Goal: Task Accomplishment & Management: Complete application form

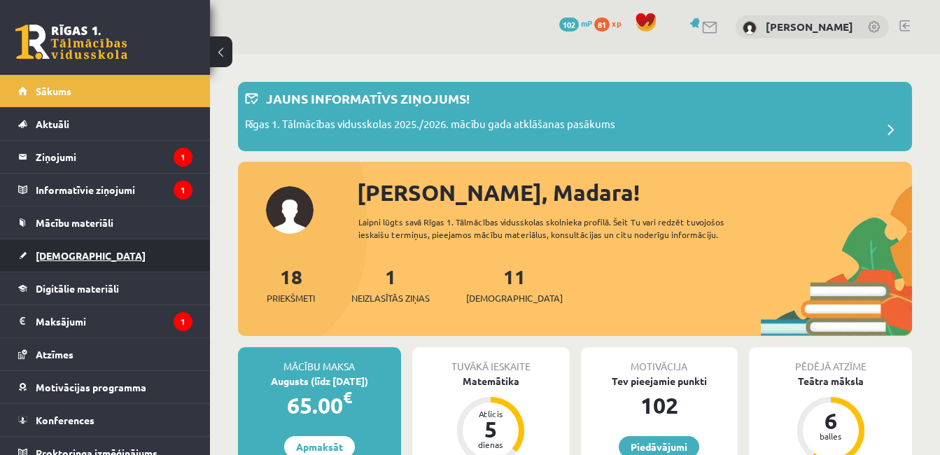
click at [104, 255] on link "[DEMOGRAPHIC_DATA]" at bounding box center [105, 255] width 174 height 32
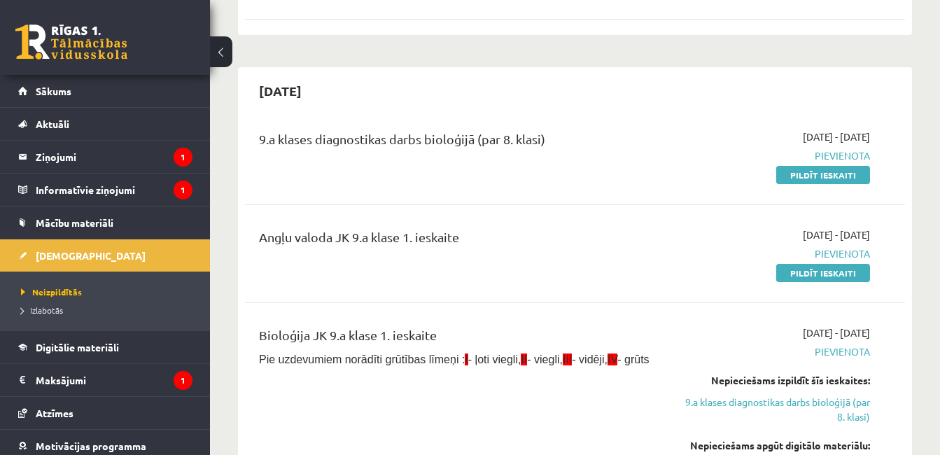
scroll to position [725, 0]
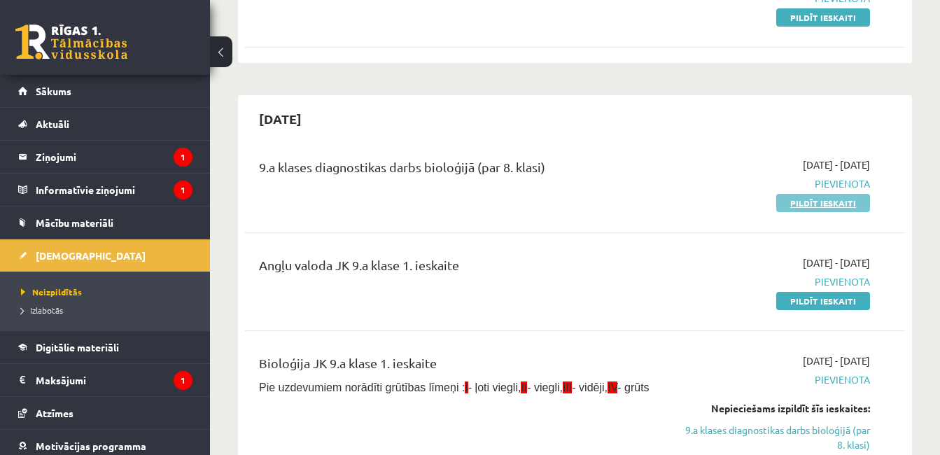
click at [795, 197] on link "Pildīt ieskaiti" at bounding box center [823, 203] width 94 height 18
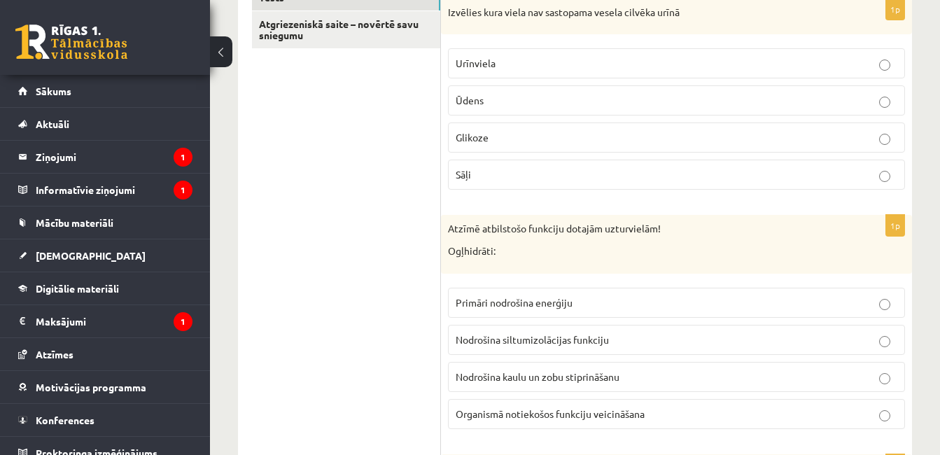
scroll to position [280, 0]
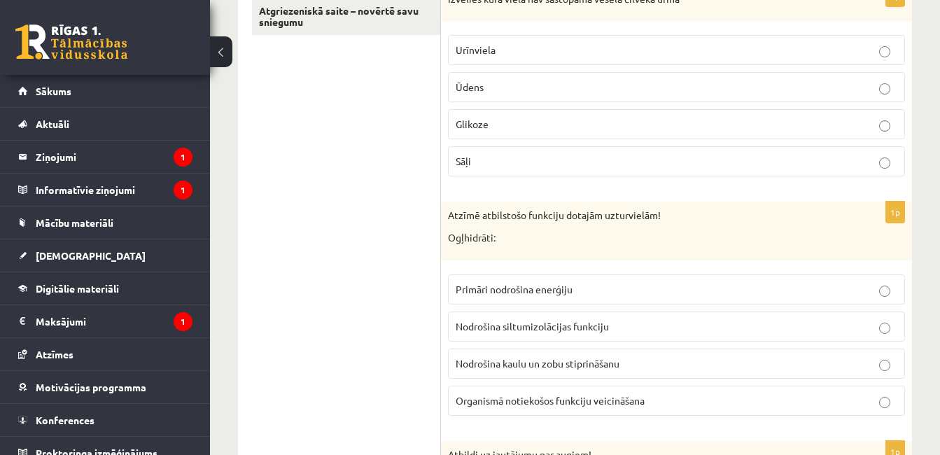
click at [580, 124] on p "Glikoze" at bounding box center [677, 124] width 442 height 15
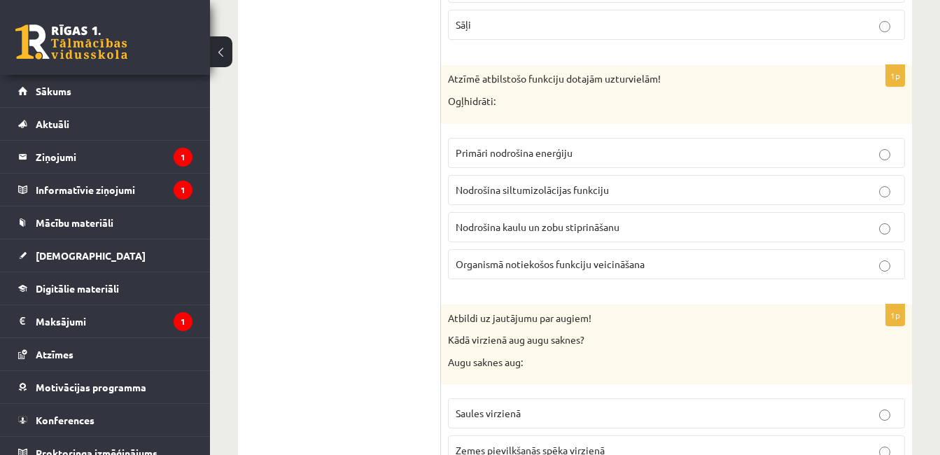
scroll to position [420, 0]
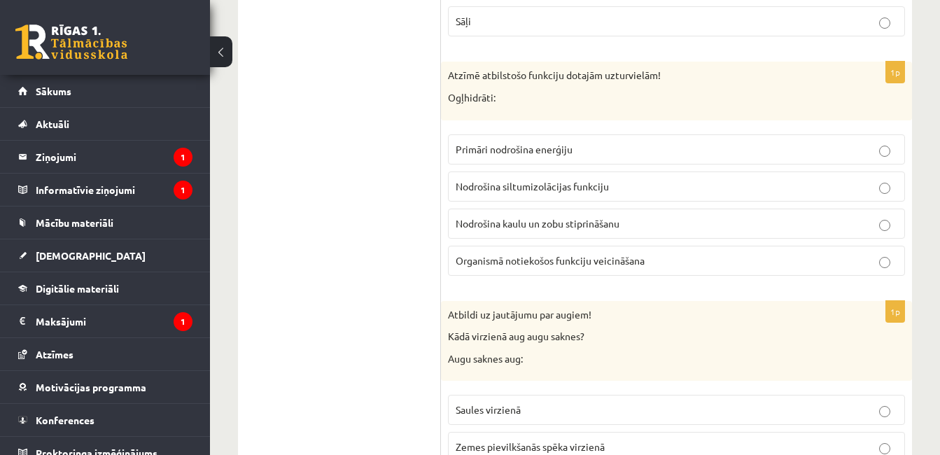
click at [624, 151] on p "Primāri nodrošina enerģiju" at bounding box center [677, 149] width 442 height 15
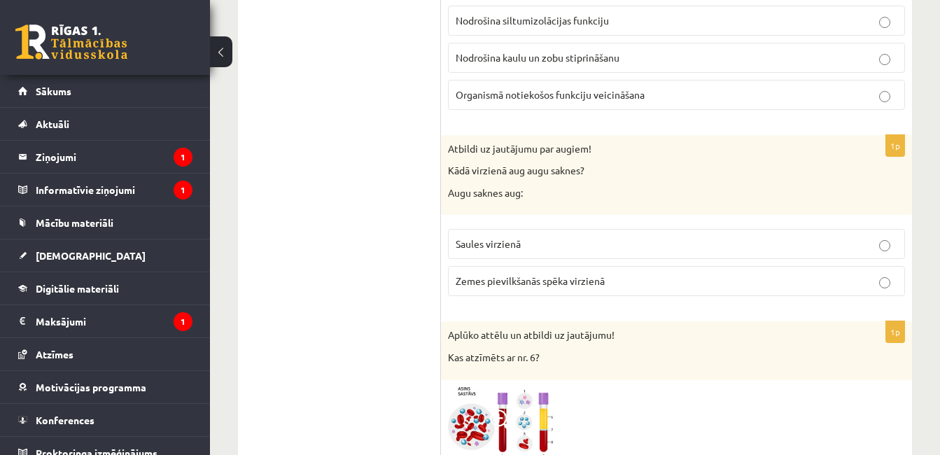
scroll to position [588, 0]
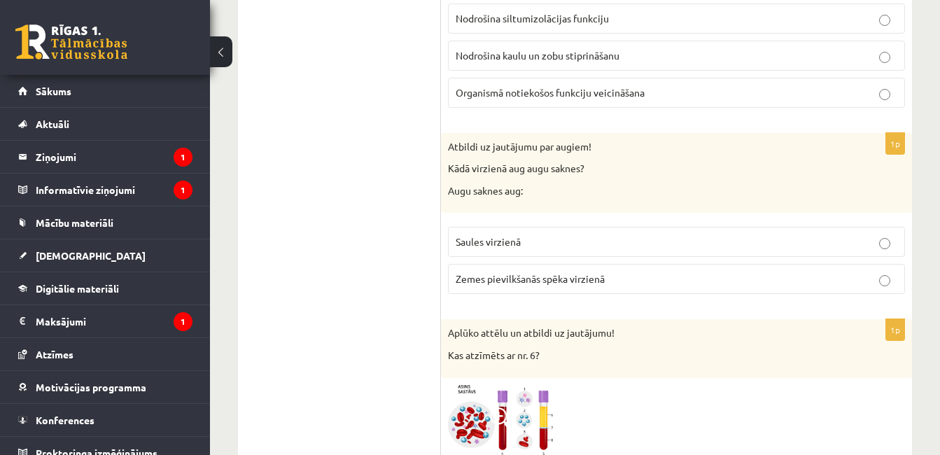
click at [754, 286] on p "Zemes pievilkšanās spēka virzienā" at bounding box center [677, 279] width 442 height 15
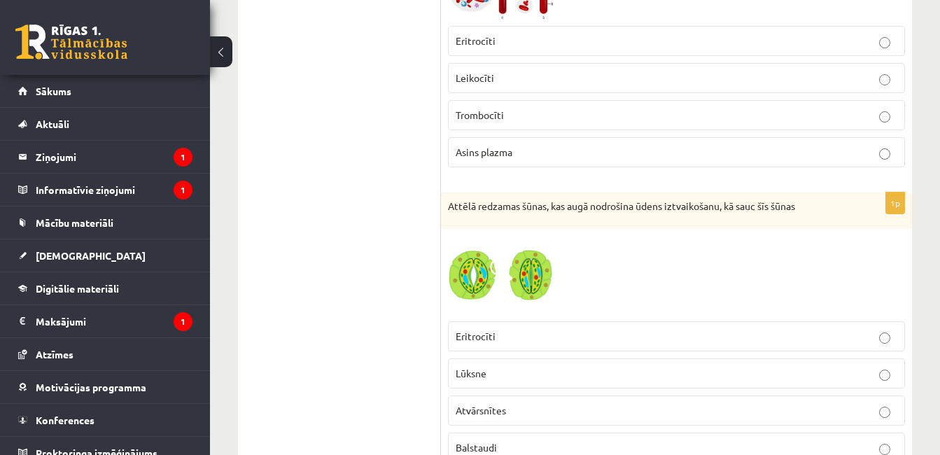
scroll to position [1036, 0]
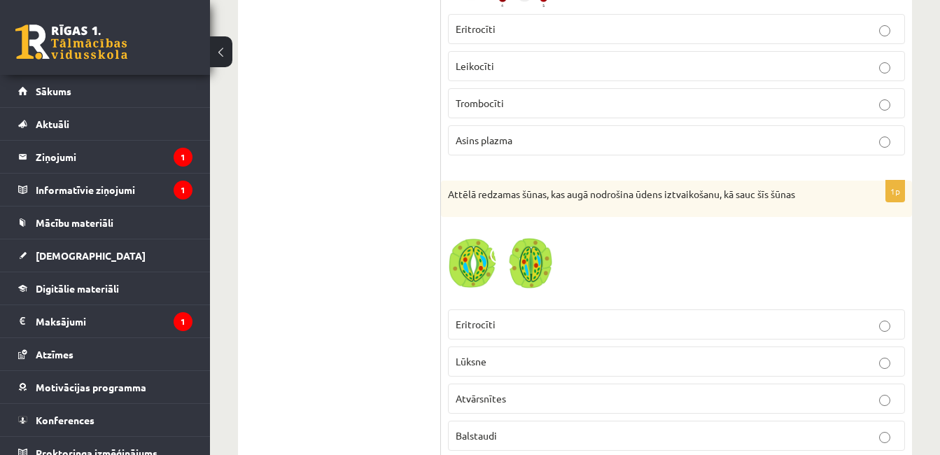
click at [711, 129] on label "Asins plazma" at bounding box center [676, 140] width 457 height 30
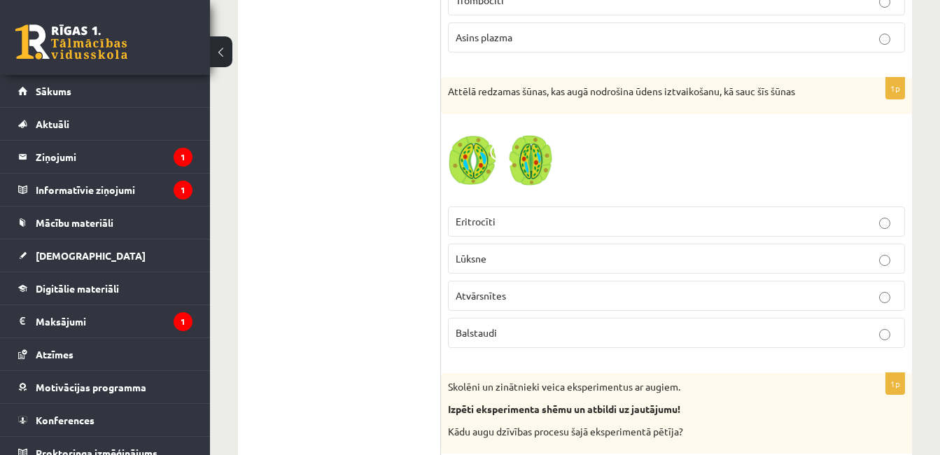
scroll to position [1148, 0]
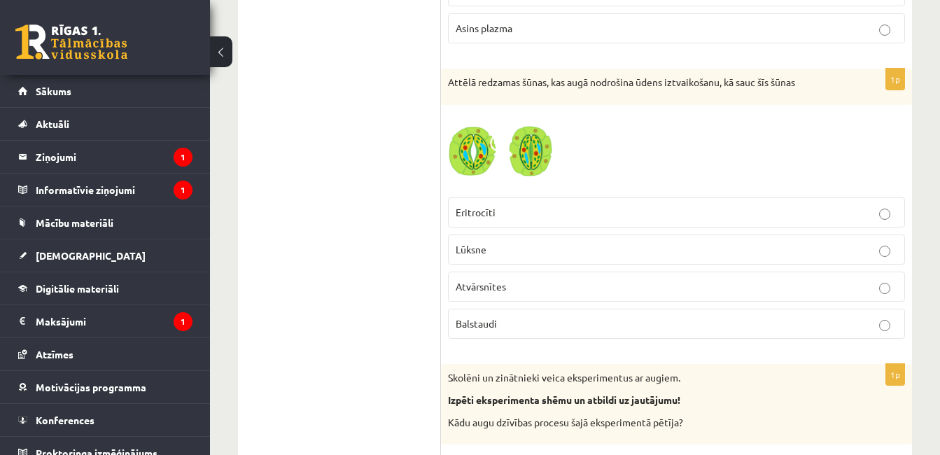
click at [670, 293] on p "Atvārsnītes" at bounding box center [677, 286] width 442 height 15
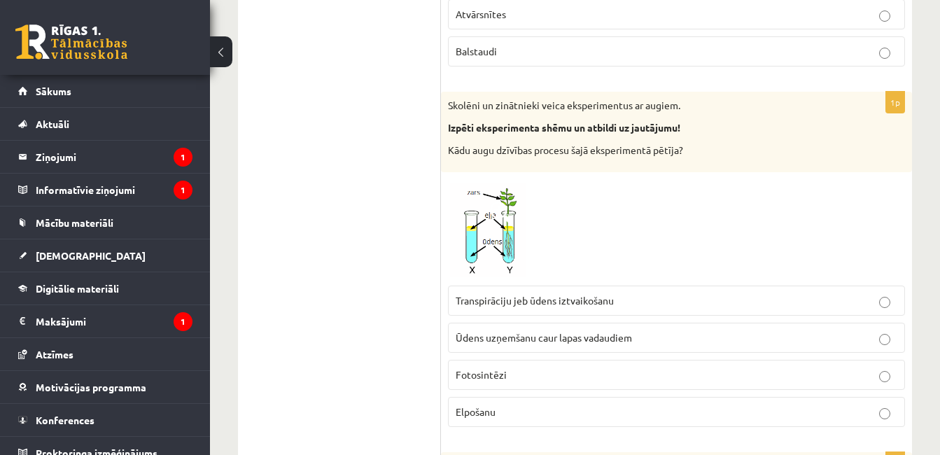
scroll to position [1428, 0]
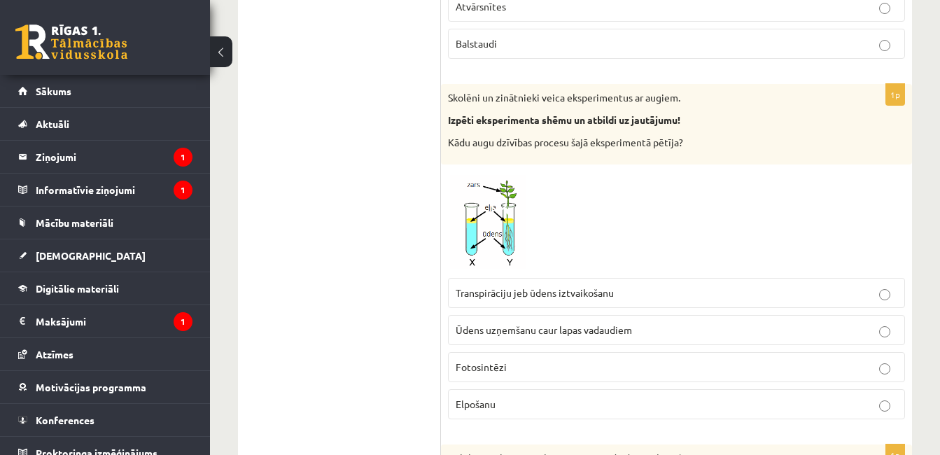
click at [750, 293] on p "Transpirāciju jeb ūdens iztvaikošanu" at bounding box center [677, 293] width 442 height 15
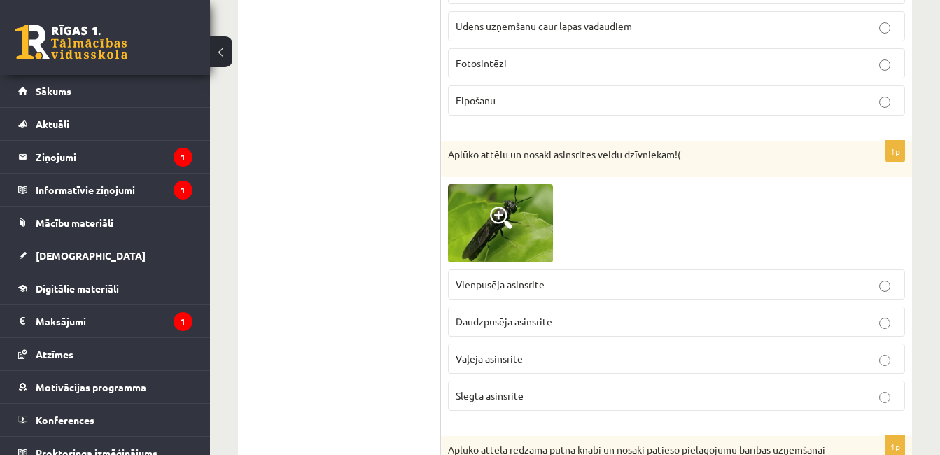
scroll to position [1764, 0]
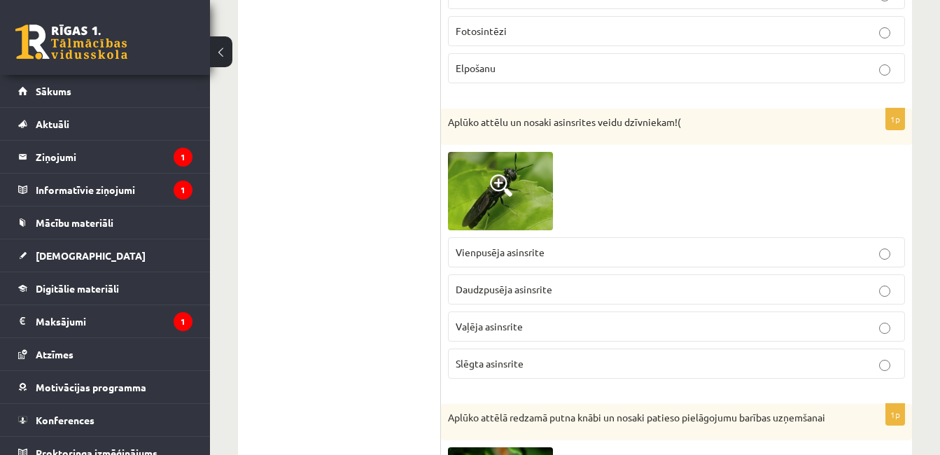
click at [739, 324] on p "Vaļēja asinsrite" at bounding box center [677, 326] width 442 height 15
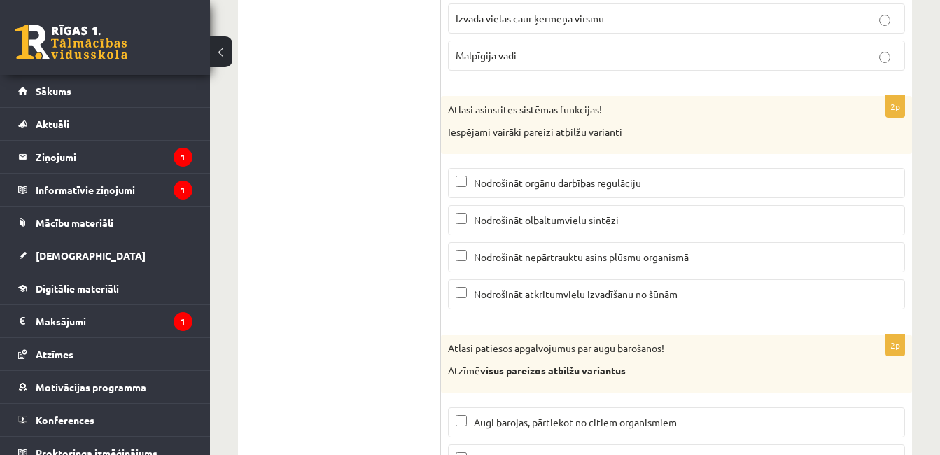
scroll to position [6794, 0]
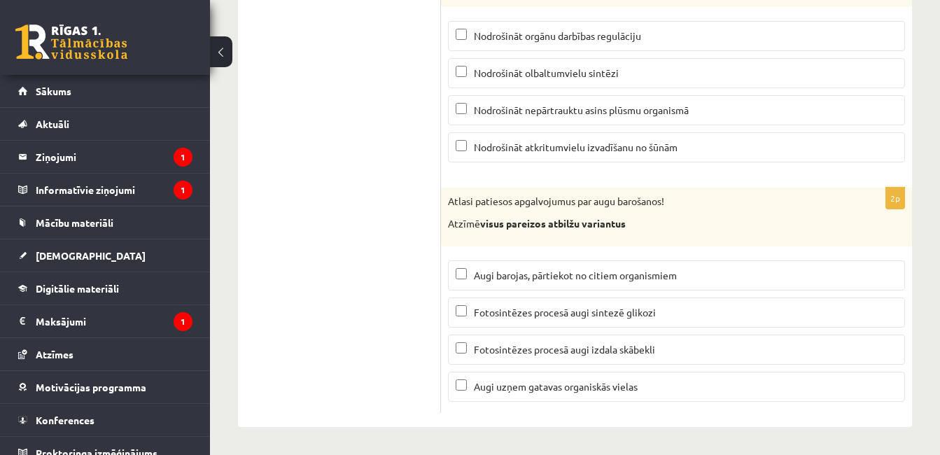
click at [661, 326] on label "Fotosintēzes procesā augi sintezē glikozi" at bounding box center [676, 312] width 457 height 30
click at [647, 344] on span "Fotosintēzes procesā augi izdala skābekli" at bounding box center [564, 349] width 181 height 13
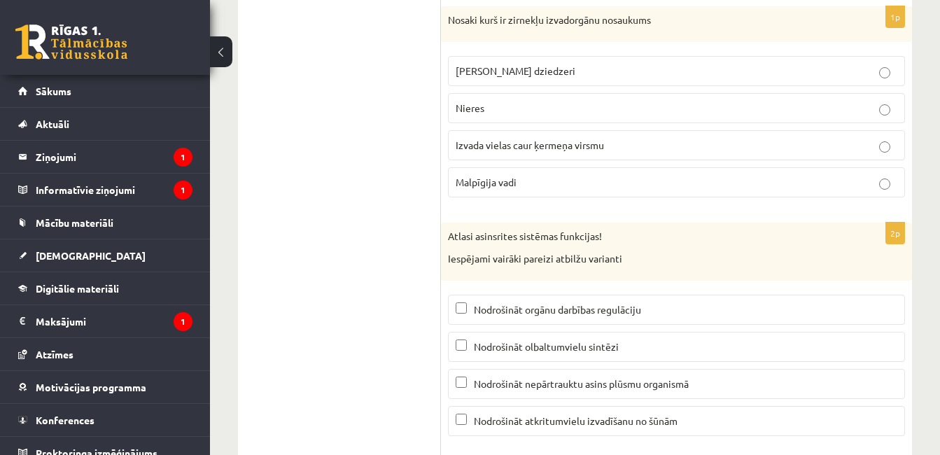
scroll to position [6514, 0]
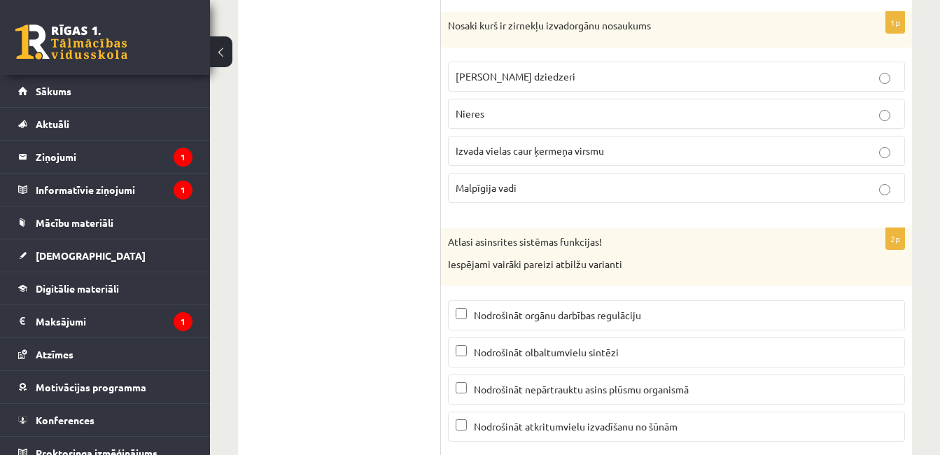
click at [546, 312] on span "Nodrošināt orgānu darbības regulāciju" at bounding box center [557, 315] width 167 height 13
click at [632, 413] on label "Nodrošināt atkritumvielu izvadīšanu no šūnām" at bounding box center [676, 427] width 457 height 30
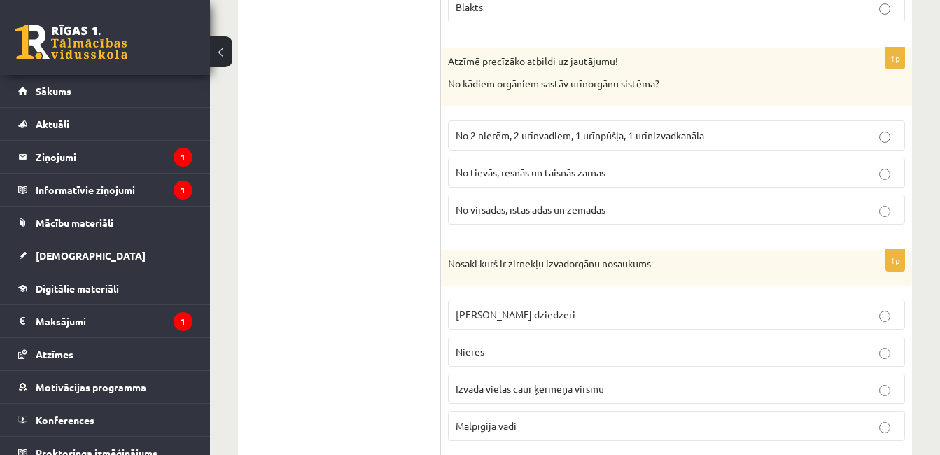
scroll to position [6262, 0]
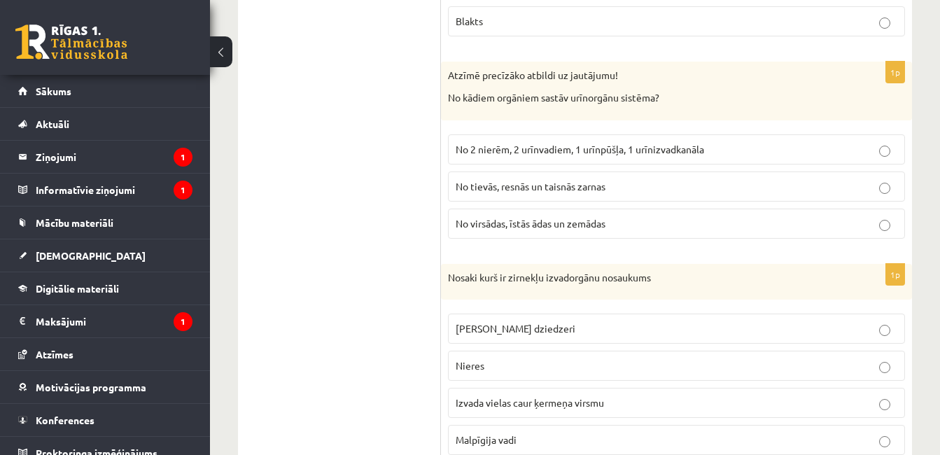
click at [585, 429] on label "Malpīgija vadi" at bounding box center [676, 440] width 457 height 30
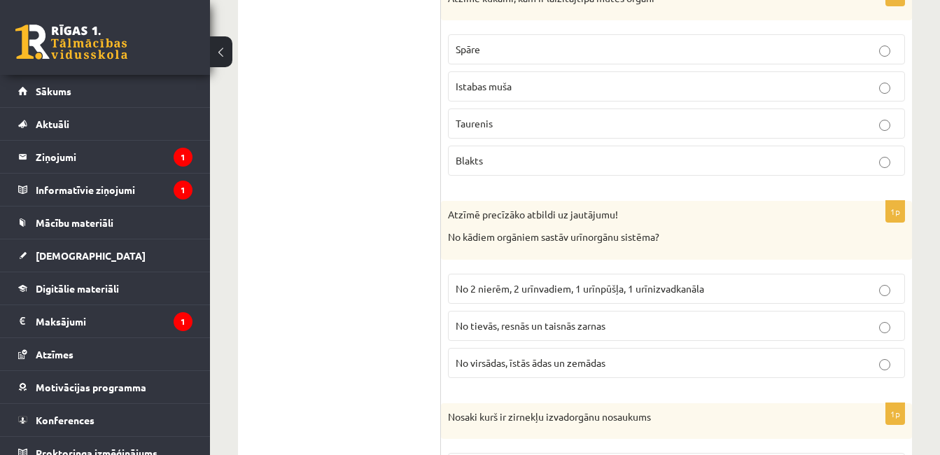
scroll to position [6122, 0]
click at [706, 278] on label "No 2 nierēm, 2 urīnvadiem, 1 urīnpūšļa, 1 urīnizvadkanāla" at bounding box center [676, 289] width 457 height 30
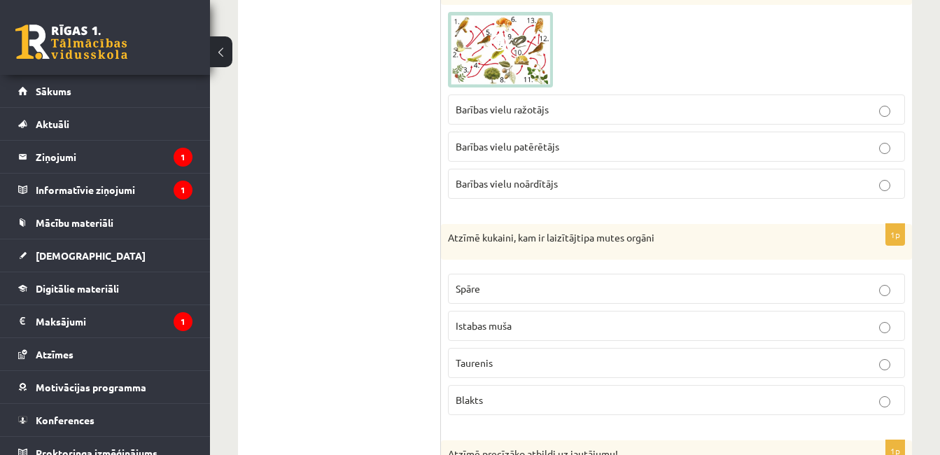
scroll to position [5870, 0]
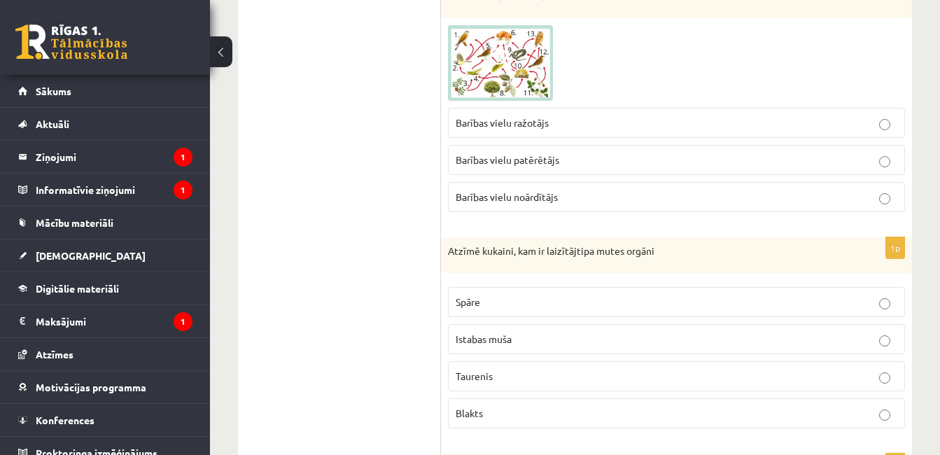
click at [640, 388] on label "Taurenis" at bounding box center [676, 376] width 457 height 30
click at [658, 342] on p "Istabas muša" at bounding box center [677, 339] width 442 height 15
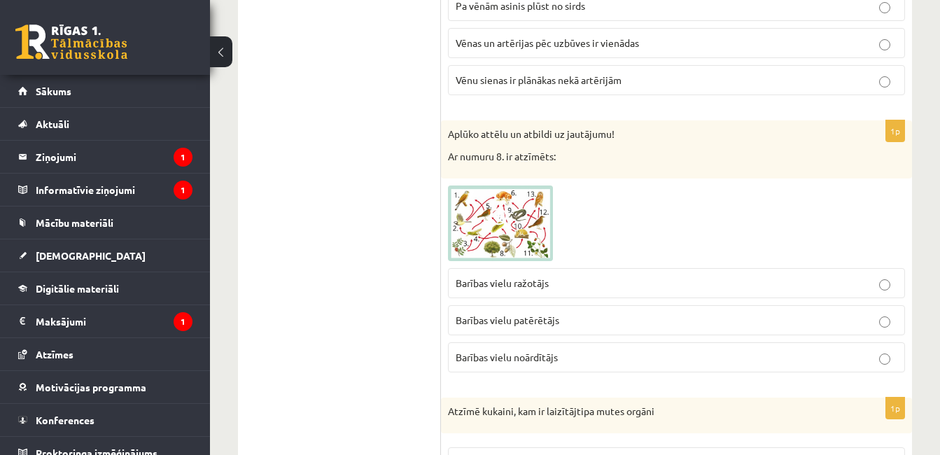
scroll to position [5702, 0]
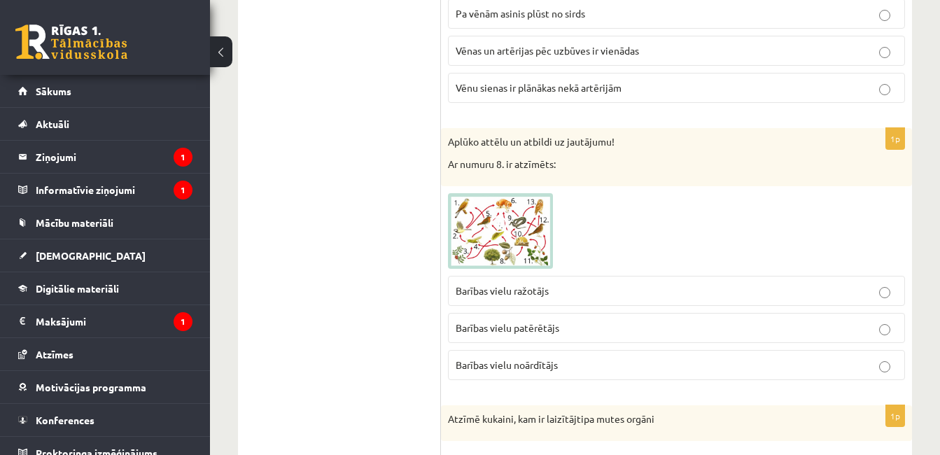
click at [578, 298] on p "Barības vielu ražotājs" at bounding box center [677, 290] width 442 height 15
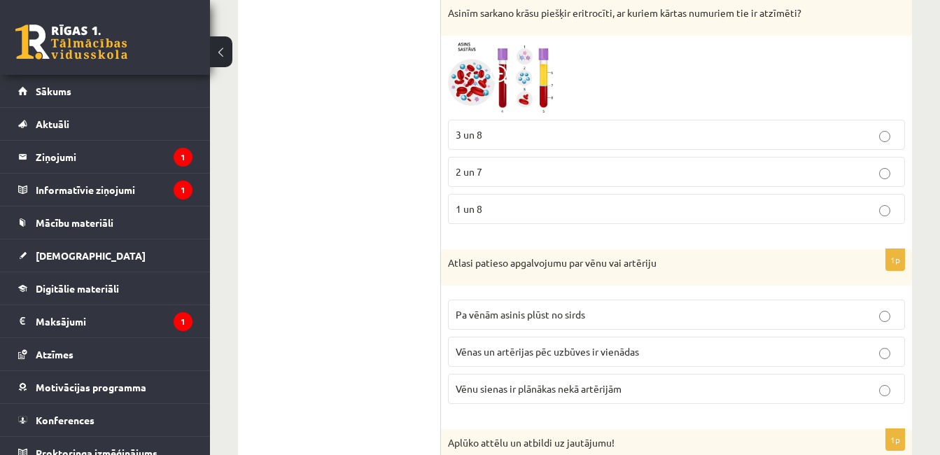
scroll to position [5394, 0]
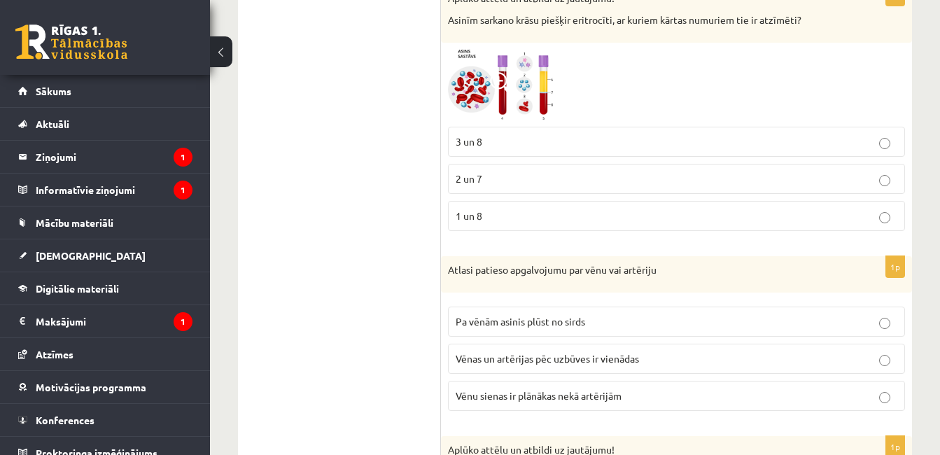
click at [589, 392] on span "Vēnu sienas ir plānākas nekā artērijām" at bounding box center [539, 395] width 166 height 13
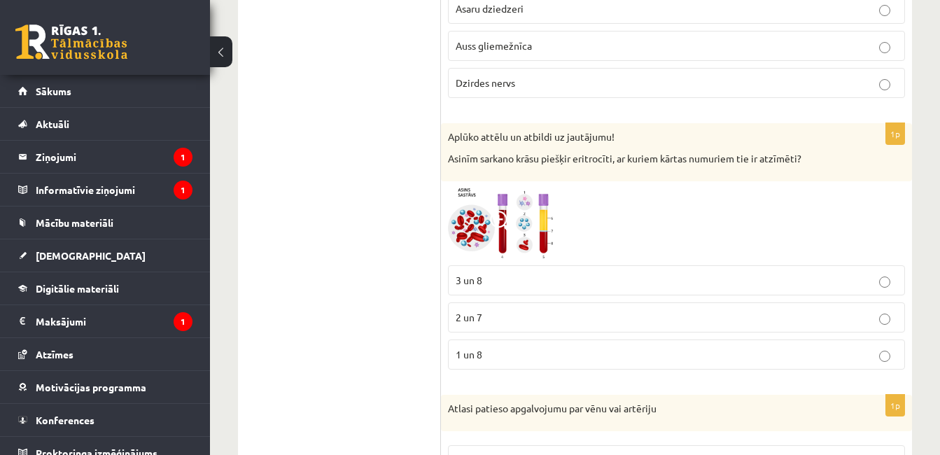
scroll to position [5254, 0]
click at [687, 276] on p "3 un 8" at bounding box center [677, 281] width 442 height 15
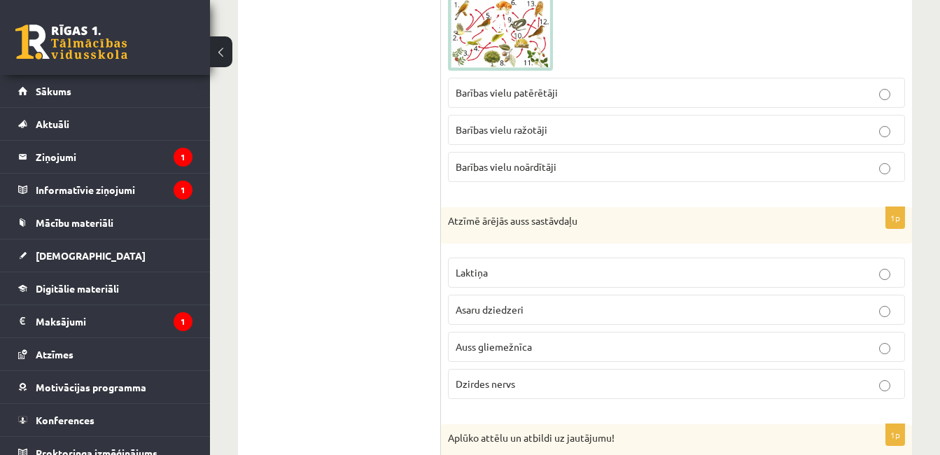
scroll to position [4918, 0]
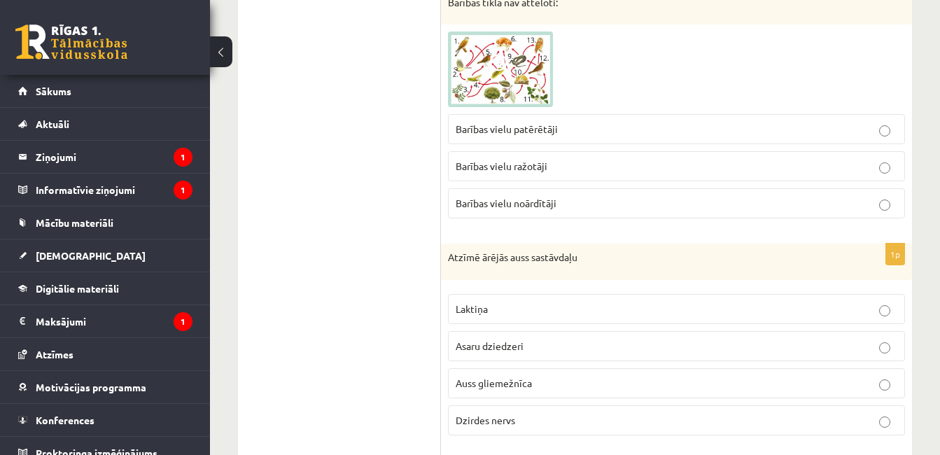
click at [603, 380] on p "Auss gliemežnīca" at bounding box center [677, 383] width 442 height 15
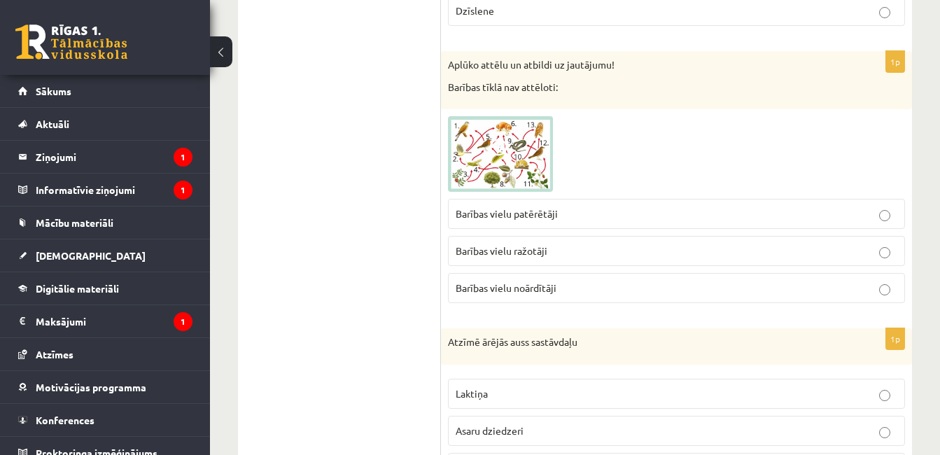
scroll to position [4806, 0]
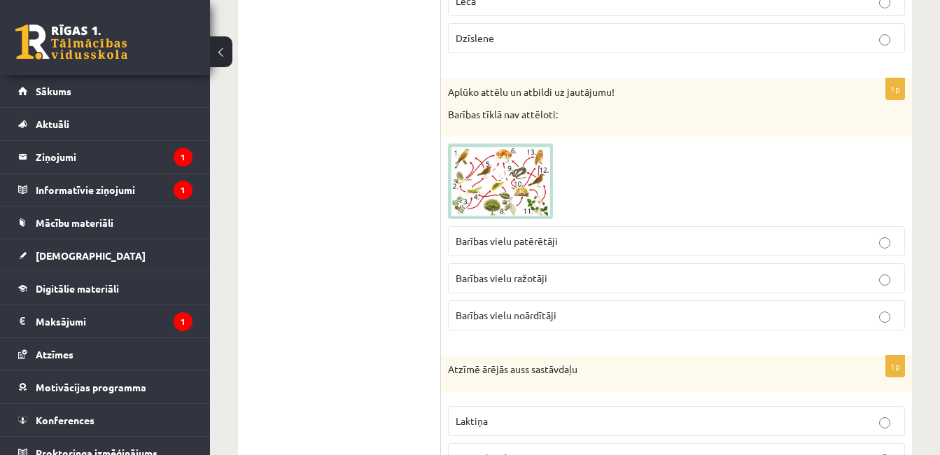
click at [748, 259] on fieldset "Barības vielu patērētāji Barības vielu ražotāji Barības vielu noārdītāji" at bounding box center [676, 276] width 457 height 115
click at [752, 267] on label "Barības vielu ražotāji" at bounding box center [676, 278] width 457 height 30
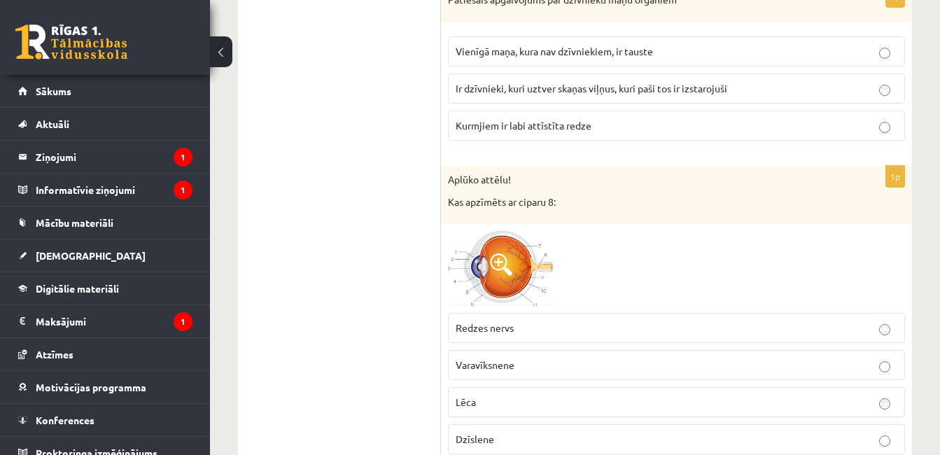
scroll to position [4395, 0]
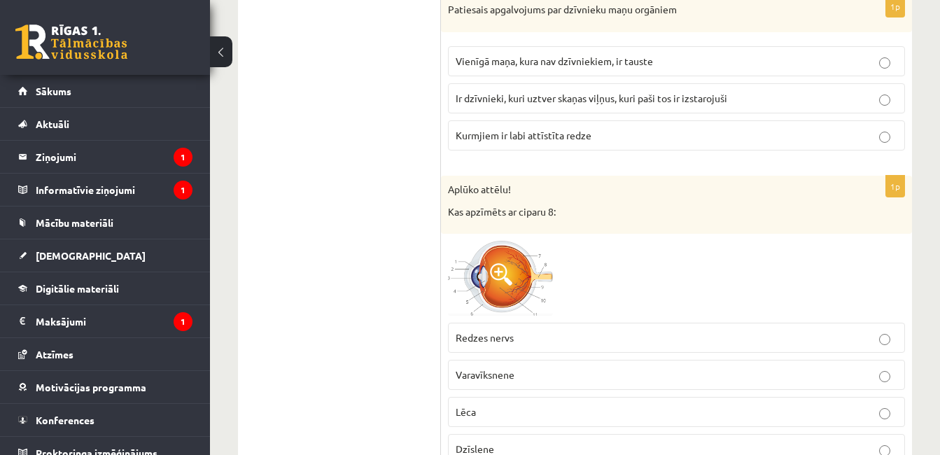
click at [710, 343] on p "Redzes nervs" at bounding box center [677, 337] width 442 height 15
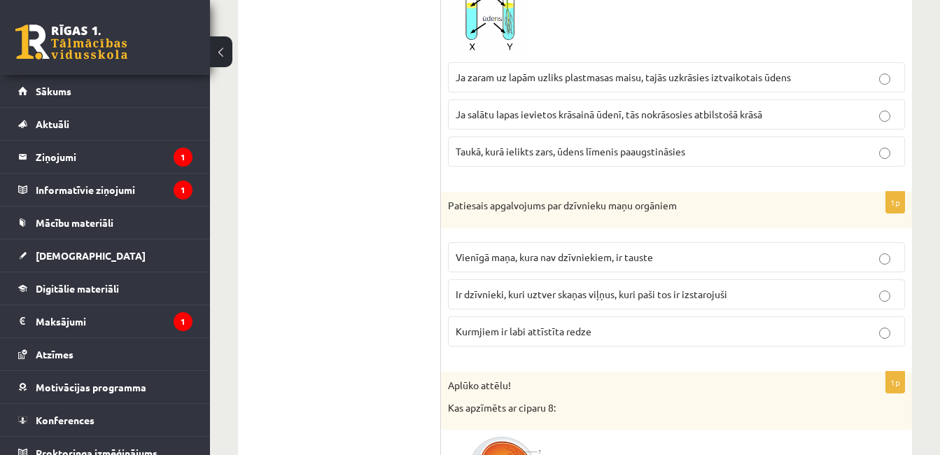
scroll to position [4171, 0]
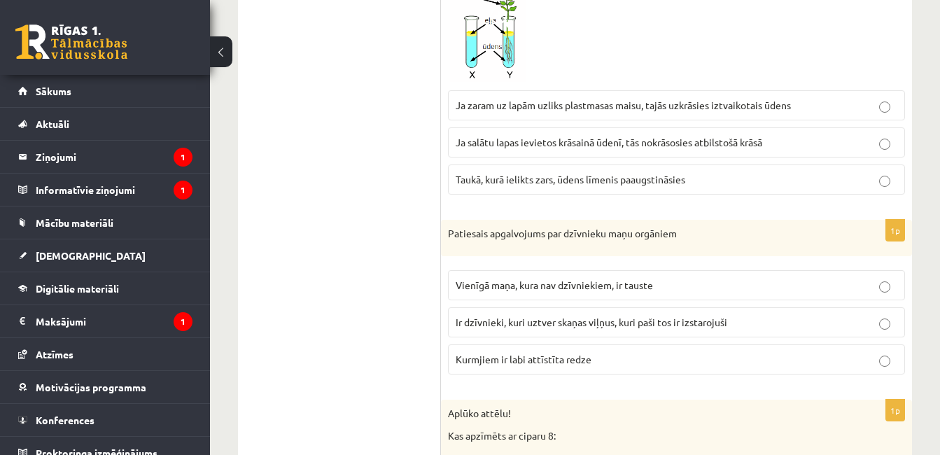
click at [769, 317] on p "Ir dzīvnieki, kuri uztver skaņas viļņus, kuri paši tos ir izstarojuši" at bounding box center [677, 322] width 442 height 15
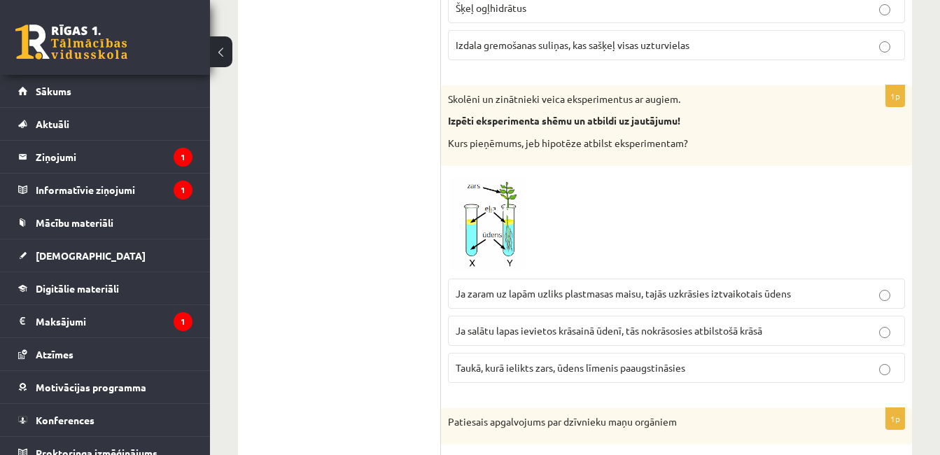
scroll to position [3975, 0]
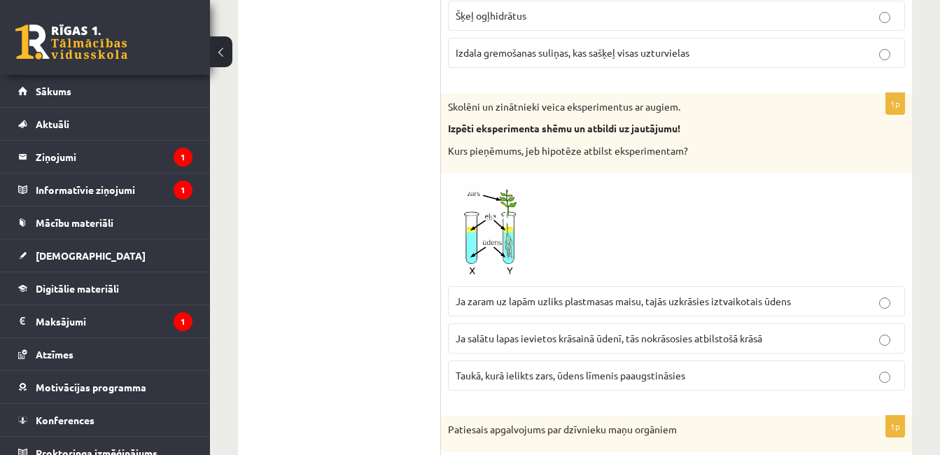
click at [791, 296] on span "Ja zaram uz lapām uzliks plastmasas maisu, tajās uzkrāsies iztvaikotais ūdens" at bounding box center [623, 301] width 335 height 13
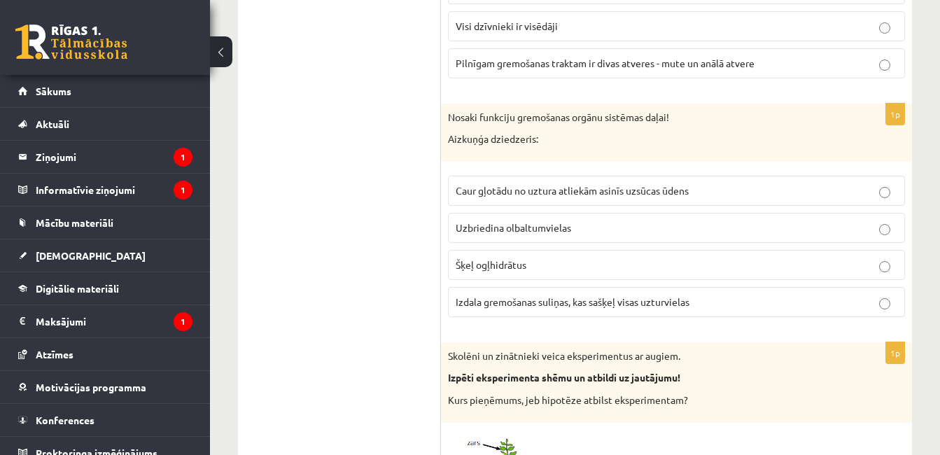
scroll to position [3724, 0]
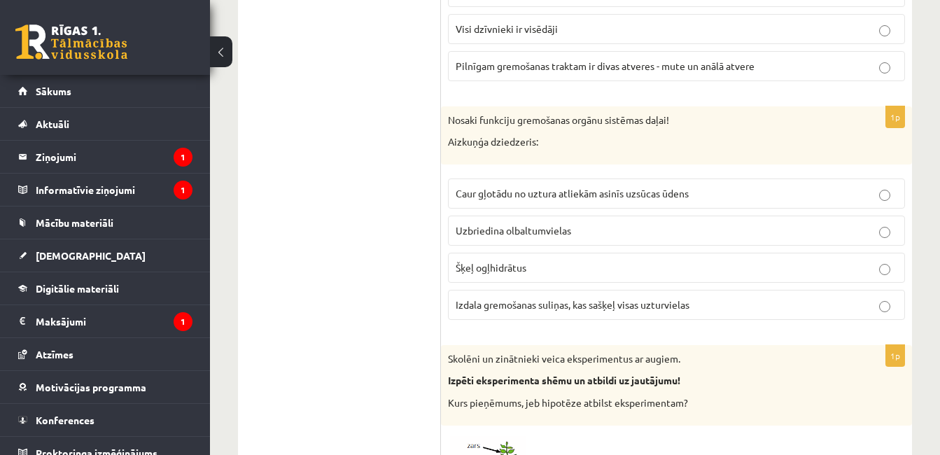
drag, startPoint x: 696, startPoint y: 287, endPoint x: 697, endPoint y: 295, distance: 8.5
click at [697, 295] on fieldset "Caur gļotādu no uztura atliekām asinīs uzsūcas ūdens Uzbriedina olbaltumvielas …" at bounding box center [676, 247] width 457 height 153
click at [697, 295] on label "Izdala gremošanas suliņas, kas sašķeļ visas uzturvielas" at bounding box center [676, 305] width 457 height 30
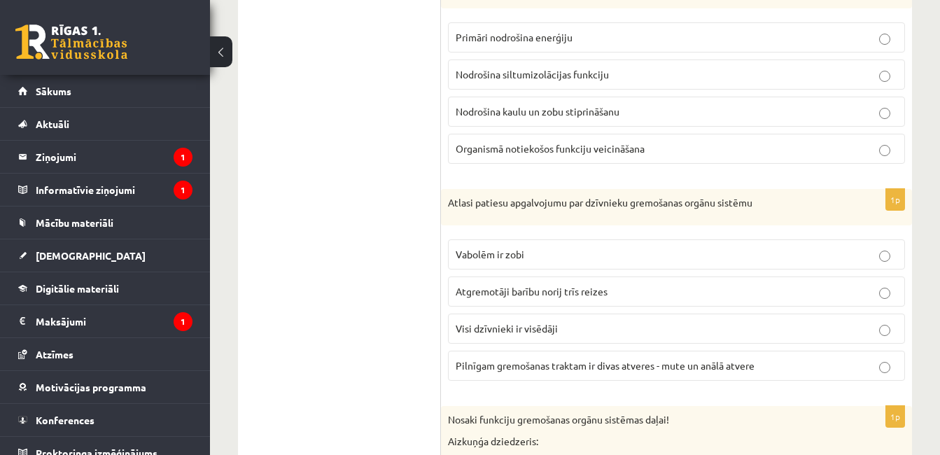
scroll to position [3416, 0]
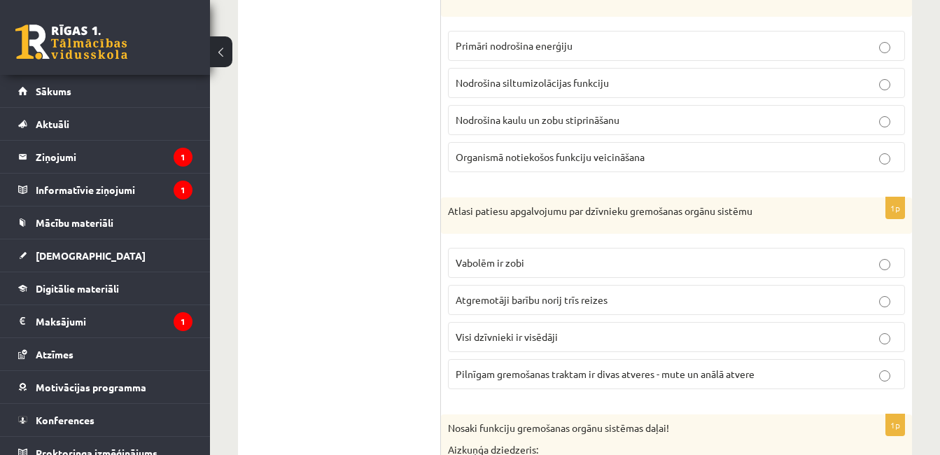
click at [734, 369] on span "Pilnīgam gremošanas traktam ir divas atveres - mute un anālā atvere" at bounding box center [605, 373] width 299 height 13
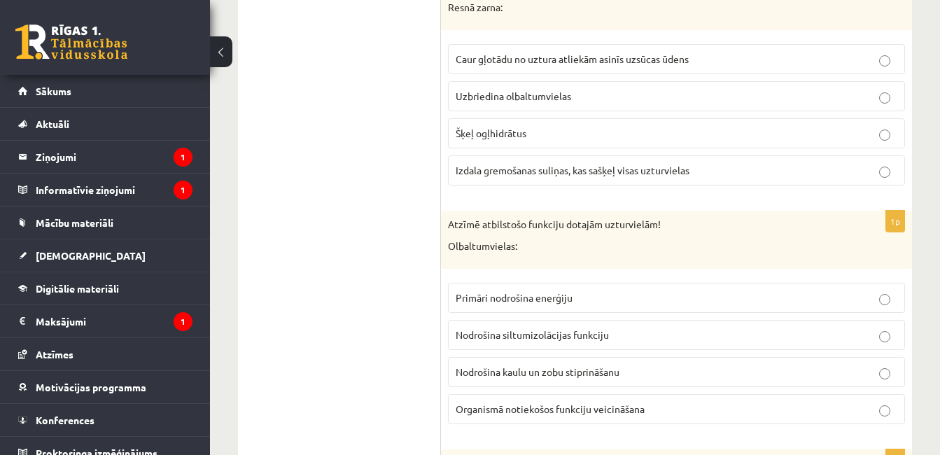
scroll to position [3136, 0]
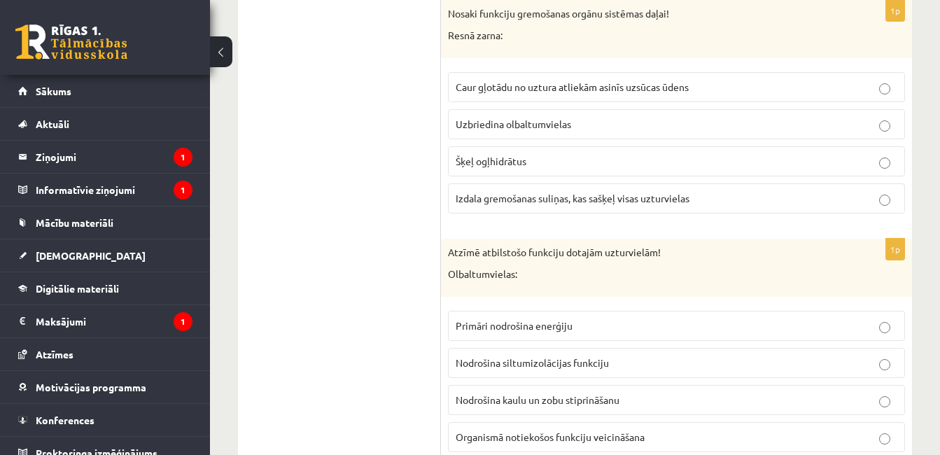
click at [651, 437] on p "Organismā notiekošos funkciju veicināšana" at bounding box center [677, 437] width 442 height 15
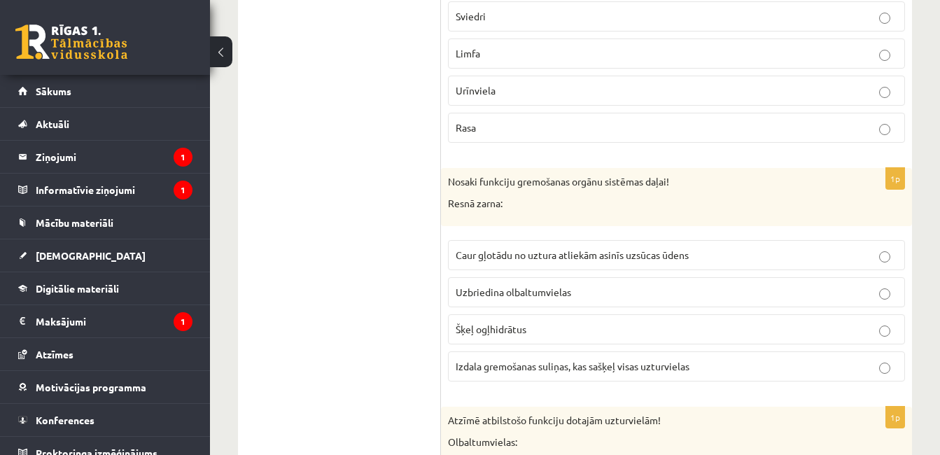
scroll to position [2940, 0]
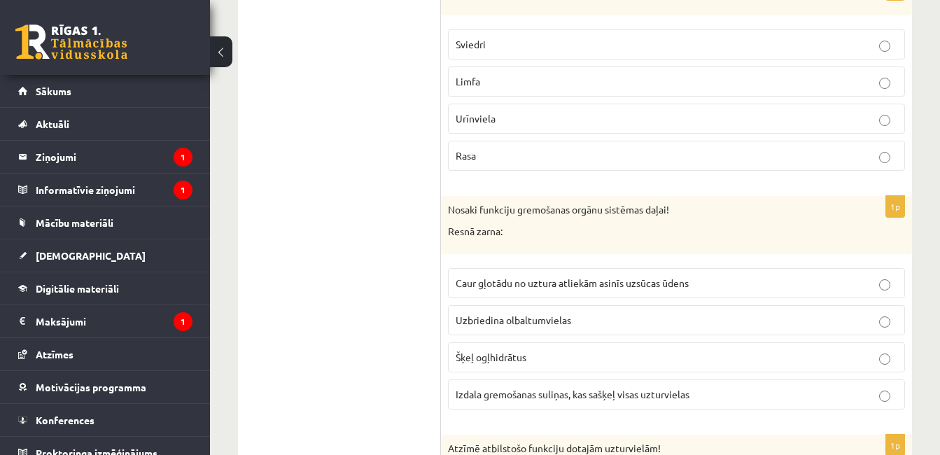
click at [777, 273] on label "Caur gļotādu no uztura atliekām asinīs uzsūcas ūdens" at bounding box center [676, 283] width 457 height 30
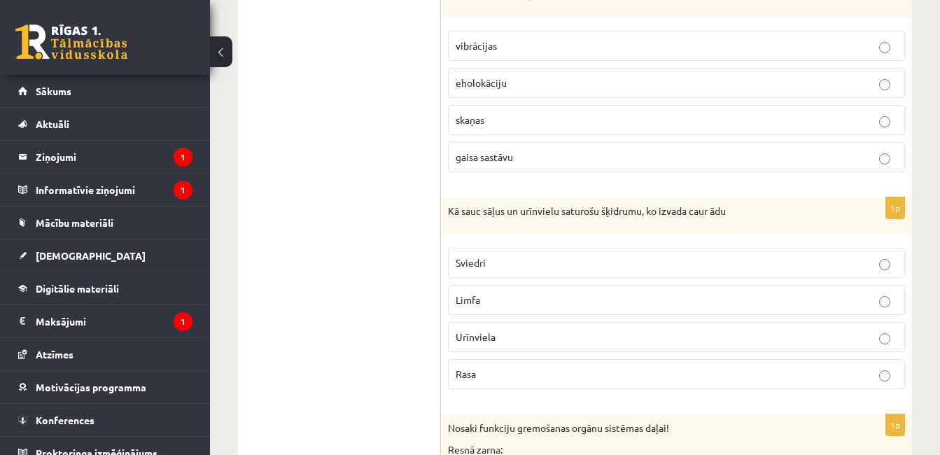
scroll to position [2716, 0]
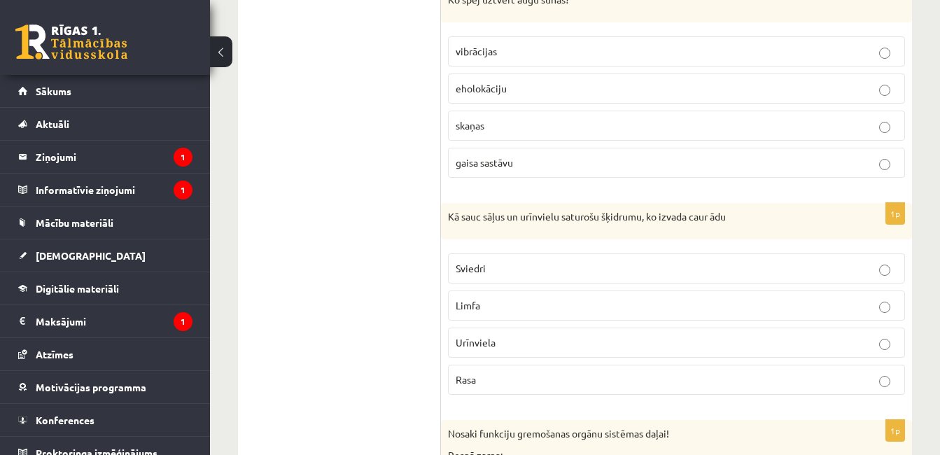
click at [591, 268] on p "Sviedri" at bounding box center [677, 268] width 442 height 15
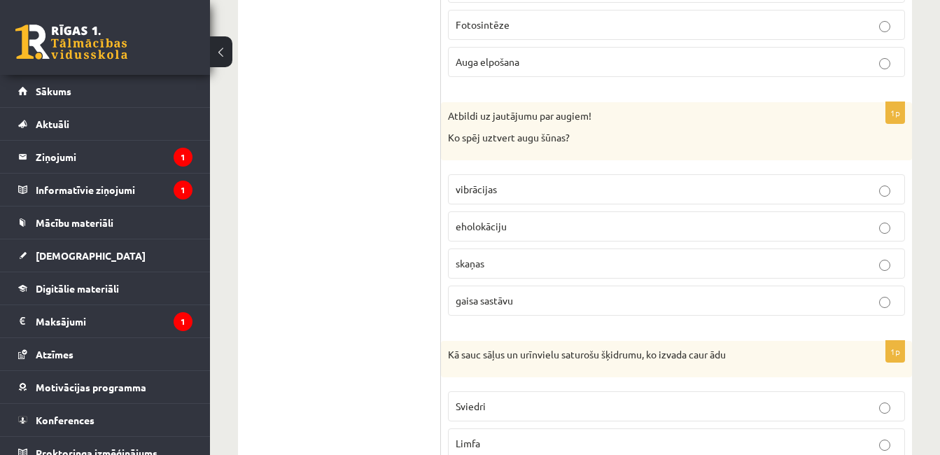
scroll to position [2576, 0]
click at [705, 297] on p "gaisa sastāvu" at bounding box center [677, 302] width 442 height 15
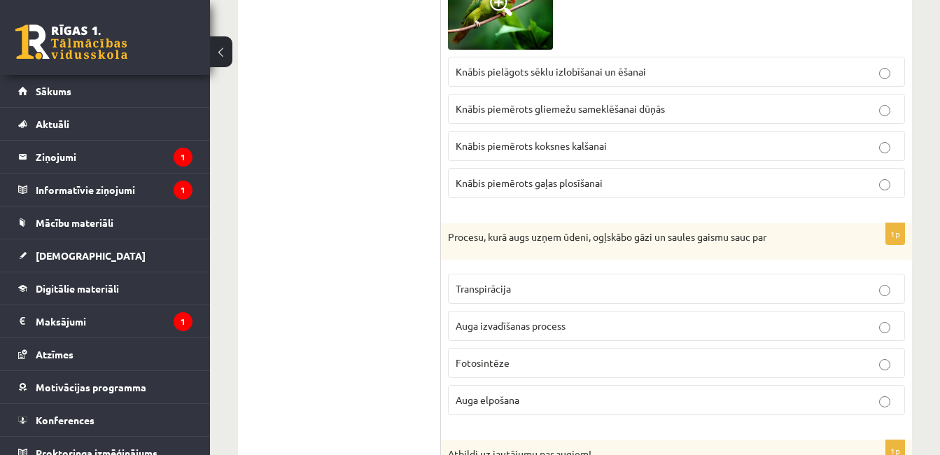
scroll to position [2212, 0]
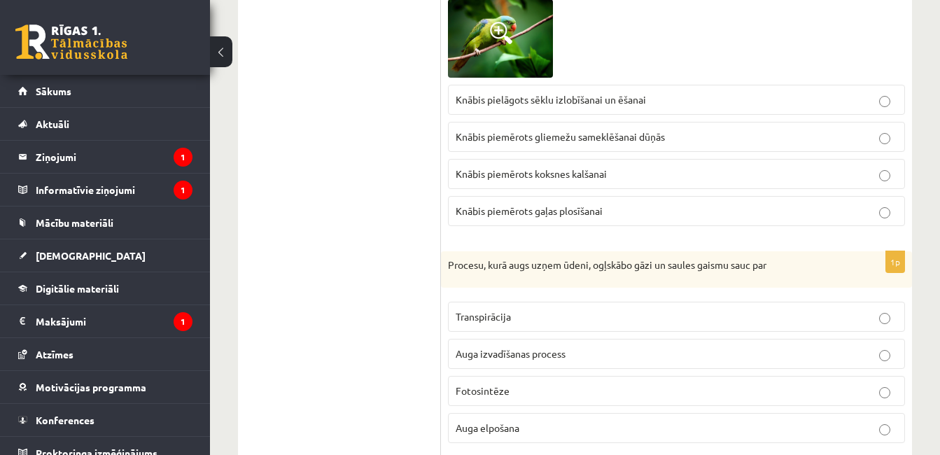
click at [603, 385] on p "Fotosintēze" at bounding box center [677, 391] width 442 height 15
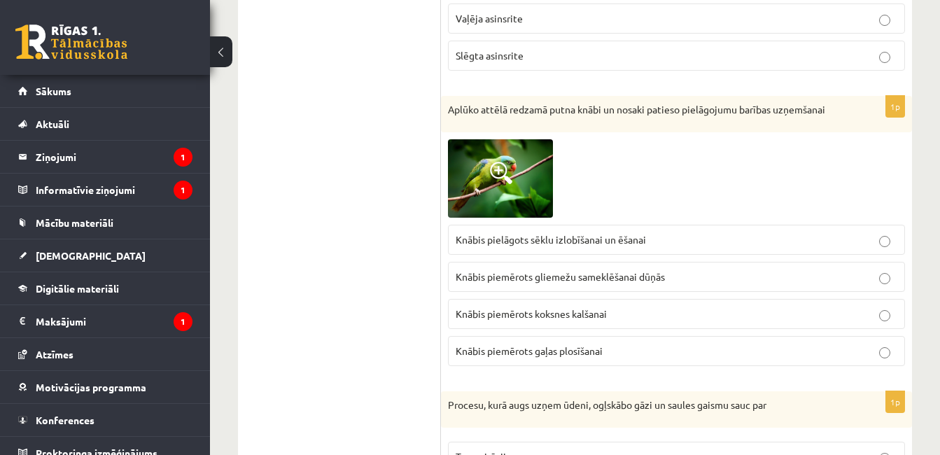
scroll to position [2044, 0]
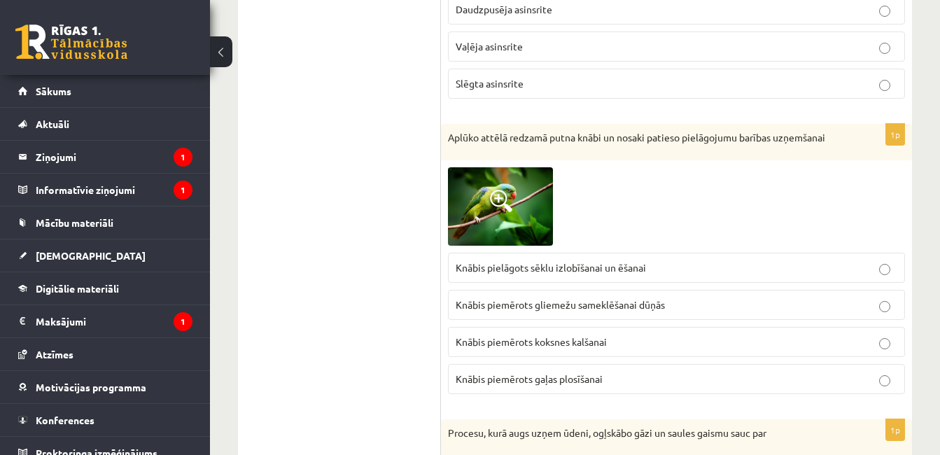
click at [729, 330] on label "Knābis piemērots koksnes kalšanai" at bounding box center [676, 342] width 457 height 30
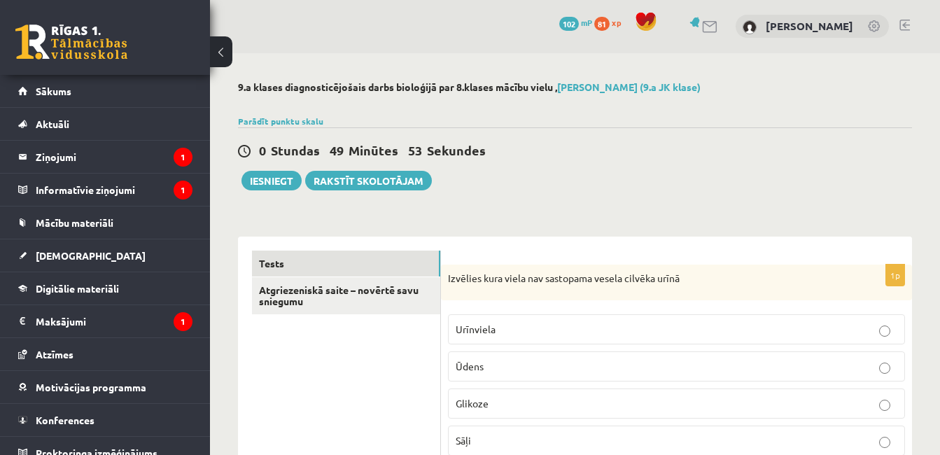
scroll to position [0, 0]
click at [266, 190] on button "Iesniegt" at bounding box center [271, 181] width 60 height 20
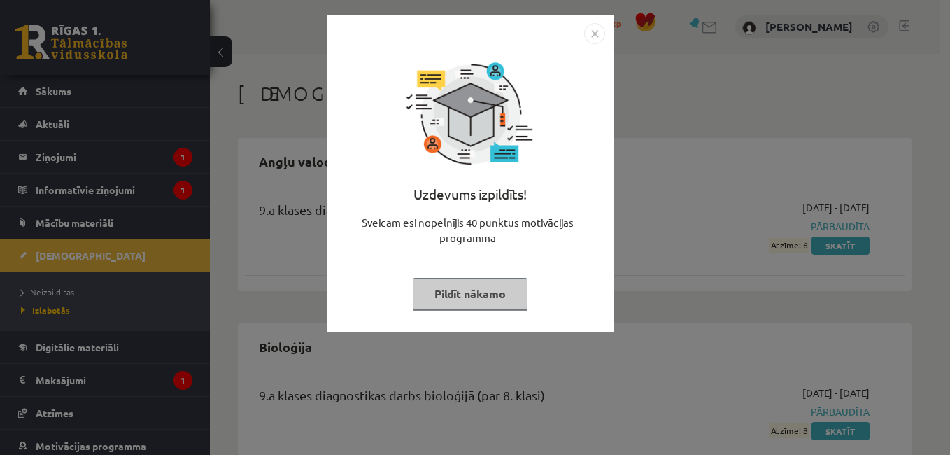
click at [596, 31] on img "Close" at bounding box center [594, 33] width 21 height 21
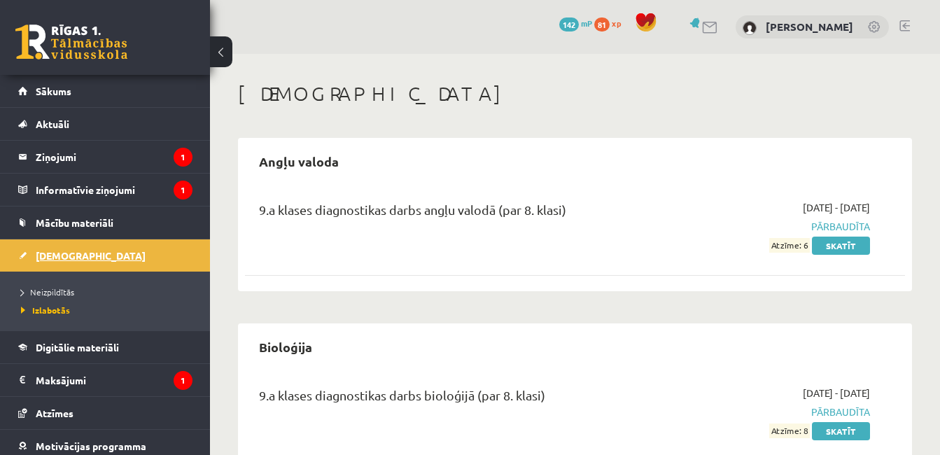
click at [122, 257] on link "[DEMOGRAPHIC_DATA]" at bounding box center [105, 255] width 174 height 32
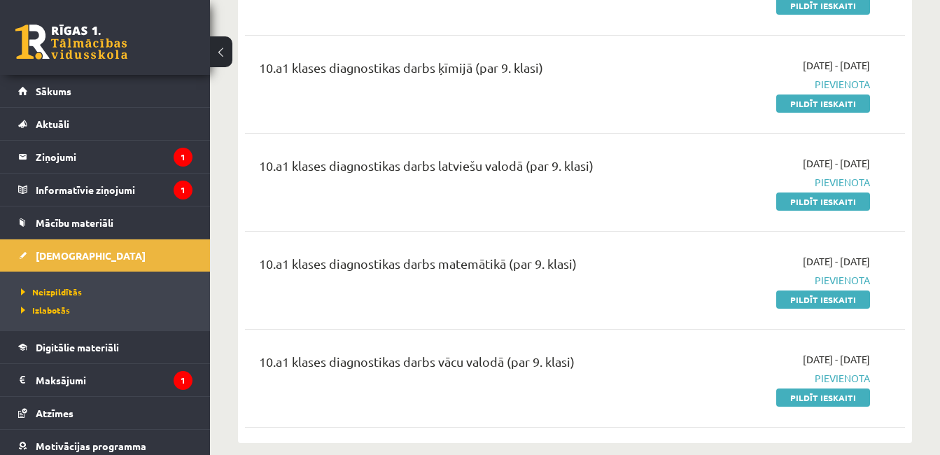
scroll to position [383, 0]
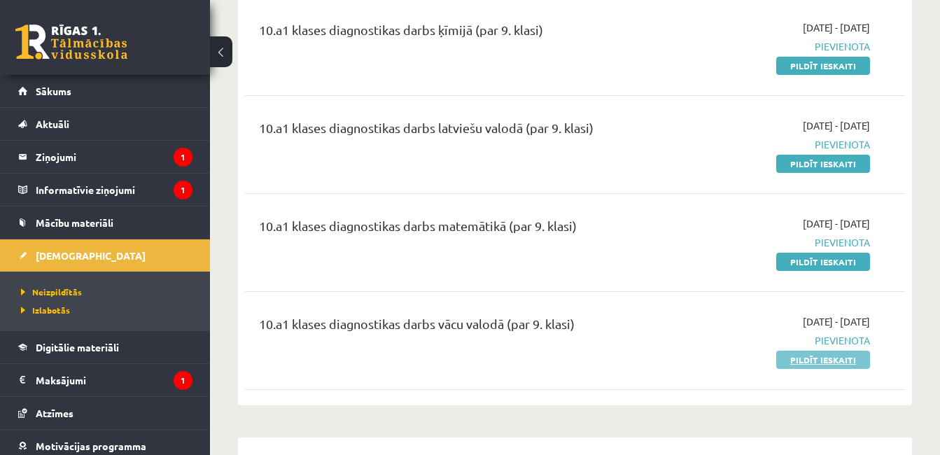
click at [836, 363] on link "Pildīt ieskaiti" at bounding box center [823, 360] width 94 height 18
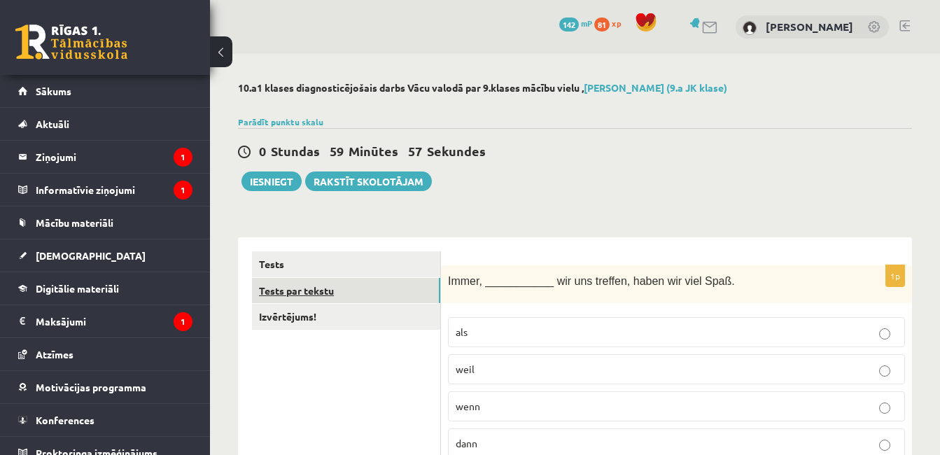
click at [394, 286] on link "Tests par tekstu" at bounding box center [346, 291] width 188 height 26
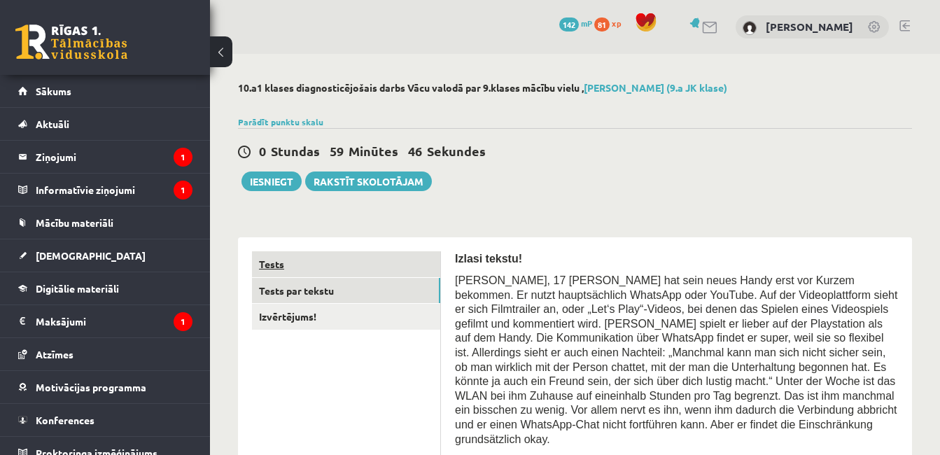
click at [394, 267] on link "Tests" at bounding box center [346, 264] width 188 height 26
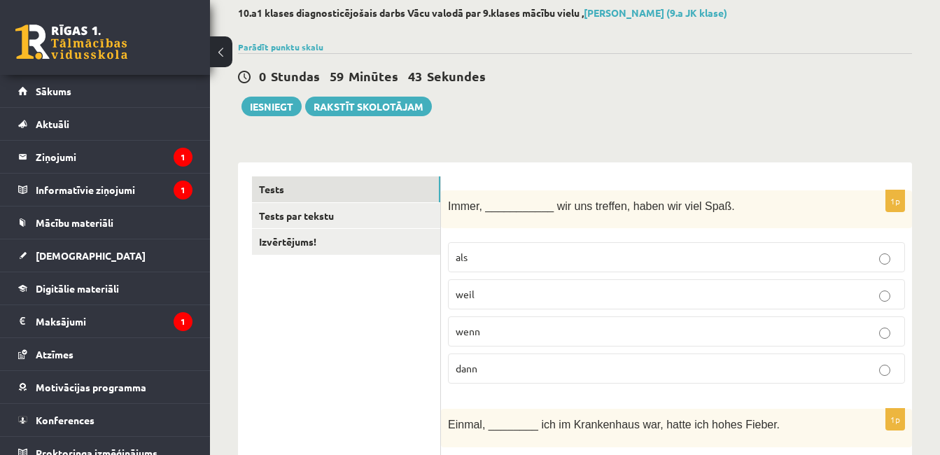
scroll to position [84, 0]
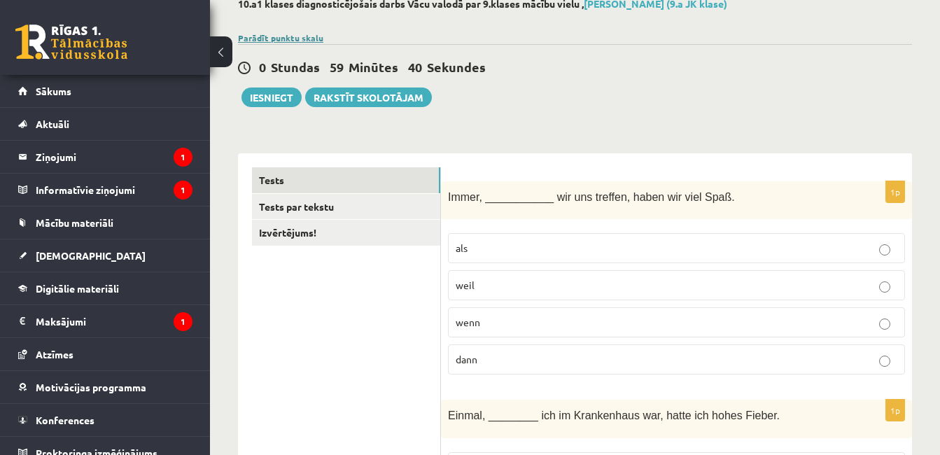
click at [314, 35] on link "Parādīt punktu skalu" at bounding box center [280, 37] width 85 height 11
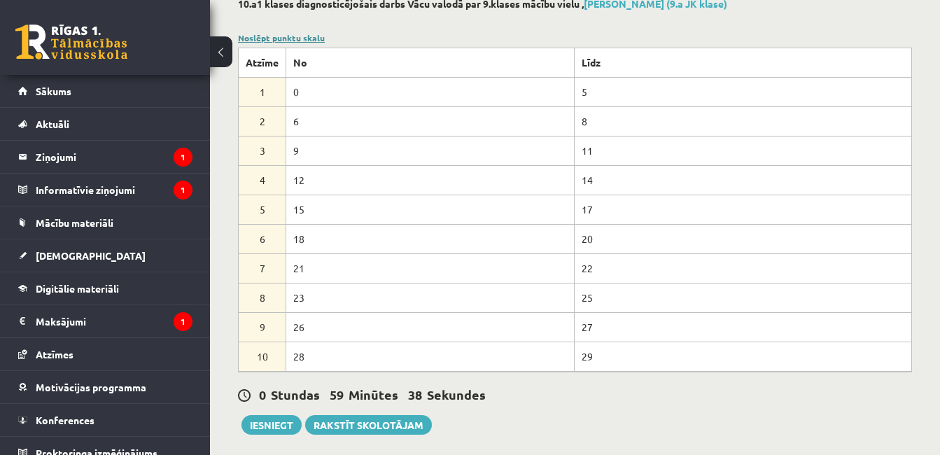
click at [314, 35] on link "Noslēpt punktu skalu" at bounding box center [281, 37] width 87 height 11
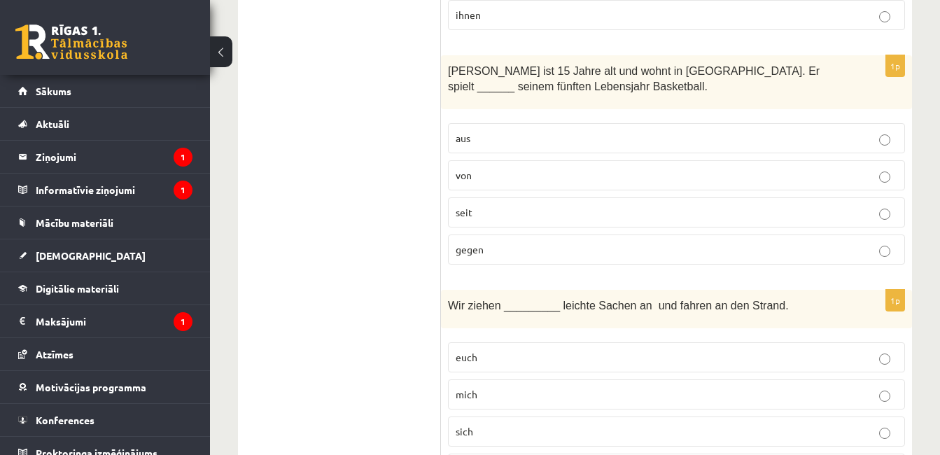
scroll to position [4969, 0]
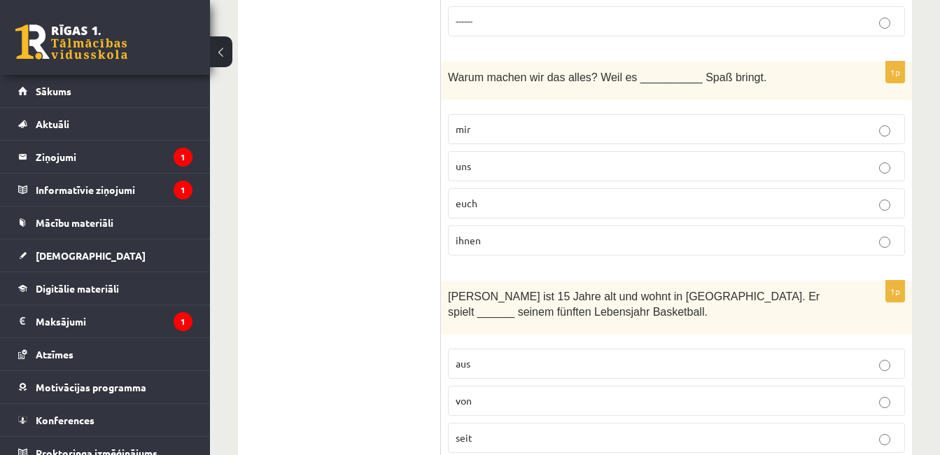
scroll to position [4745, 0]
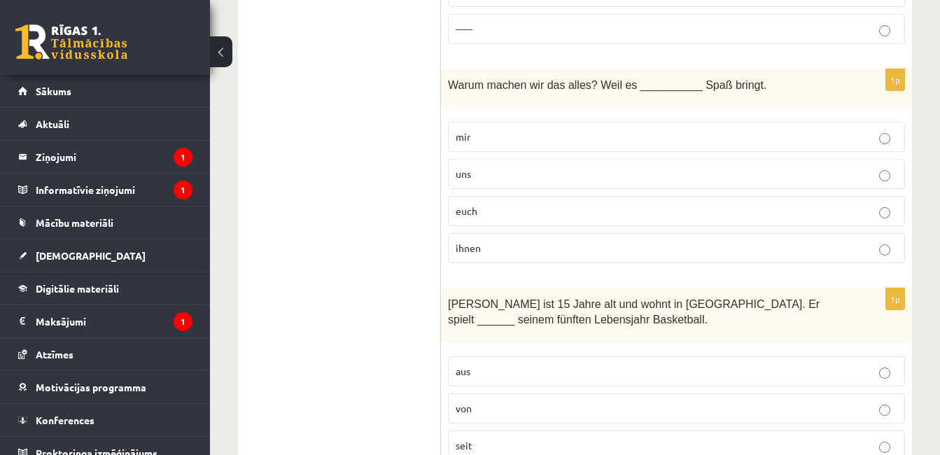
click at [598, 430] on label "seit" at bounding box center [676, 445] width 457 height 30
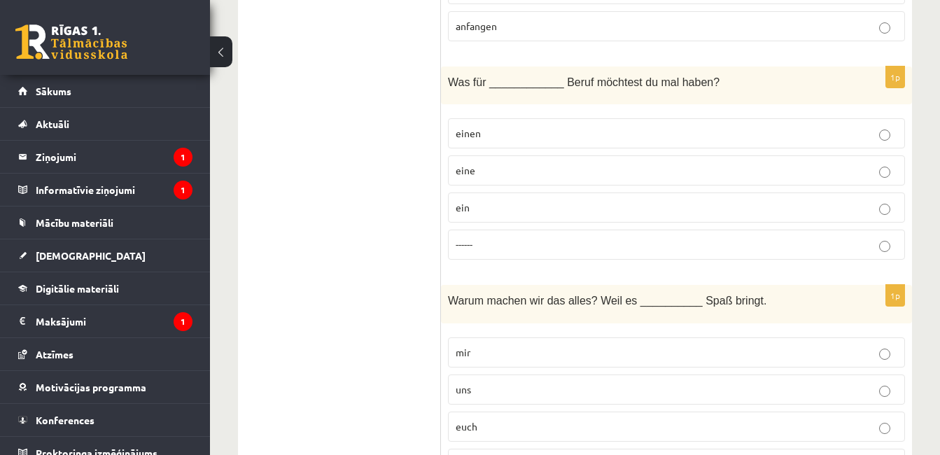
scroll to position [4521, 0]
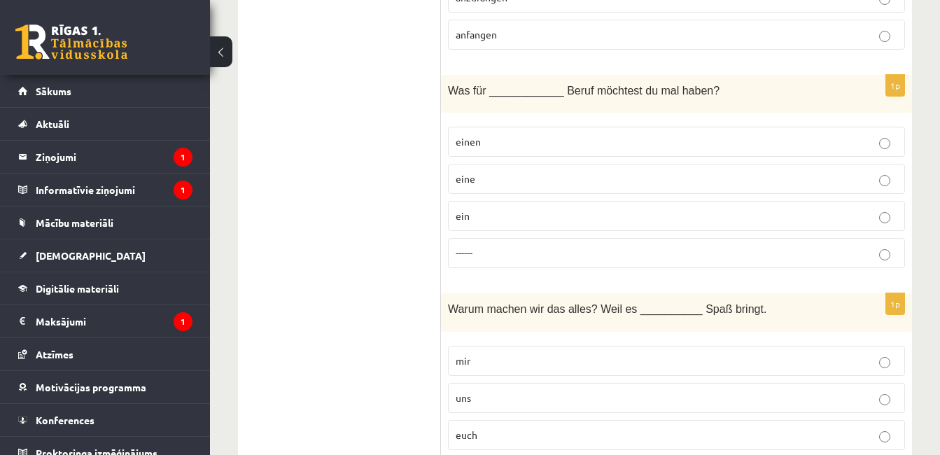
click at [699, 391] on p "uns" at bounding box center [677, 398] width 442 height 15
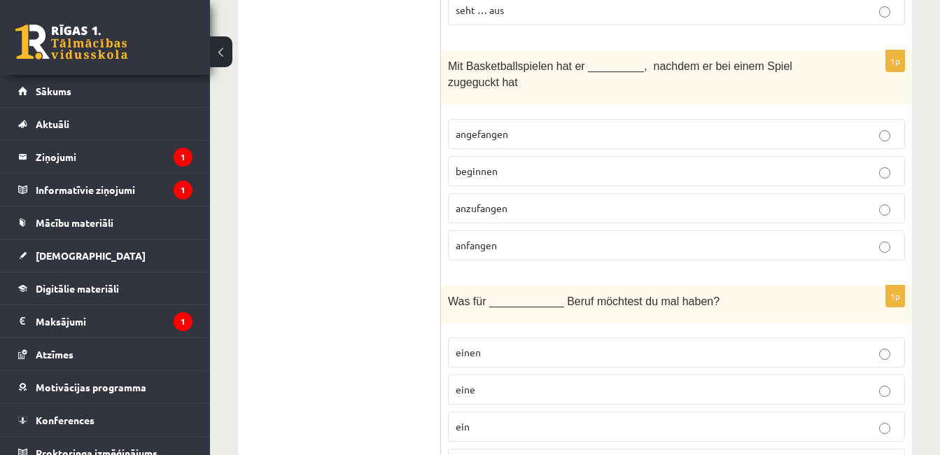
scroll to position [4297, 0]
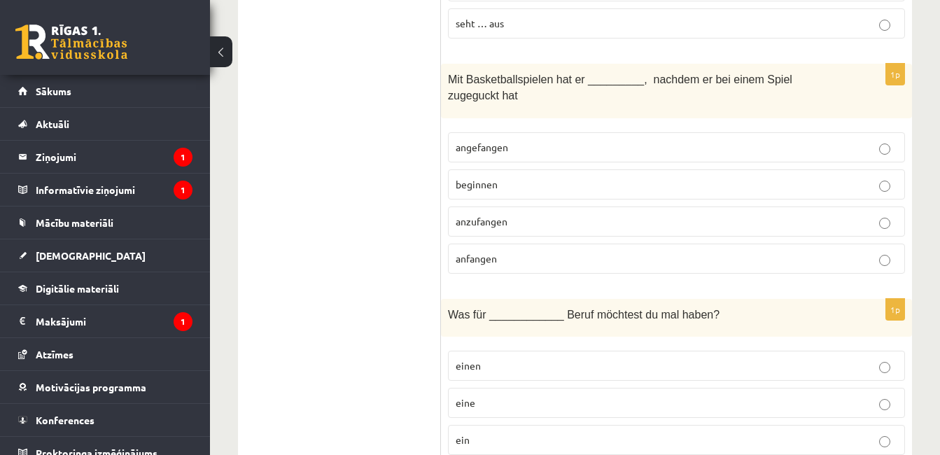
click at [627, 140] on p "angefangen" at bounding box center [677, 147] width 442 height 15
click at [605, 351] on label "einen" at bounding box center [676, 366] width 457 height 30
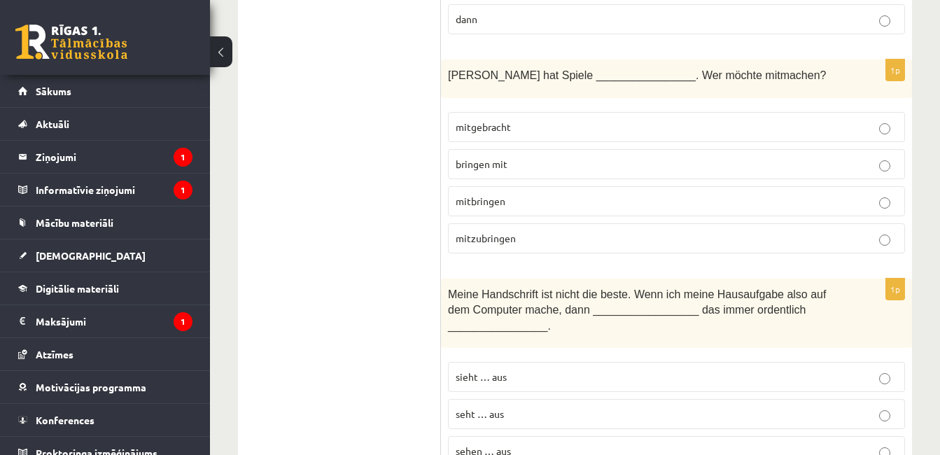
scroll to position [3831, 0]
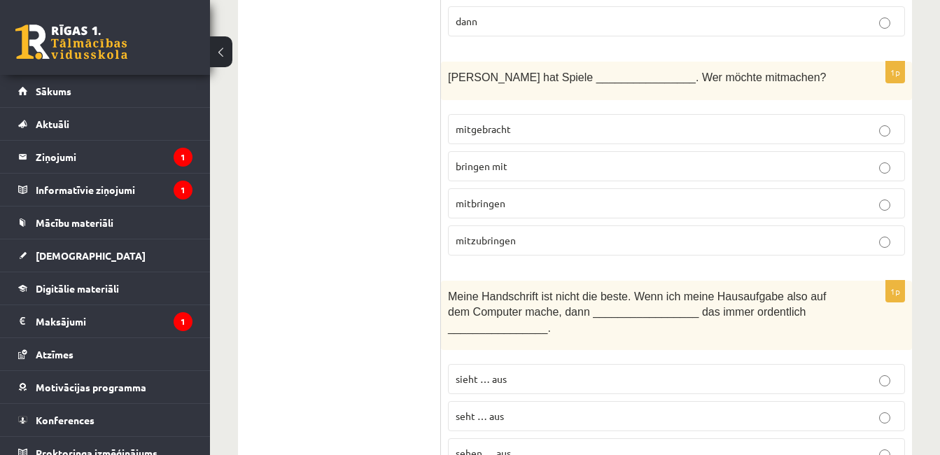
click at [608, 122] on p "mitgebracht" at bounding box center [677, 129] width 442 height 15
click at [590, 303] on div "Meine Handschrift ist nicht die beste. Wenn ich meine Hausaufgabe also auf dem …" at bounding box center [676, 316] width 471 height 70
click at [596, 357] on fieldset "sieht … aus seht … aus sehen … aus seht … aus" at bounding box center [676, 433] width 457 height 153
click at [604, 372] on p "sieht … aus" at bounding box center [677, 379] width 442 height 15
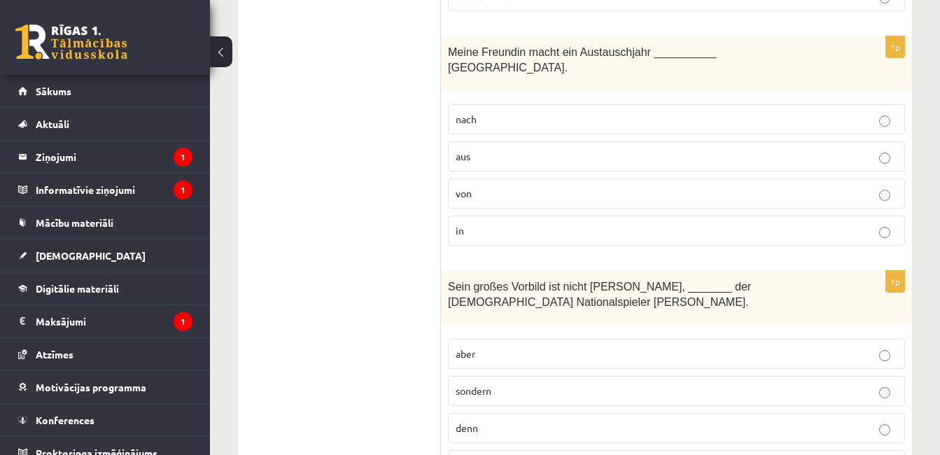
scroll to position [3383, 0]
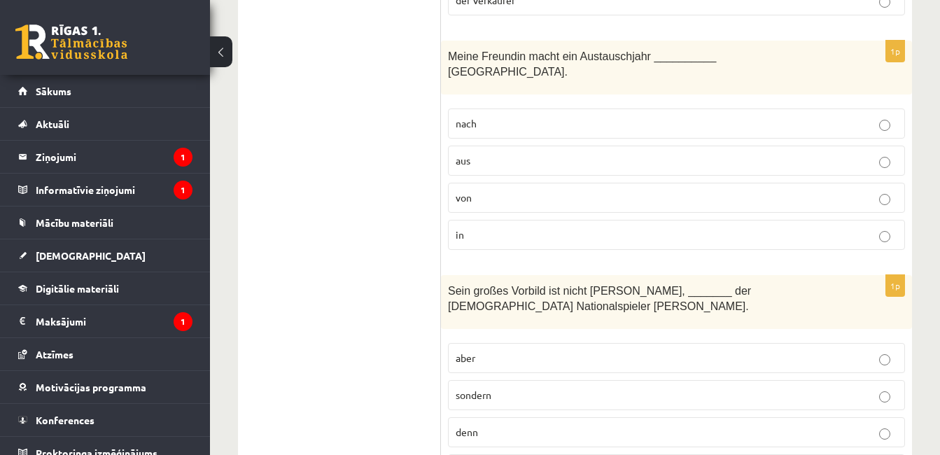
click at [782, 227] on p "in" at bounding box center [677, 234] width 442 height 15
click at [627, 388] on p "sondern" at bounding box center [677, 395] width 442 height 15
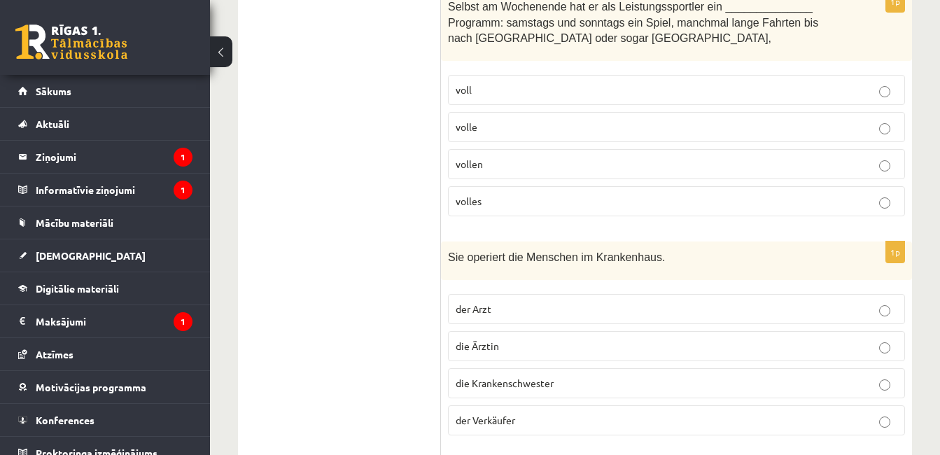
scroll to position [2935, 0]
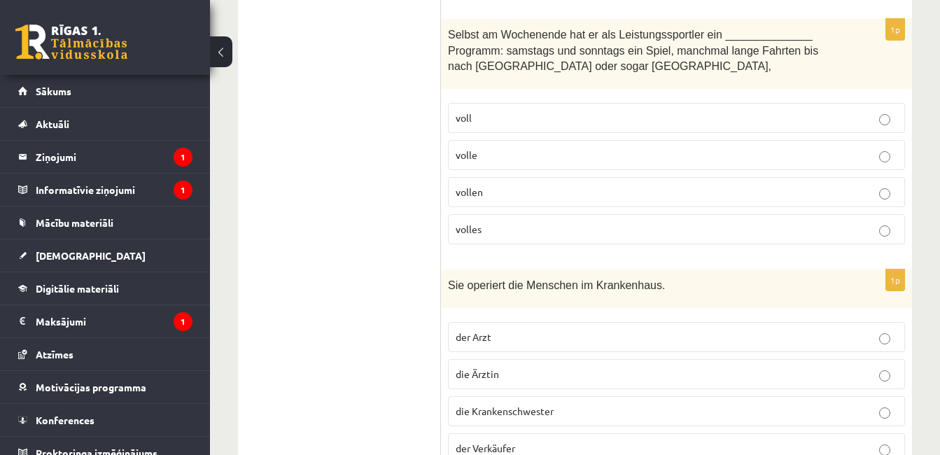
click at [722, 222] on p "volles" at bounding box center [677, 229] width 442 height 15
click at [622, 367] on p "die Ärztin" at bounding box center [677, 374] width 442 height 15
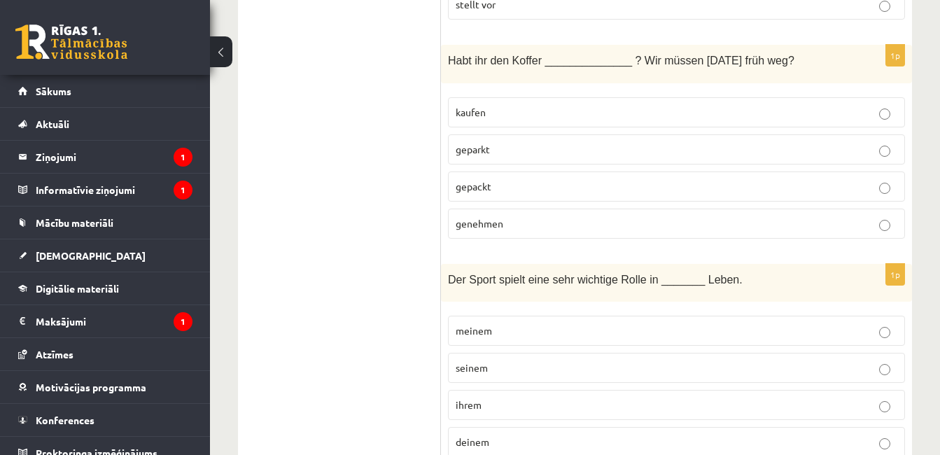
scroll to position [2459, 0]
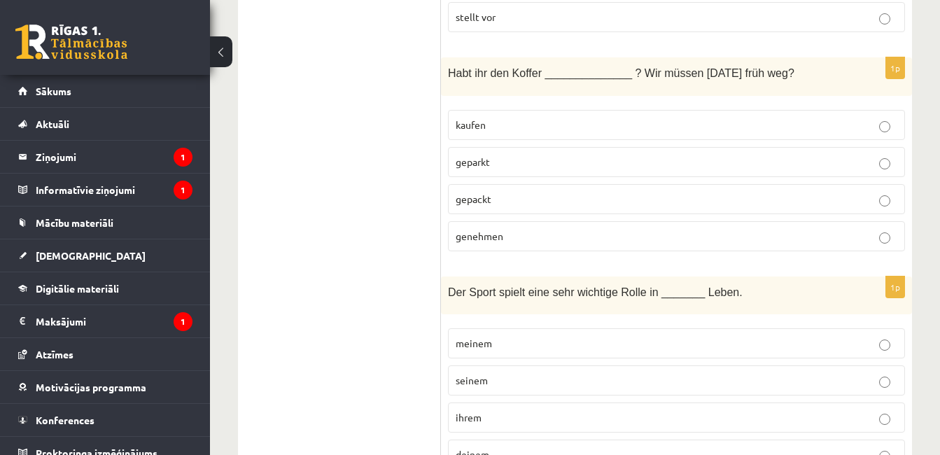
click at [624, 184] on label "gepackt" at bounding box center [676, 199] width 457 height 30
click at [592, 336] on p "meinem" at bounding box center [677, 343] width 442 height 15
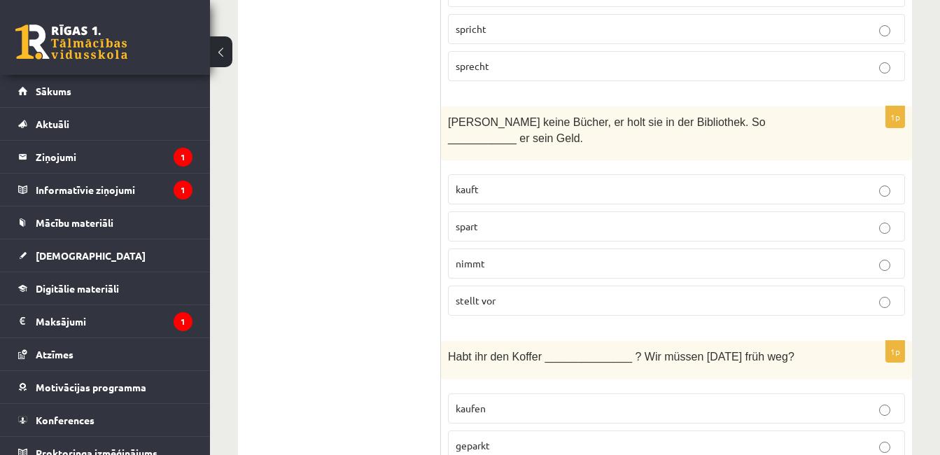
scroll to position [2179, 0]
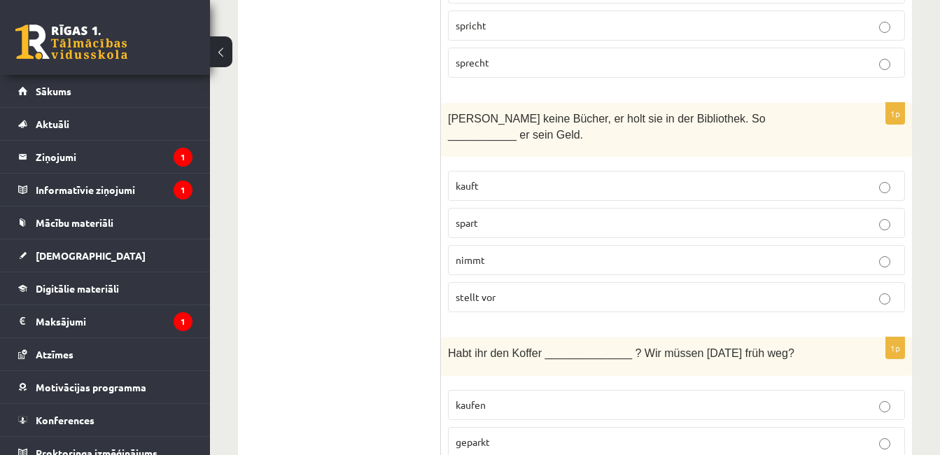
drag, startPoint x: 939, startPoint y: 448, endPoint x: 946, endPoint y: 314, distance: 133.9
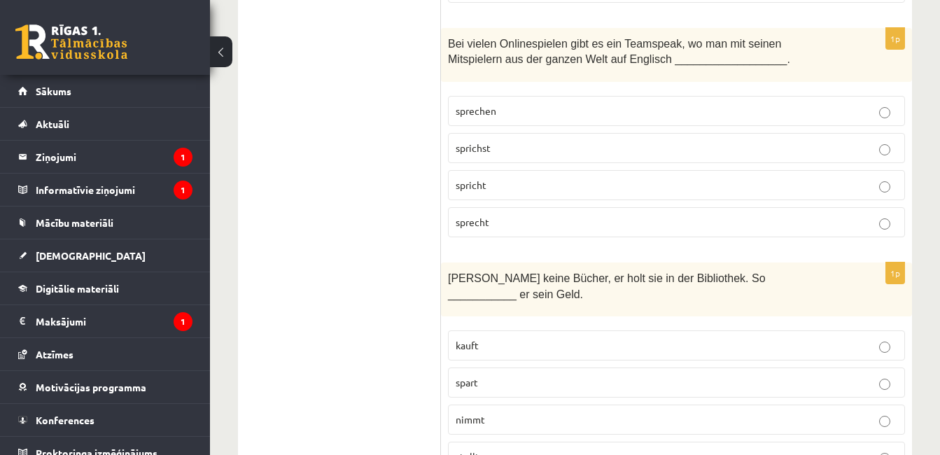
scroll to position [1993, 0]
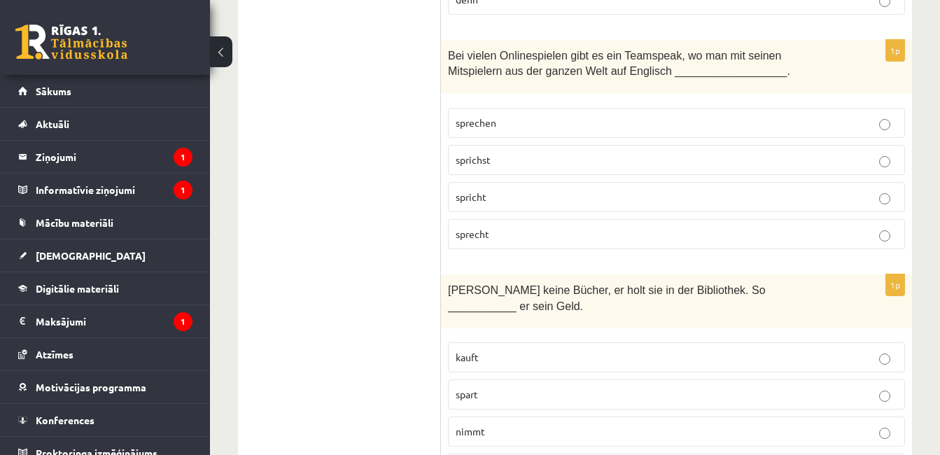
scroll to position [2021, 0]
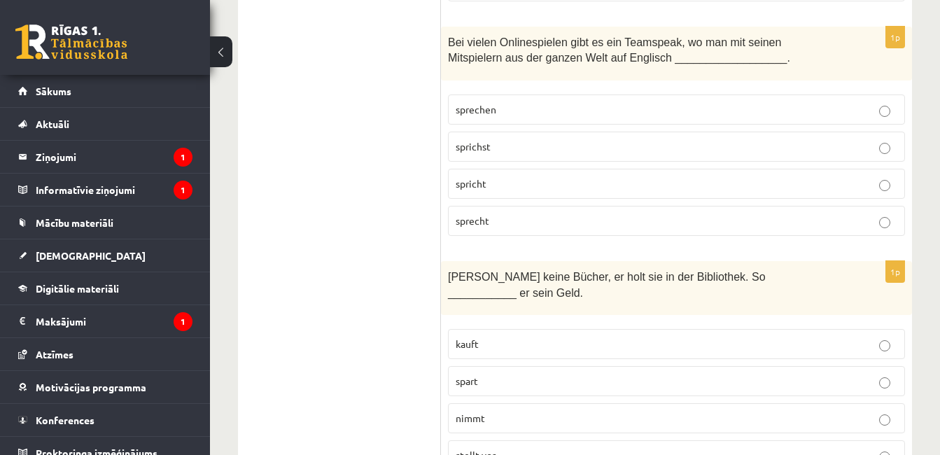
click at [656, 176] on p "spricht" at bounding box center [677, 183] width 442 height 15
click at [587, 374] on p "spart" at bounding box center [677, 381] width 442 height 15
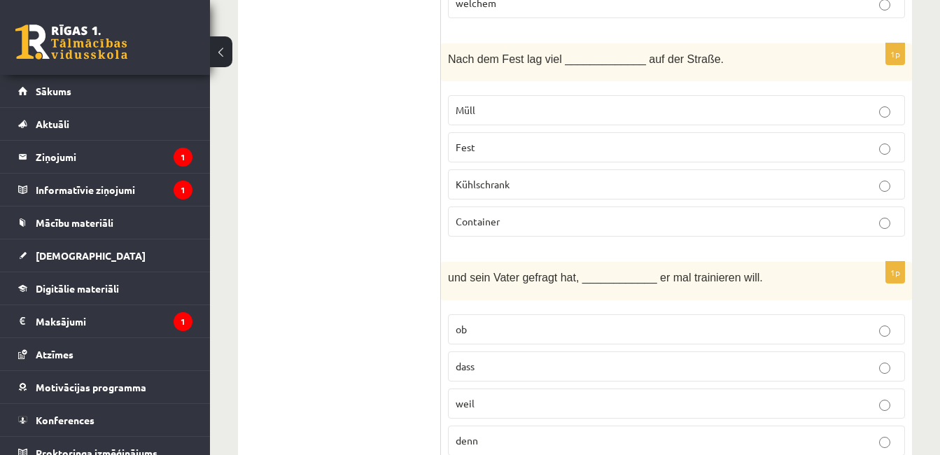
scroll to position [1571, 0]
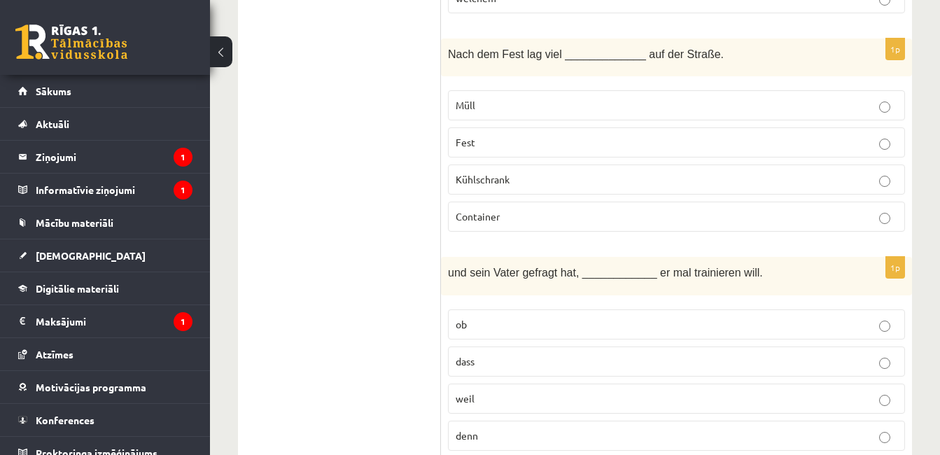
click at [695, 98] on p "Müll" at bounding box center [677, 105] width 442 height 15
click at [493, 309] on label "ob" at bounding box center [676, 324] width 457 height 30
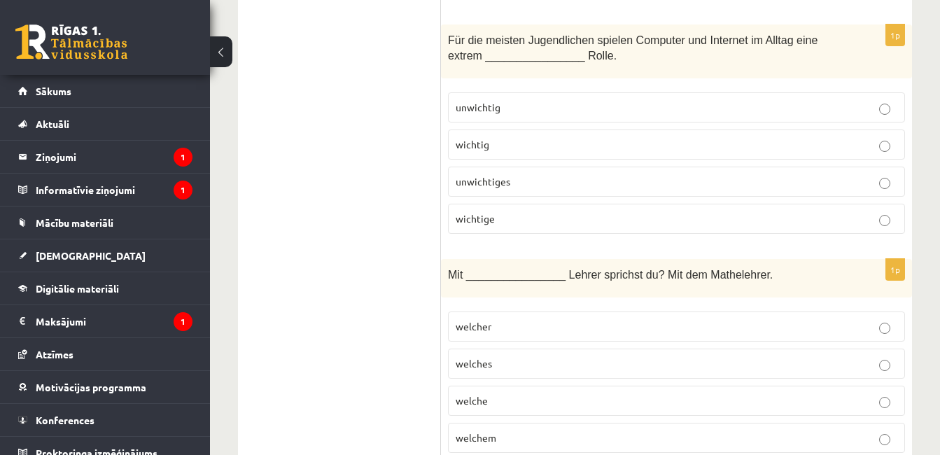
scroll to position [1123, 0]
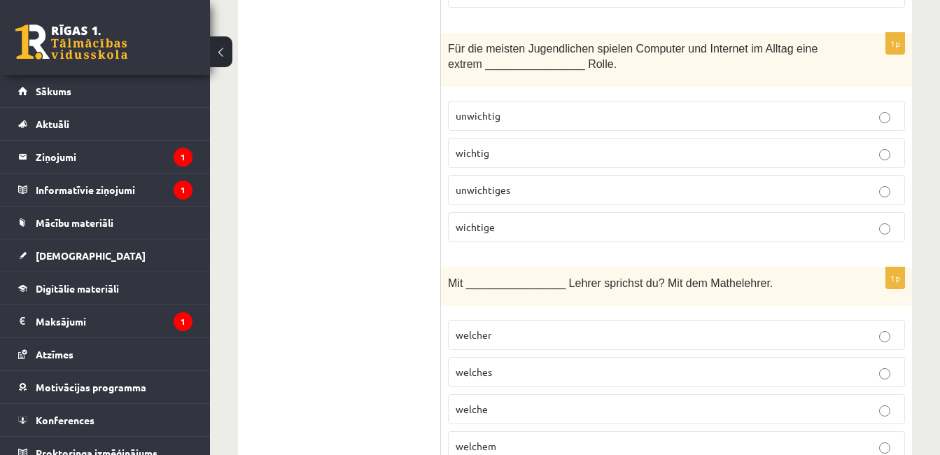
click at [682, 212] on label "wichtige" at bounding box center [676, 227] width 457 height 30
click at [594, 439] on p "welchem" at bounding box center [677, 446] width 442 height 15
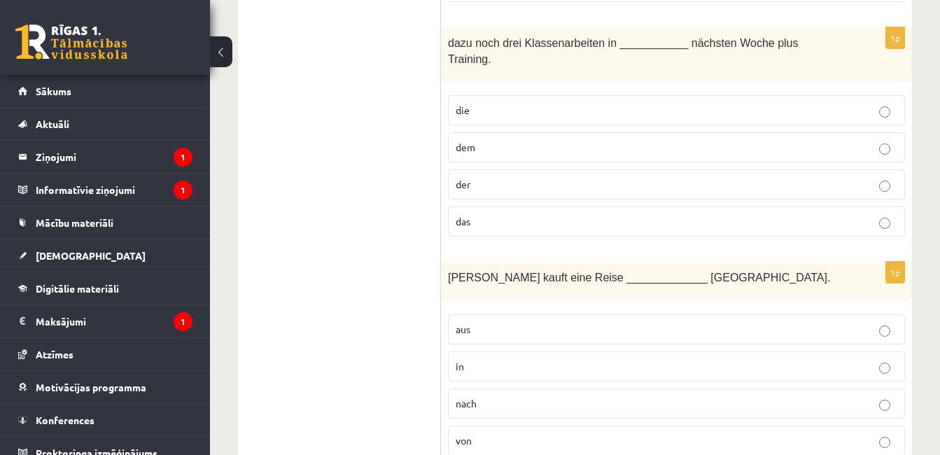
scroll to position [638, 0]
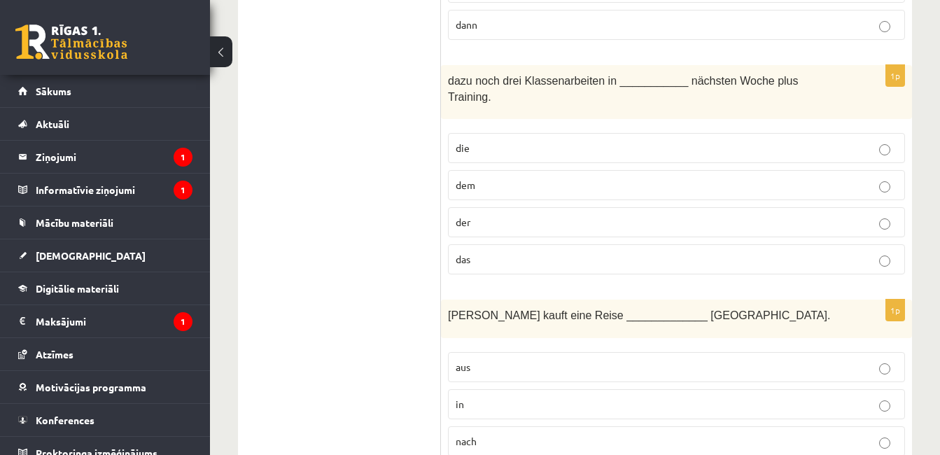
click at [621, 207] on label "der" at bounding box center [676, 222] width 457 height 30
click at [563, 410] on fieldset "aus in nach von" at bounding box center [676, 421] width 457 height 153
click at [566, 434] on p "nach" at bounding box center [677, 441] width 442 height 15
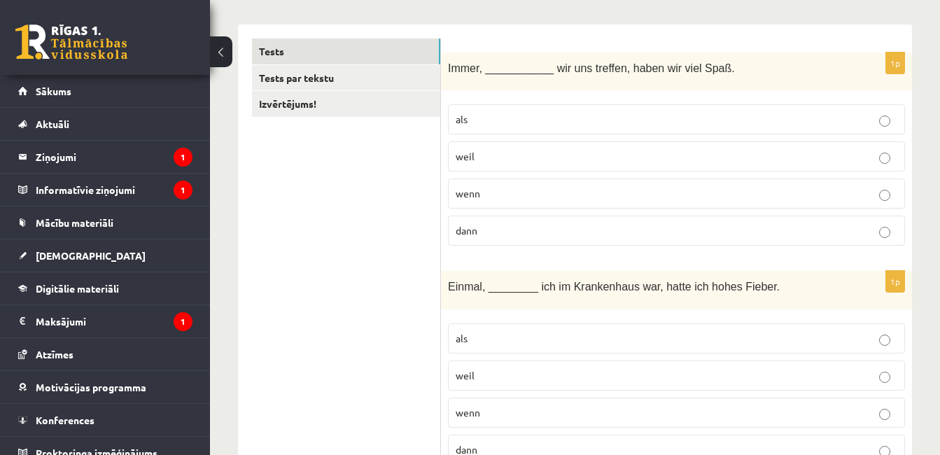
scroll to position [237, 0]
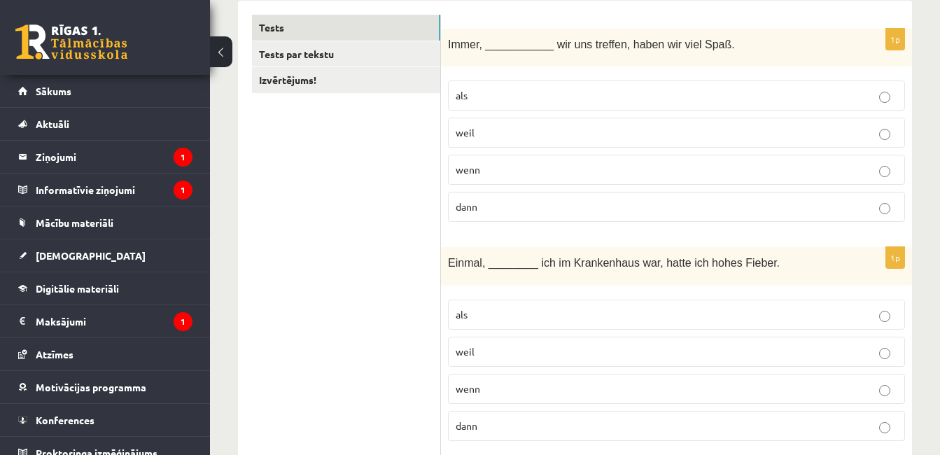
click at [631, 174] on p "wenn" at bounding box center [677, 169] width 442 height 15
click at [590, 316] on p "als" at bounding box center [677, 314] width 442 height 15
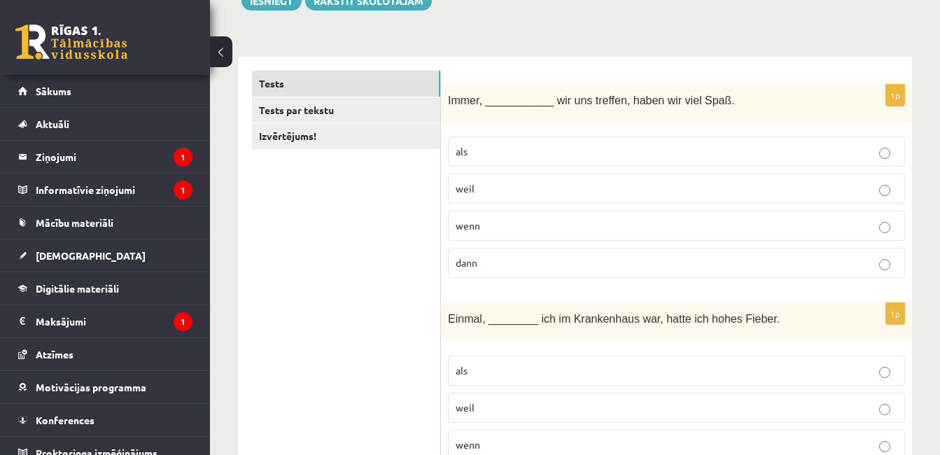
scroll to position [153, 0]
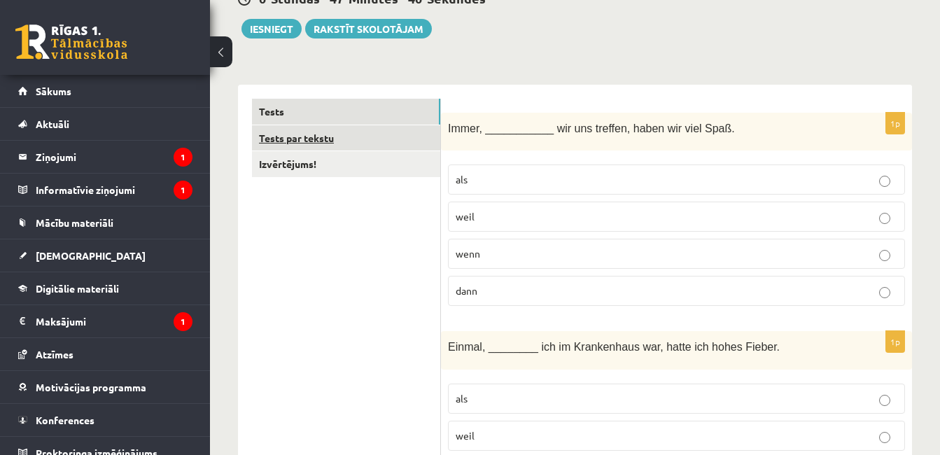
click at [402, 129] on link "Tests par tekstu" at bounding box center [346, 138] width 188 height 26
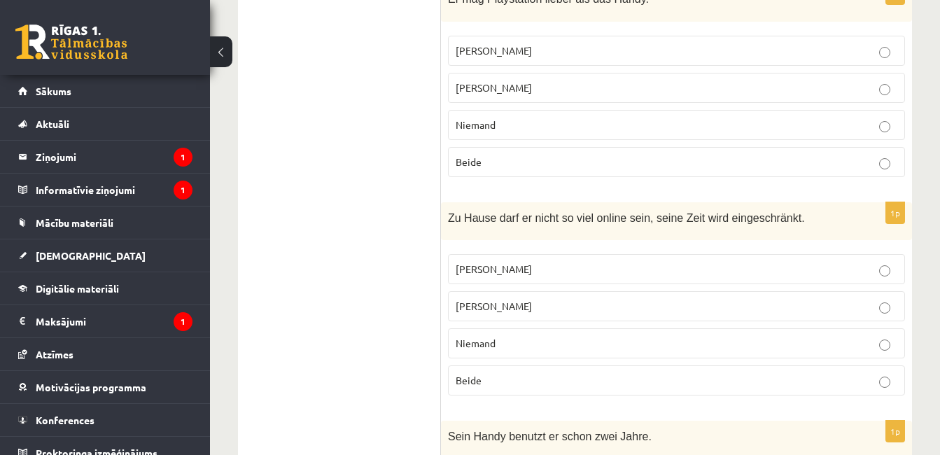
scroll to position [657, 0]
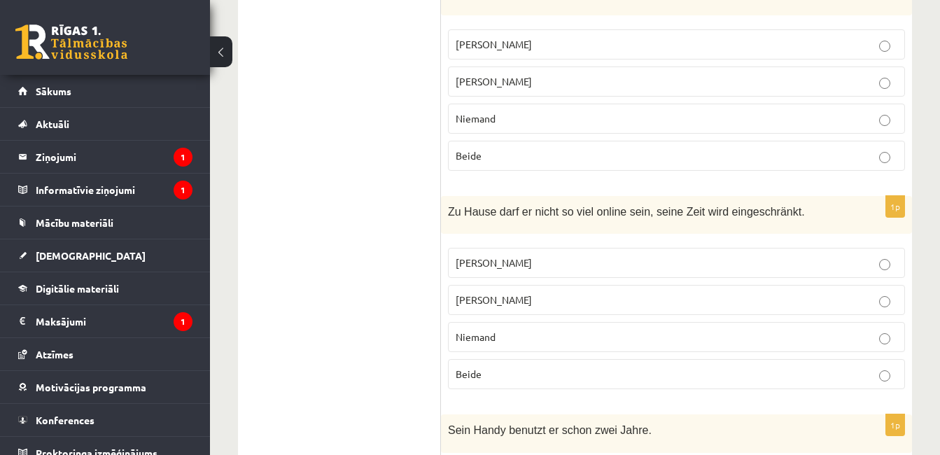
click at [773, 148] on p "Beide" at bounding box center [677, 155] width 442 height 15
click at [773, 285] on label "Jonathan" at bounding box center [676, 300] width 457 height 30
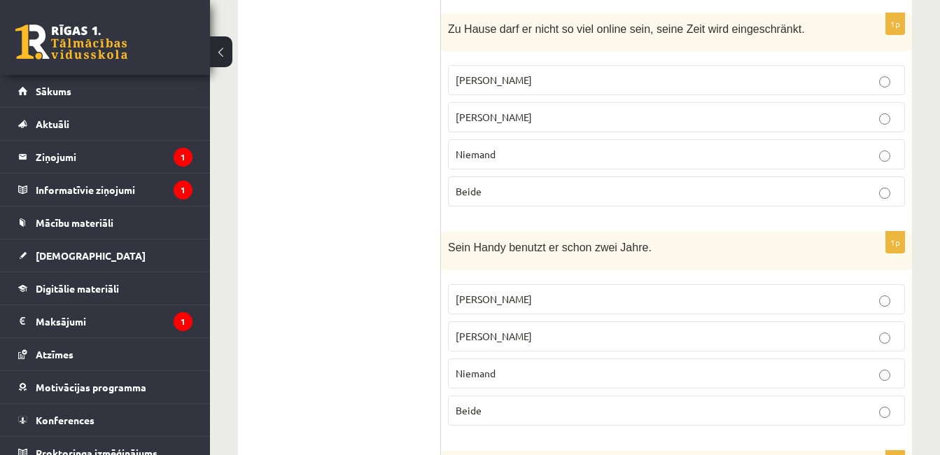
scroll to position [852, 0]
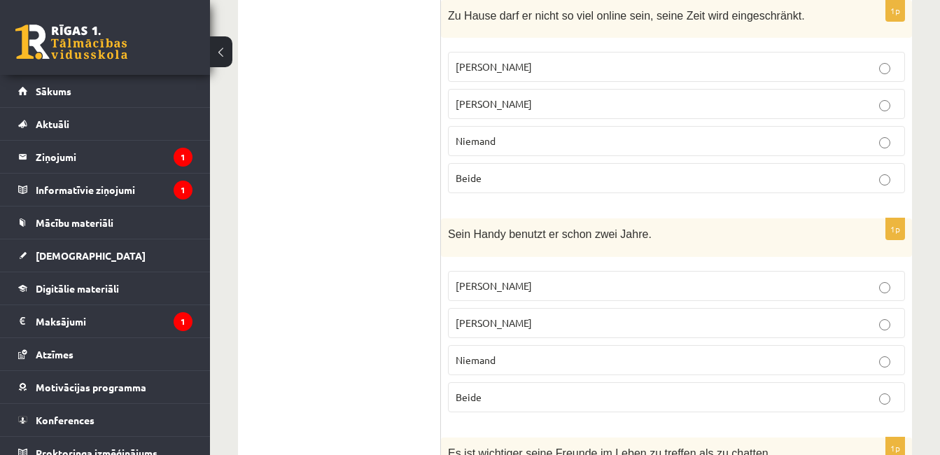
click at [781, 316] on p "Jonathan" at bounding box center [677, 323] width 442 height 15
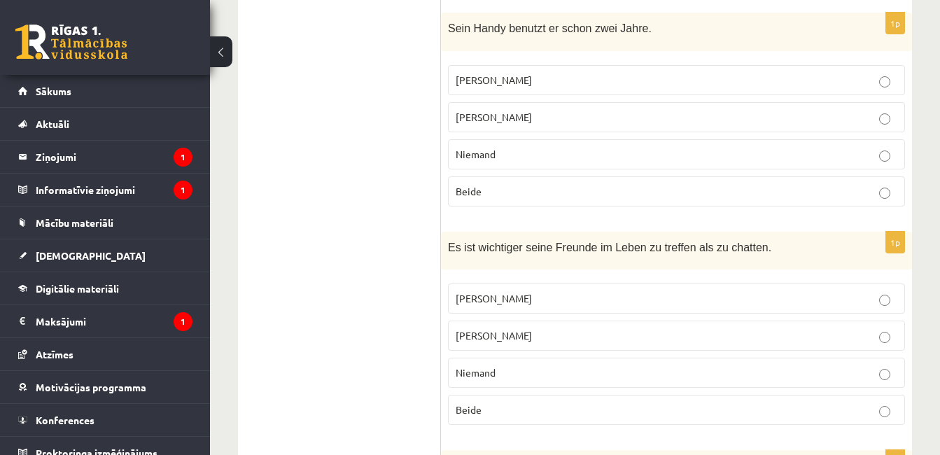
scroll to position [1076, 0]
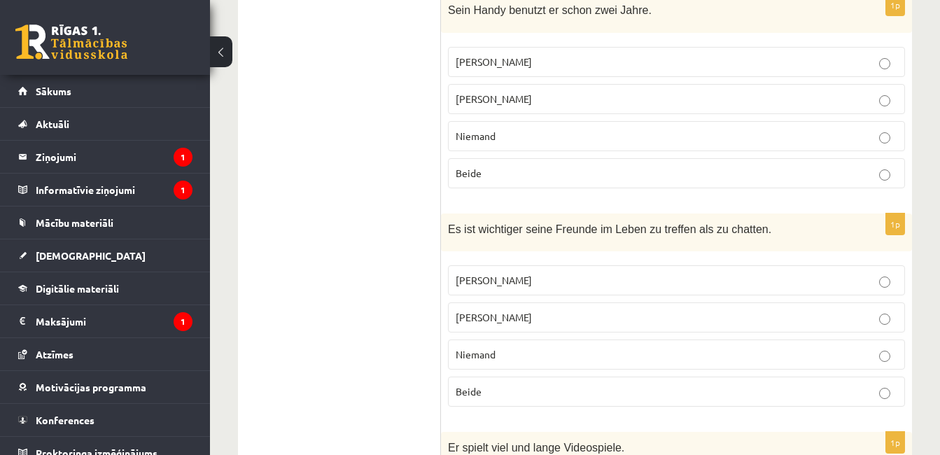
click at [737, 339] on label "Niemand" at bounding box center [676, 354] width 457 height 30
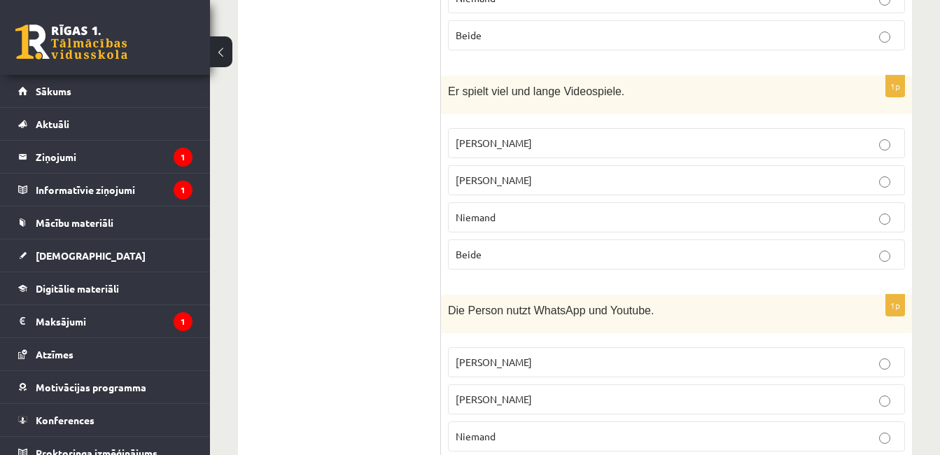
scroll to position [1440, 0]
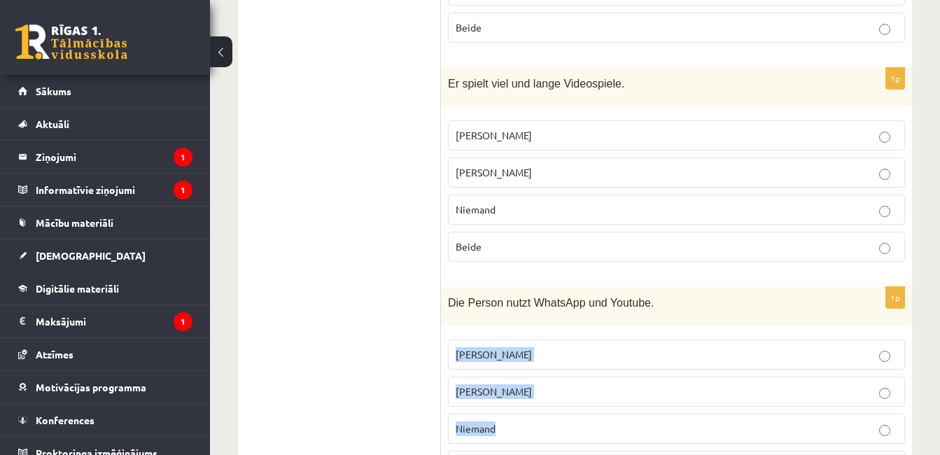
drag, startPoint x: 839, startPoint y: 376, endPoint x: 789, endPoint y: 183, distance: 198.8
drag, startPoint x: 789, startPoint y: 183, endPoint x: 781, endPoint y: 139, distance: 45.6
click at [781, 157] on label "Jonathan" at bounding box center [676, 172] width 457 height 30
click at [687, 384] on p "Jonathan" at bounding box center [677, 391] width 442 height 15
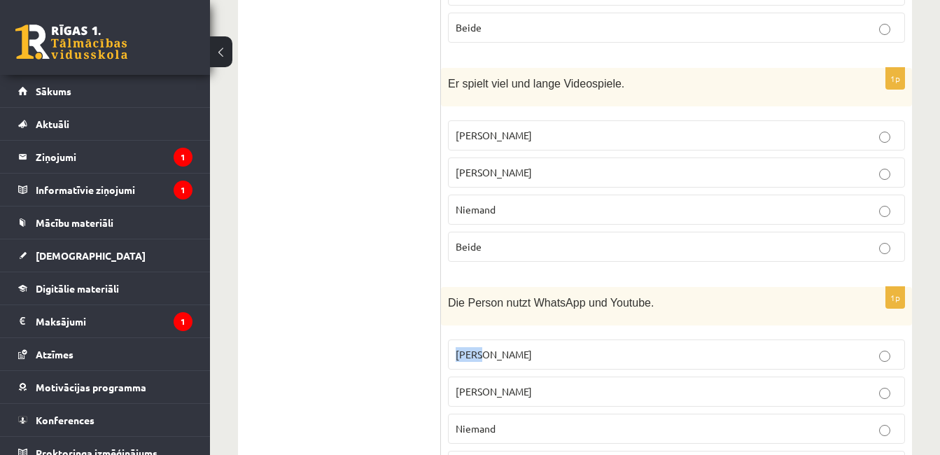
drag, startPoint x: 713, startPoint y: 265, endPoint x: 724, endPoint y: 307, distance: 43.3
click at [724, 307] on div "1p Die Person nutzt WhatsApp und Youtube. Jacob Jonathan Niemand Beide" at bounding box center [676, 389] width 471 height 205
click at [724, 347] on p "Jacob" at bounding box center [677, 354] width 442 height 15
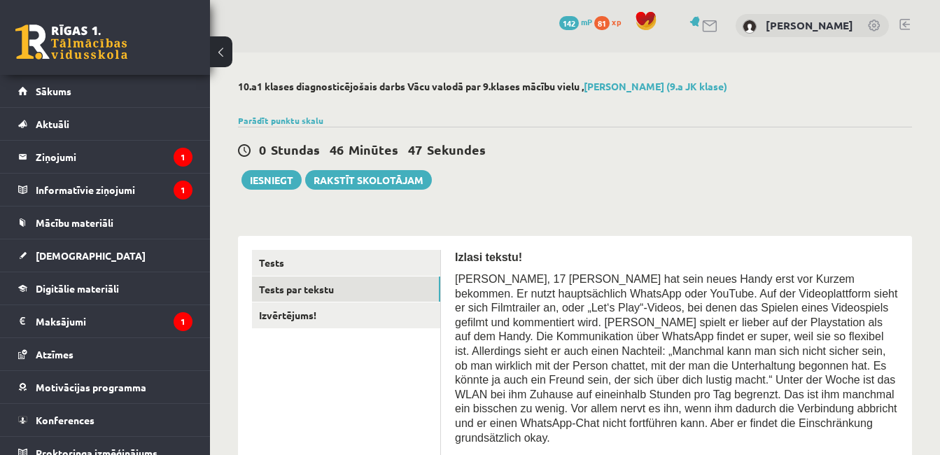
scroll to position [0, 0]
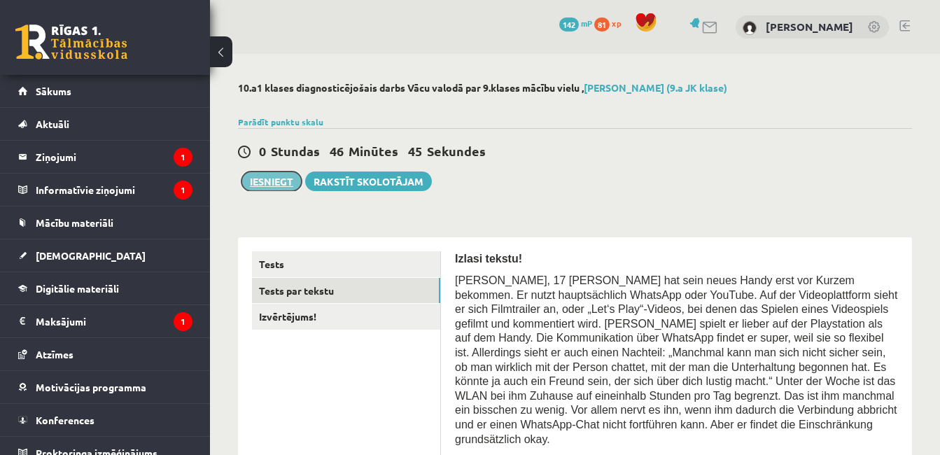
click at [268, 183] on button "Iesniegt" at bounding box center [271, 181] width 60 height 20
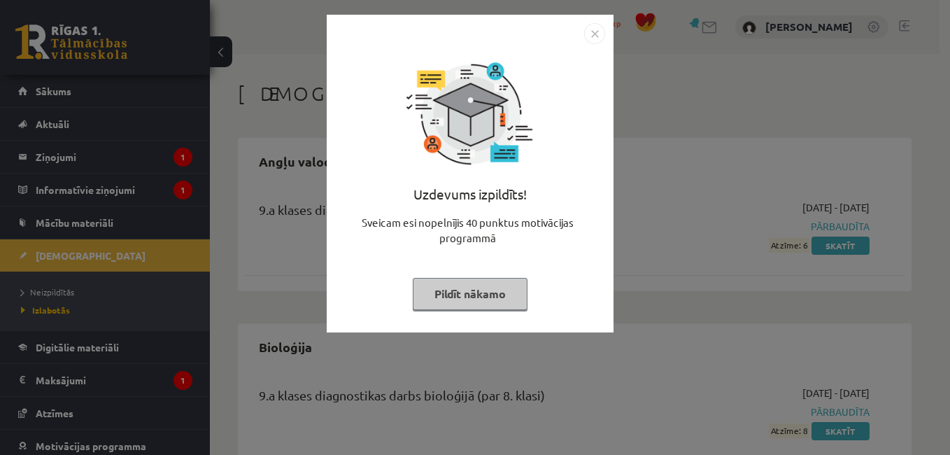
click at [595, 33] on img "Close" at bounding box center [594, 33] width 21 height 21
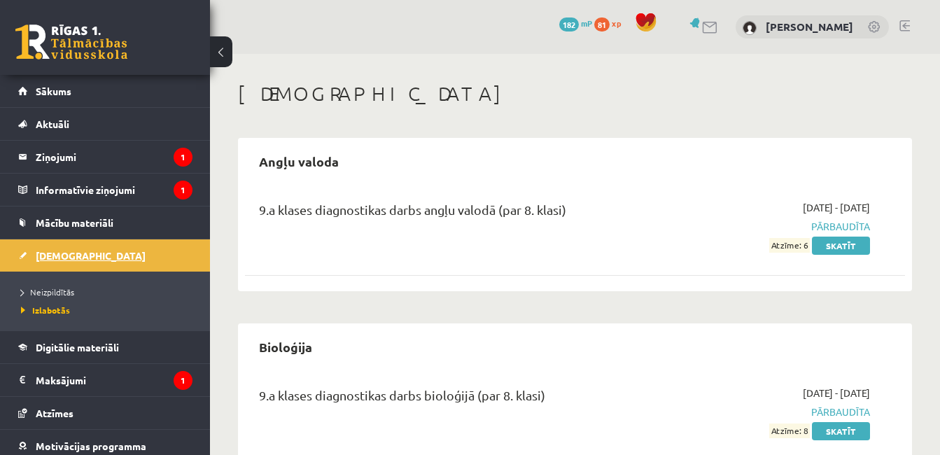
click at [144, 247] on link "[DEMOGRAPHIC_DATA]" at bounding box center [105, 255] width 174 height 32
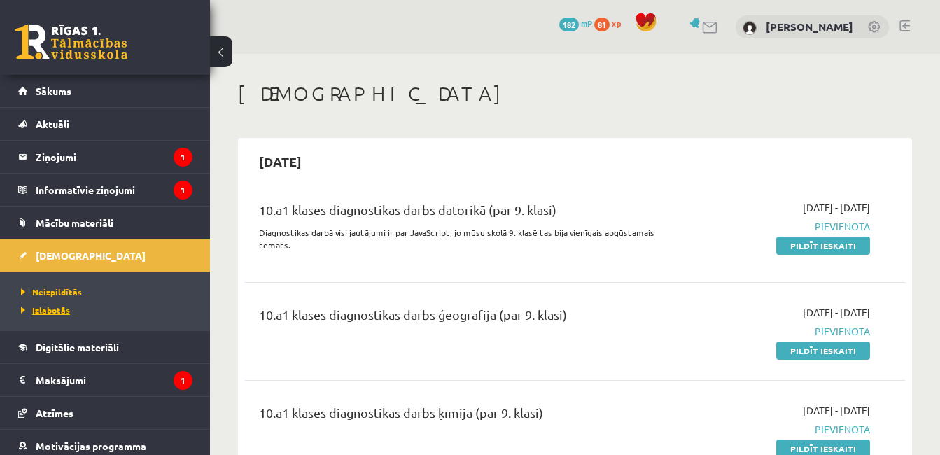
click at [48, 311] on span "Izlabotās" at bounding box center [45, 309] width 49 height 11
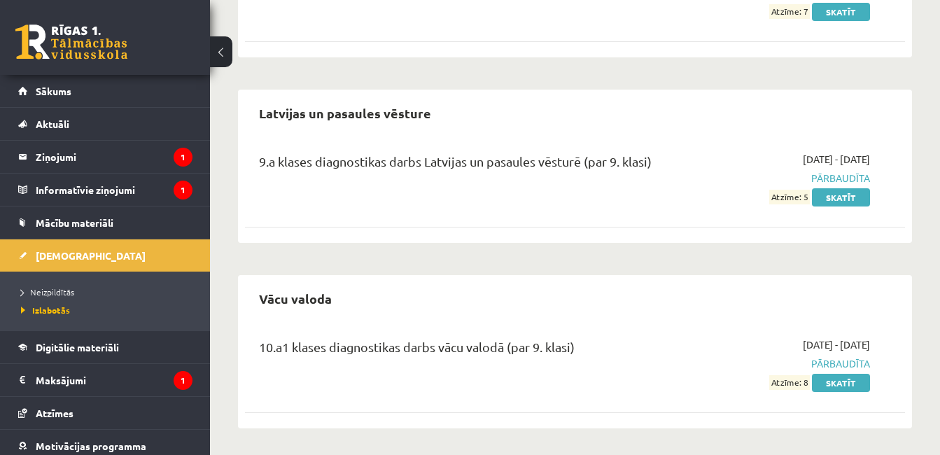
scroll to position [792, 0]
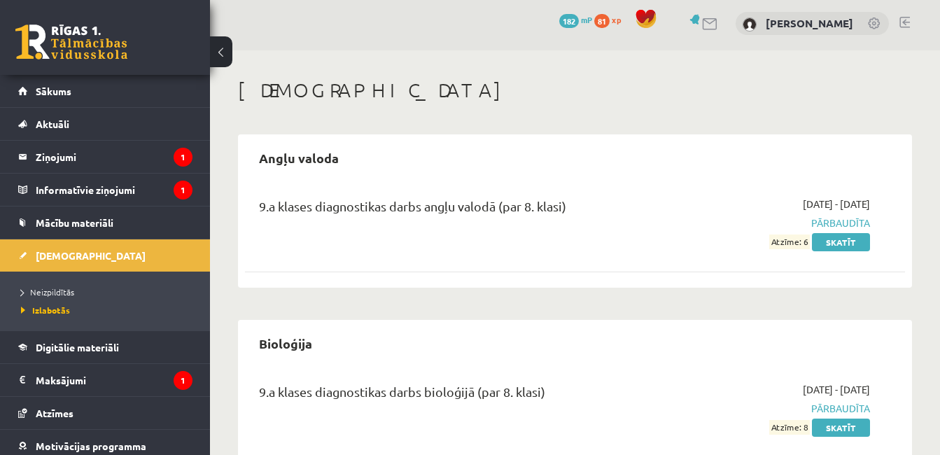
scroll to position [0, 0]
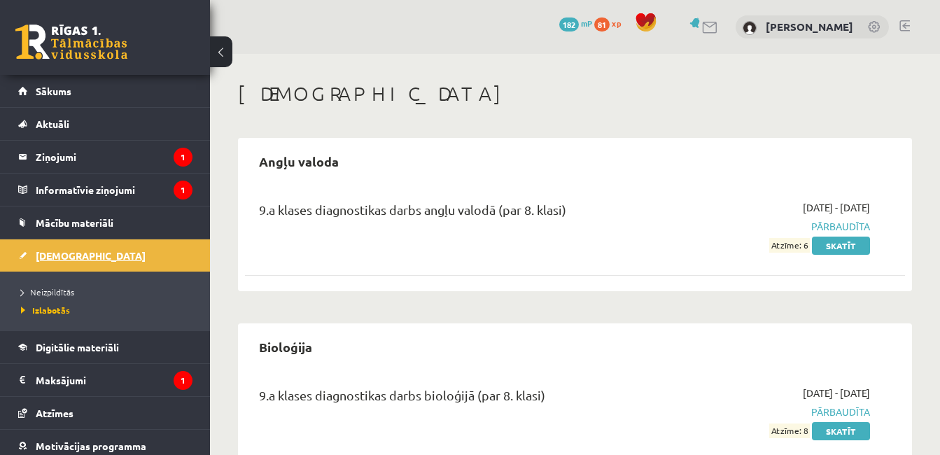
click at [71, 256] on span "[DEMOGRAPHIC_DATA]" at bounding box center [91, 255] width 110 height 13
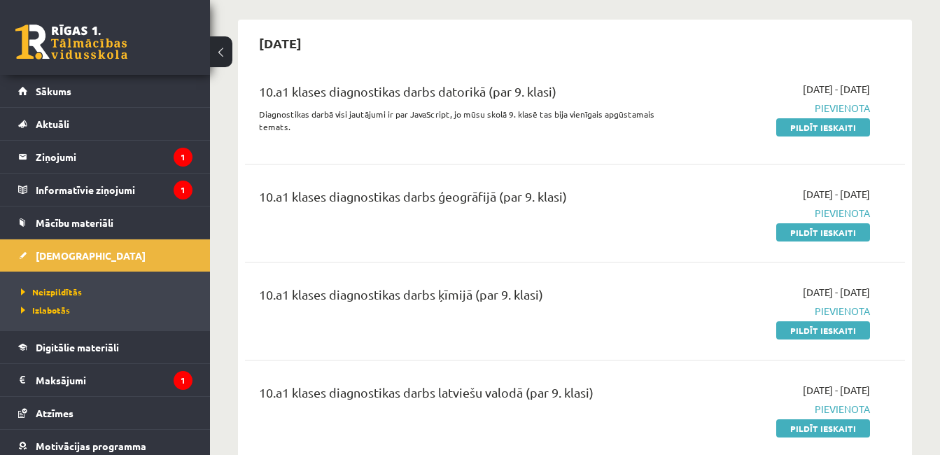
scroll to position [140, 0]
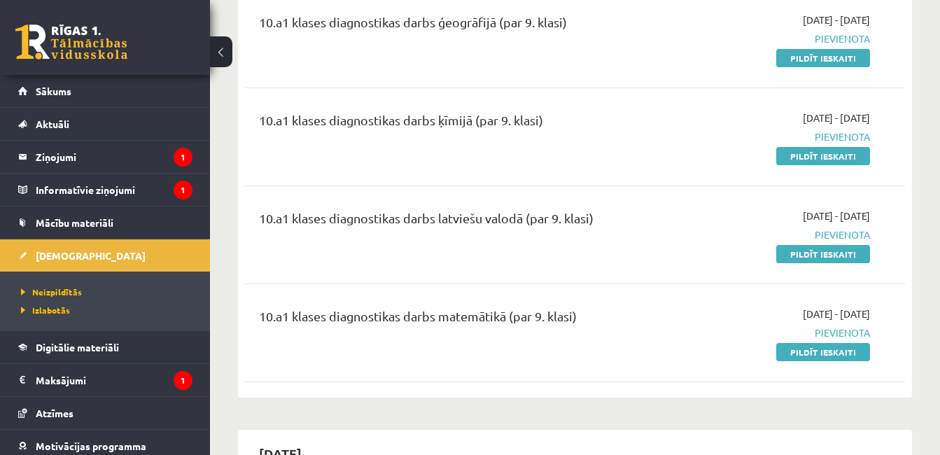
scroll to position [299, 0]
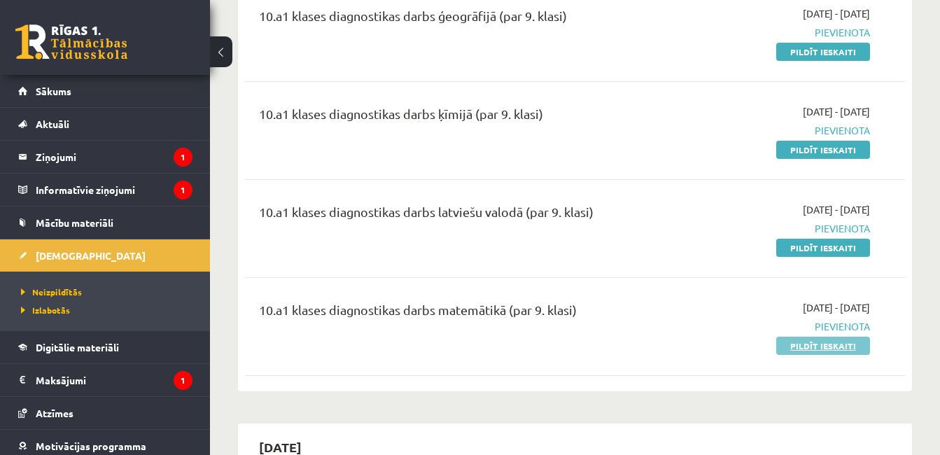
click at [855, 351] on link "Pildīt ieskaiti" at bounding box center [823, 346] width 94 height 18
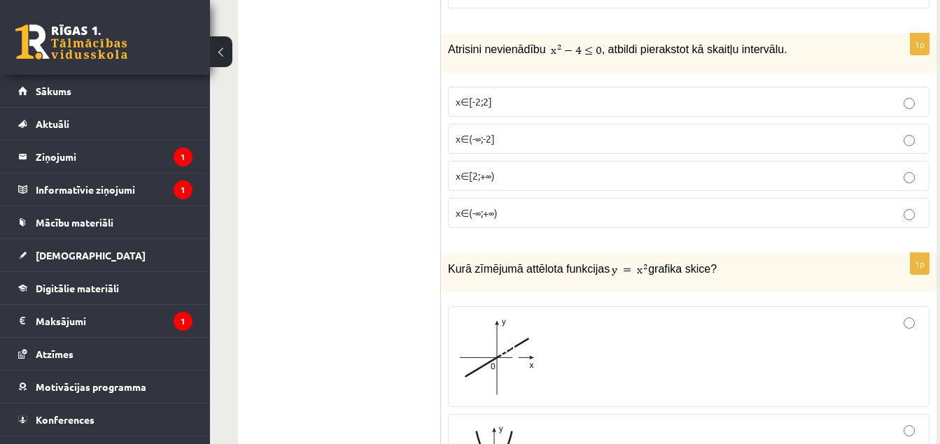
scroll to position [840, 0]
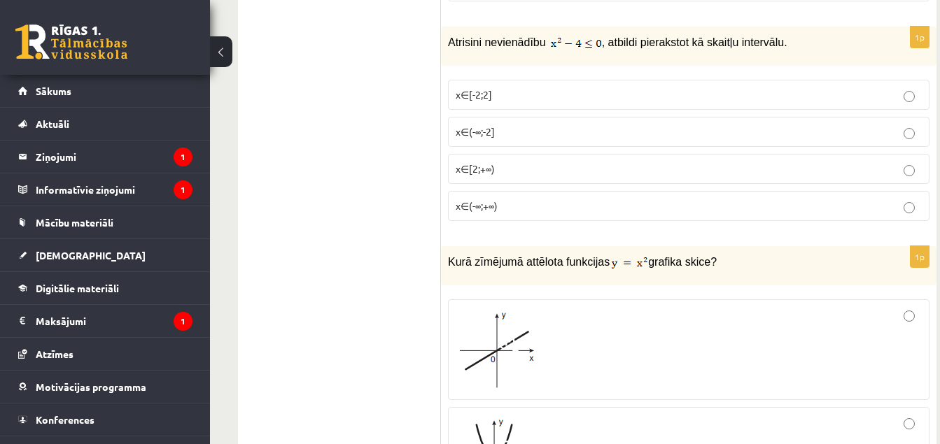
click at [605, 92] on p "x∈[-2;2]" at bounding box center [689, 94] width 466 height 15
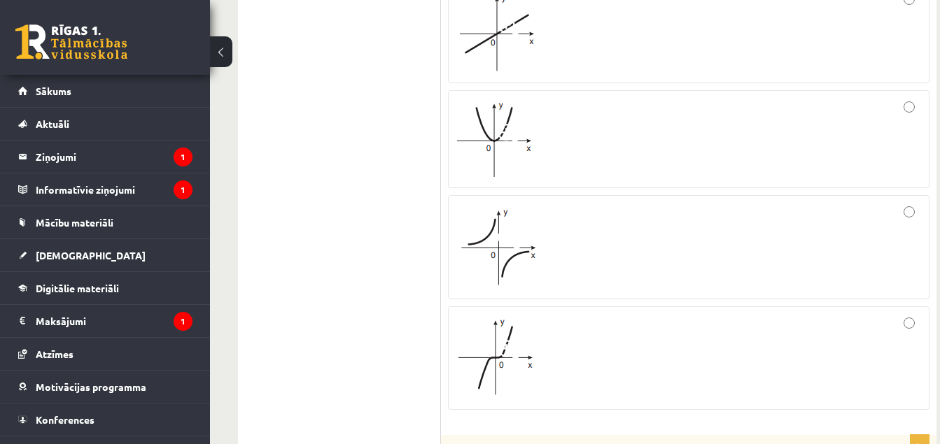
scroll to position [1185, 0]
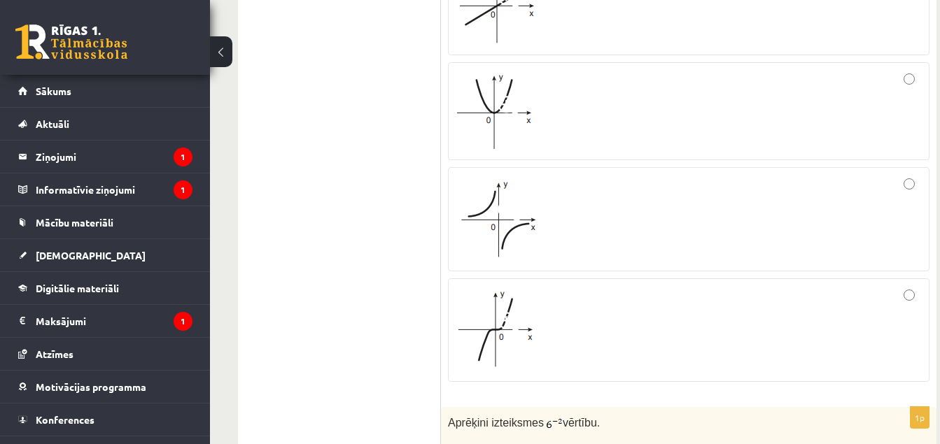
click at [796, 327] on div at bounding box center [689, 330] width 466 height 88
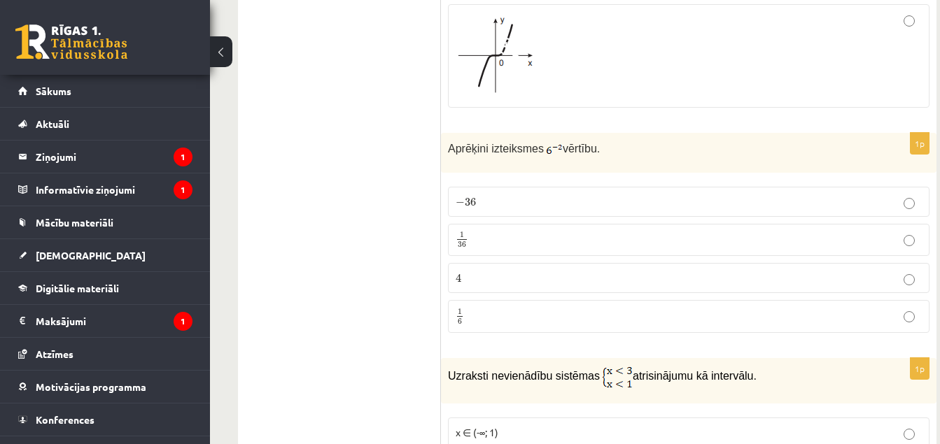
scroll to position [1465, 0]
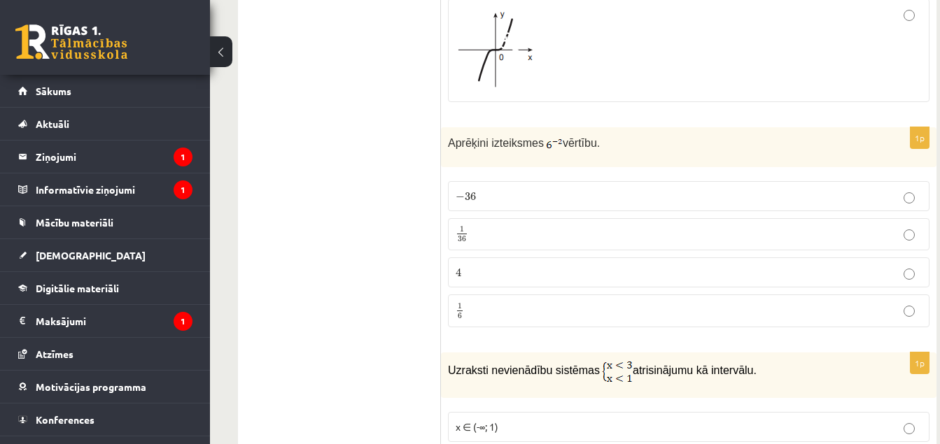
click at [779, 241] on p "1 36 1 36" at bounding box center [689, 234] width 466 height 17
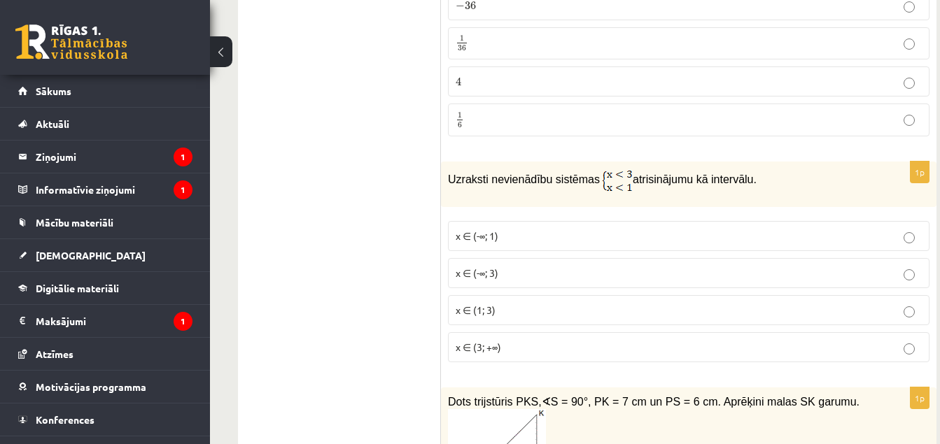
scroll to position [1661, 0]
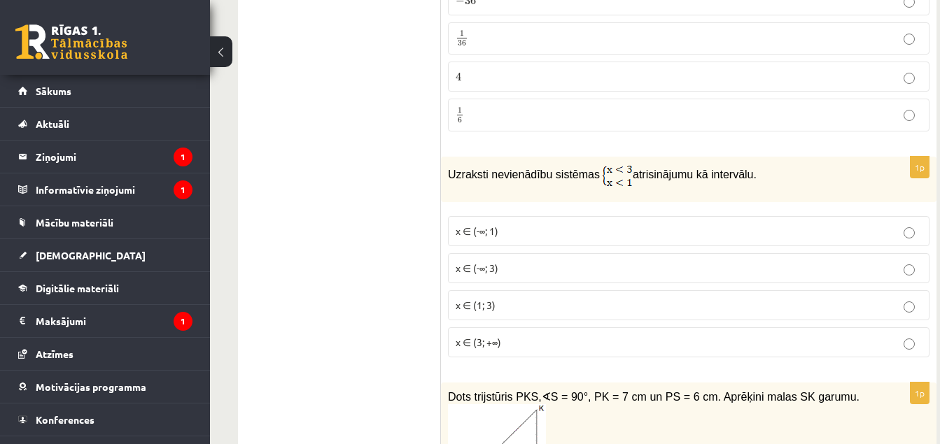
click at [708, 234] on p "x ∈ (-∞; 1)" at bounding box center [689, 231] width 466 height 15
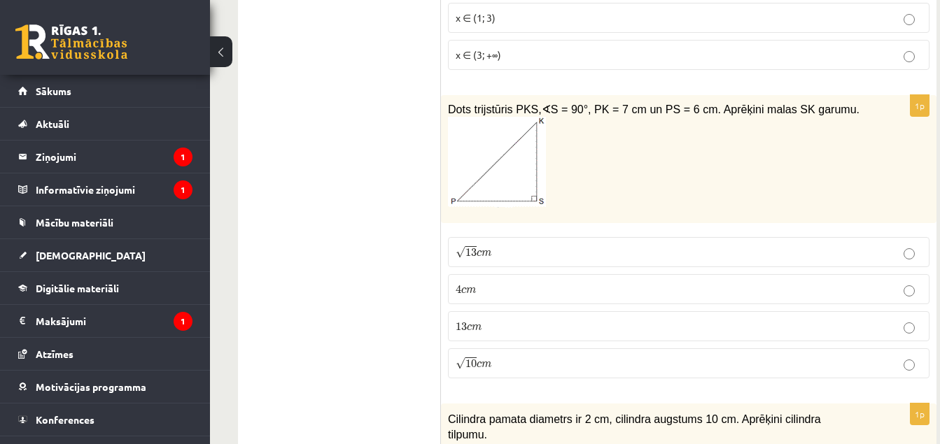
scroll to position [1969, 0]
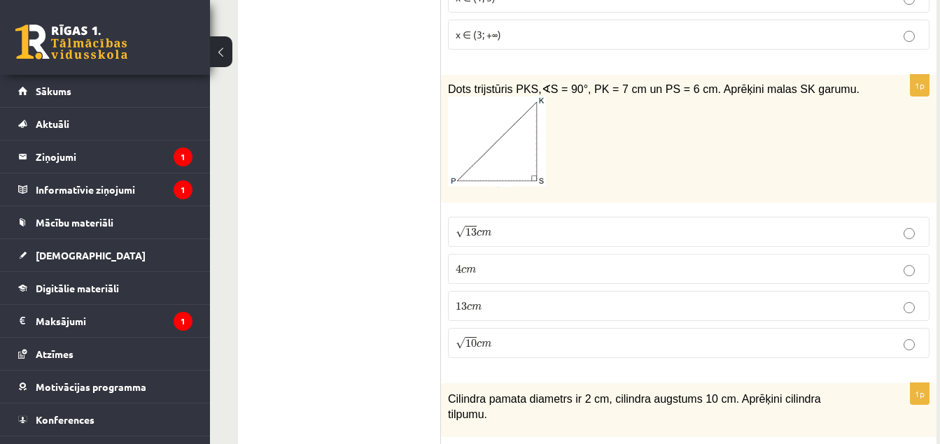
click at [807, 228] on p "√ 13 c m 13 c m" at bounding box center [689, 232] width 466 height 15
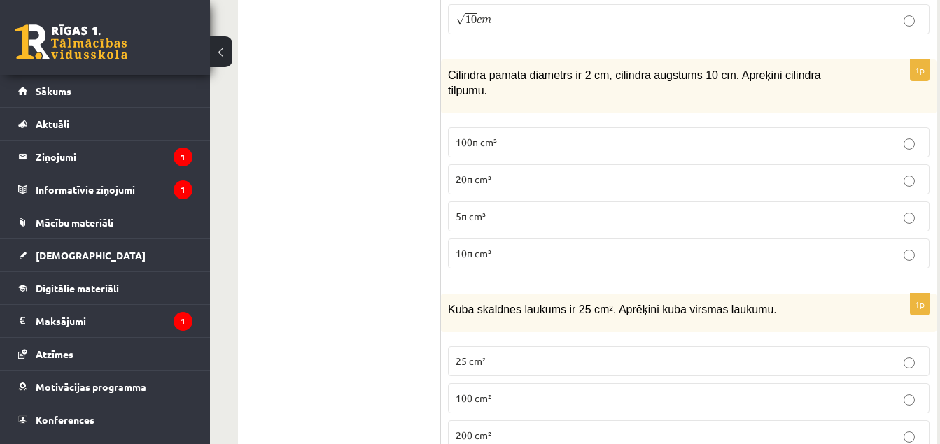
scroll to position [2305, 0]
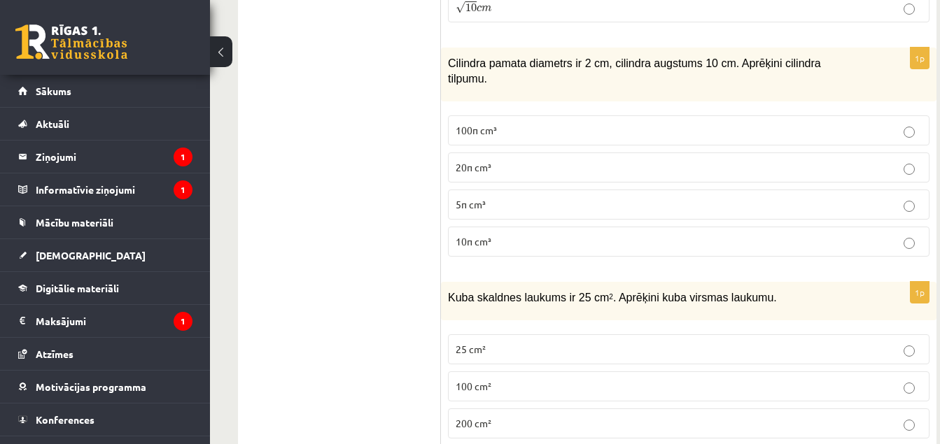
click at [748, 234] on p "10π cm³" at bounding box center [689, 241] width 466 height 15
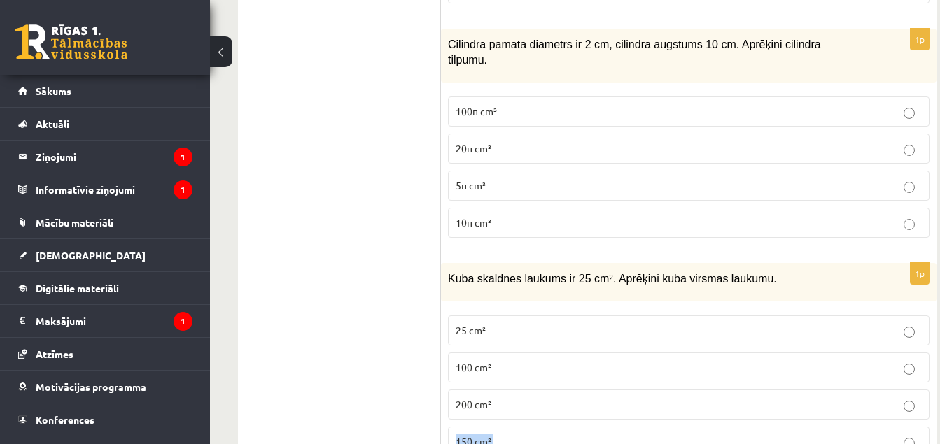
scroll to position [2333, 0]
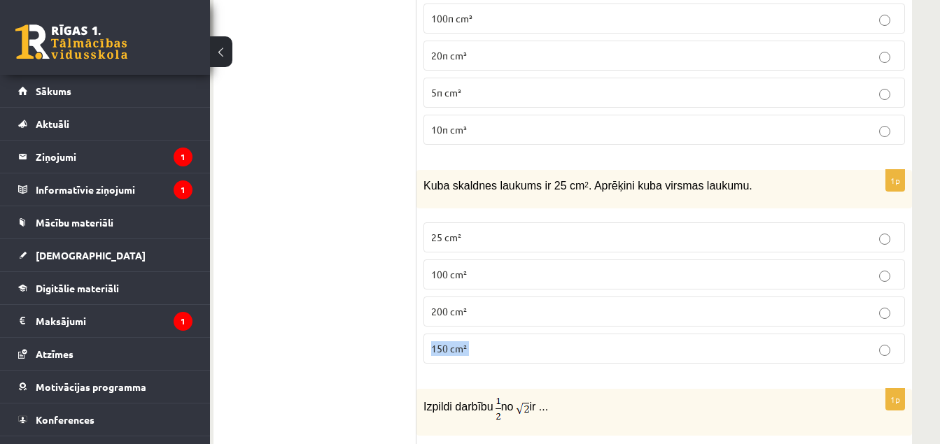
scroll to position [2425, 24]
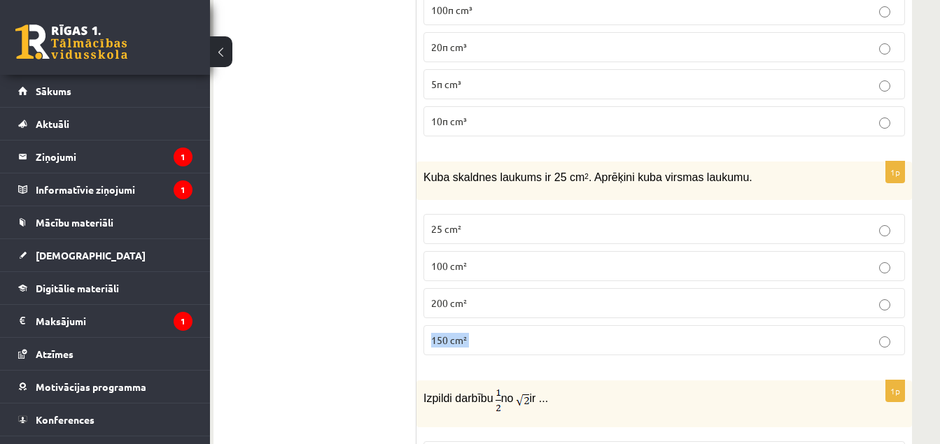
click at [835, 345] on div "1p Kuba skaldnes laukums ir 25 cm 2 . Aprēķini kuba virsmas laukumu. 25 cm² 100…" at bounding box center [664, 264] width 496 height 205
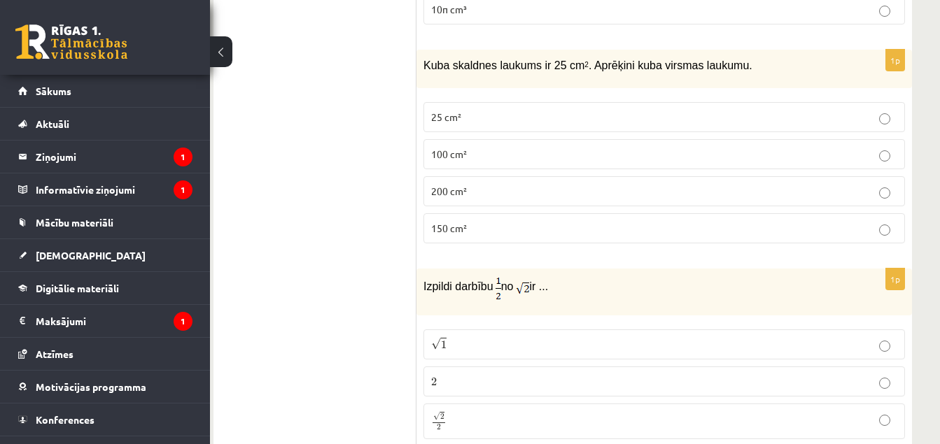
scroll to position [2565, 24]
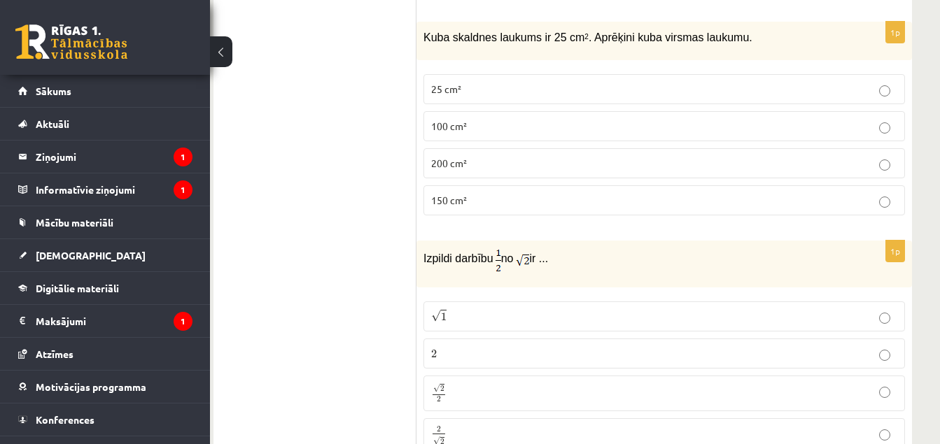
click at [812, 193] on p "150 cm²" at bounding box center [664, 200] width 466 height 15
click at [640, 376] on label "√ 2 2 2 2" at bounding box center [664, 394] width 482 height 36
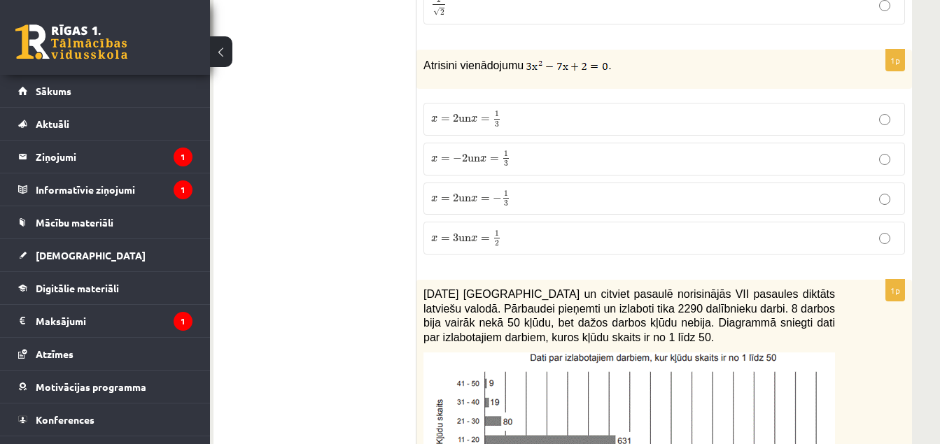
scroll to position [3023, 24]
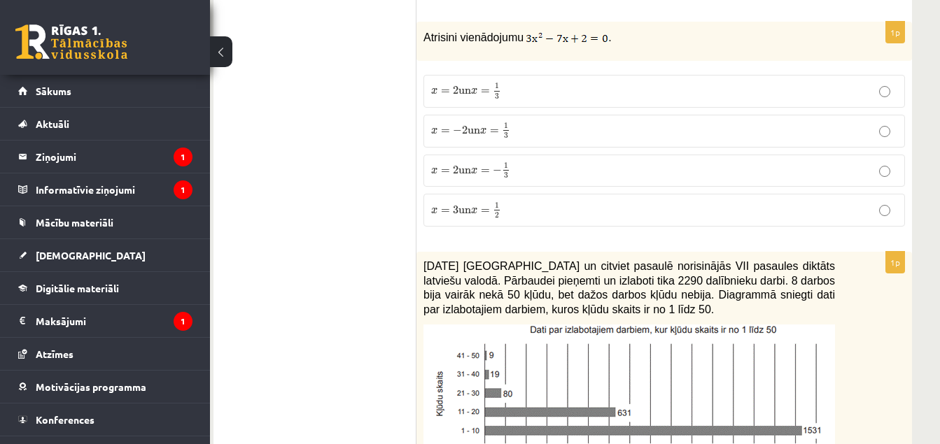
click at [659, 75] on label "x = 2 un x = 1 3 x = 2 un x = 1 3" at bounding box center [664, 91] width 482 height 33
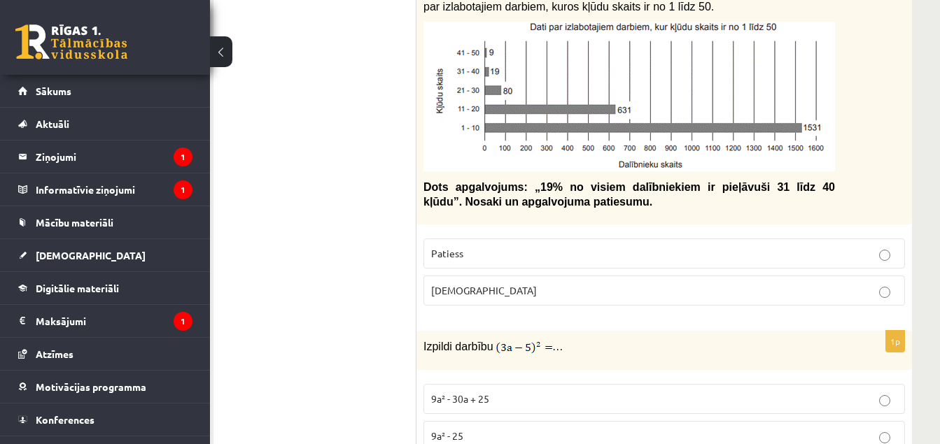
scroll to position [3331, 24]
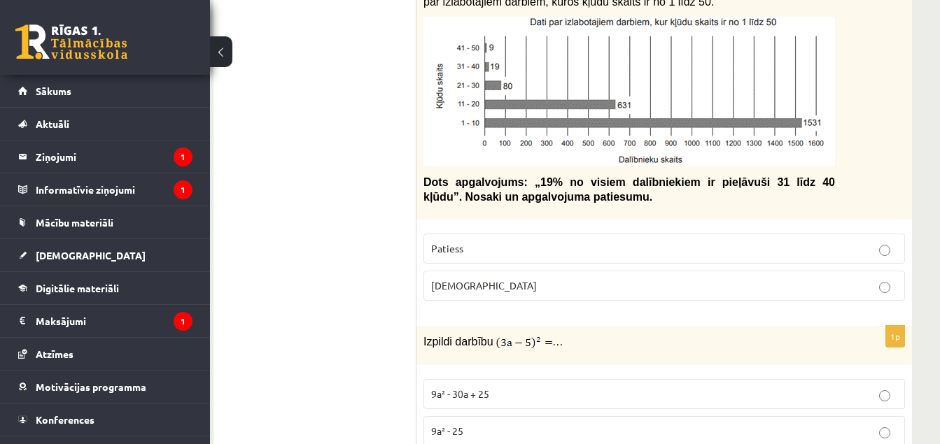
click at [783, 241] on p "Patiess" at bounding box center [664, 248] width 466 height 15
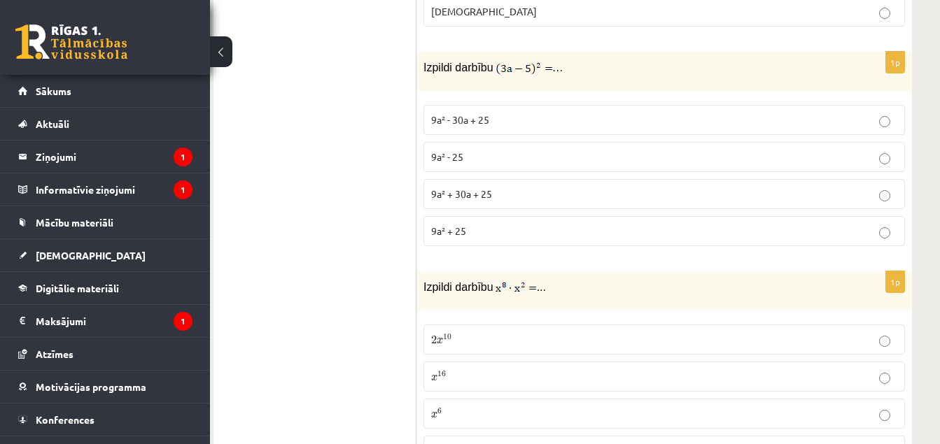
scroll to position [3611, 24]
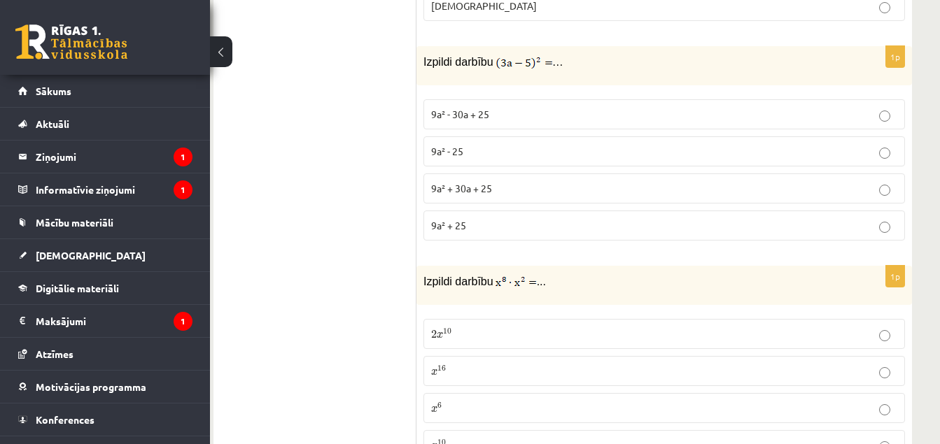
click at [612, 181] on p "9a² + 30a + 25" at bounding box center [664, 188] width 466 height 15
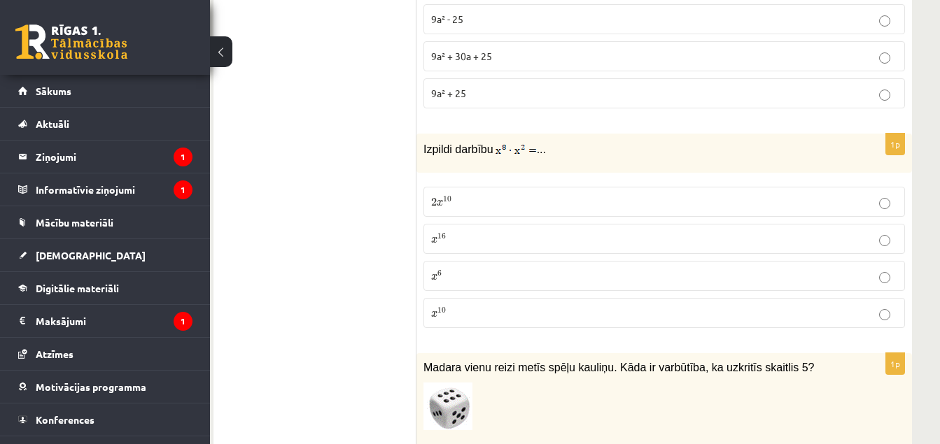
scroll to position [3751, 24]
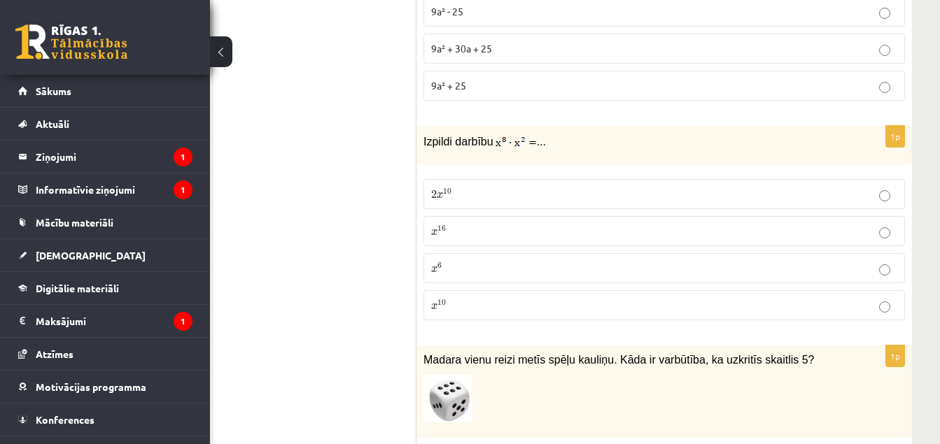
click at [722, 298] on p "x 10 x 10" at bounding box center [664, 305] width 466 height 15
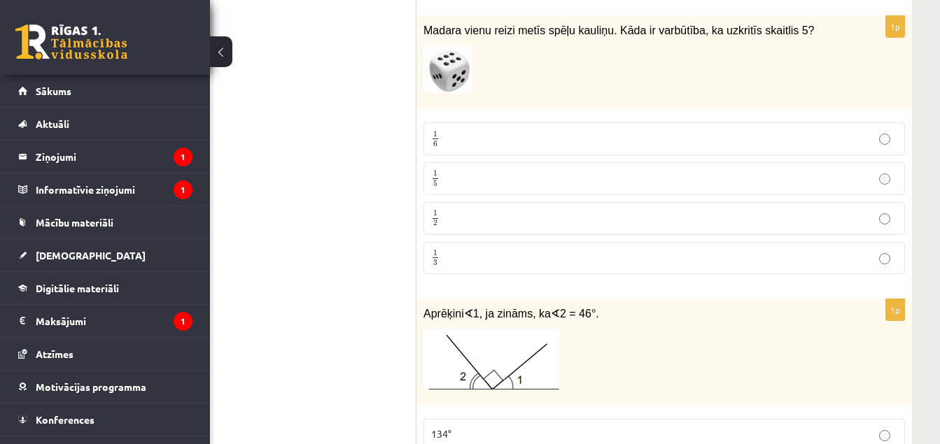
scroll to position [4087, 24]
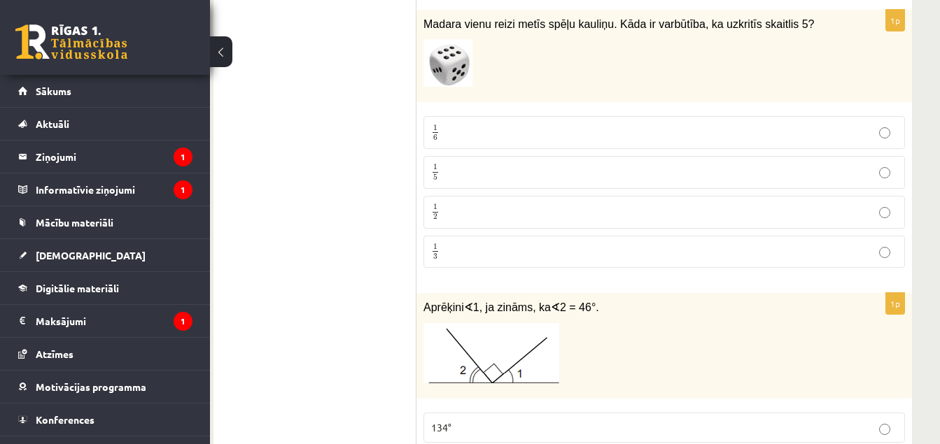
click at [741, 124] on p "1 6 1 6" at bounding box center [664, 132] width 466 height 17
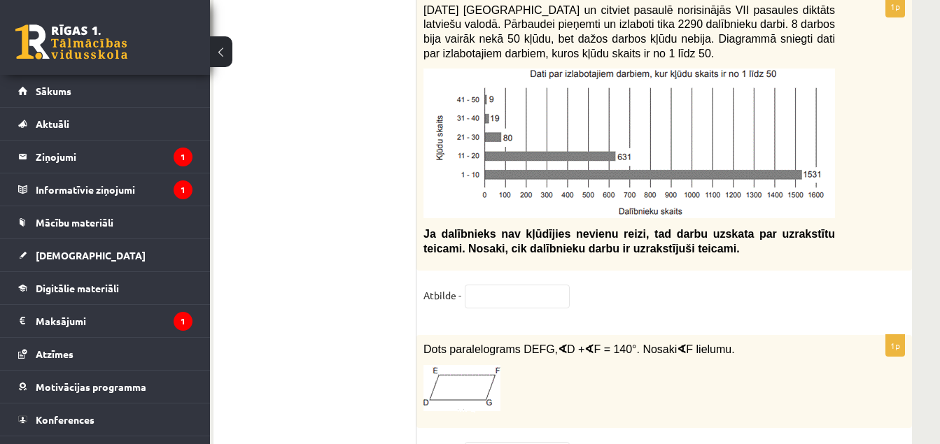
scroll to position [7388, 24]
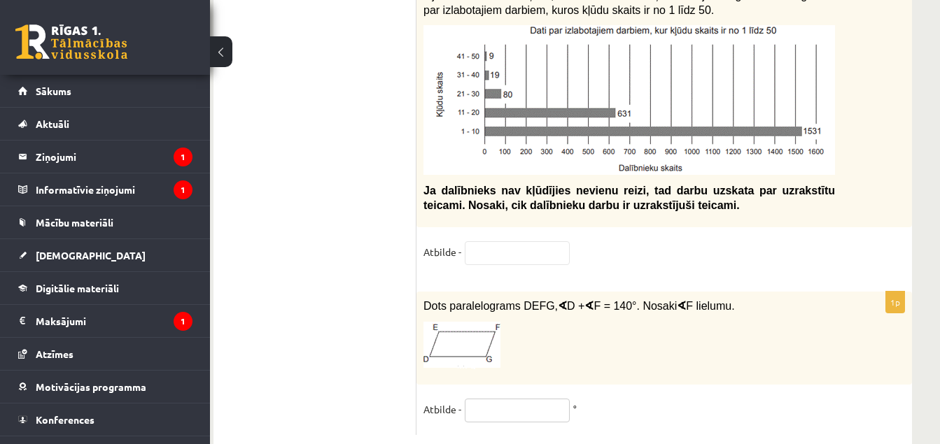
click at [553, 399] on input "text" at bounding box center [517, 411] width 105 height 24
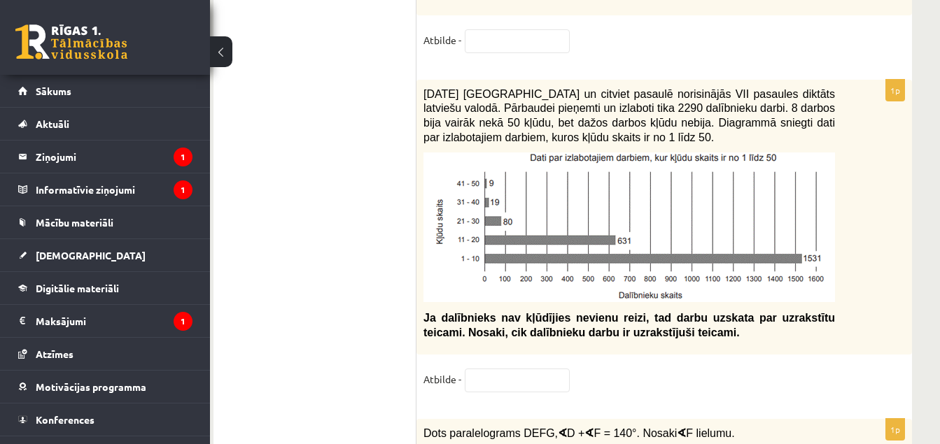
scroll to position [7257, 24]
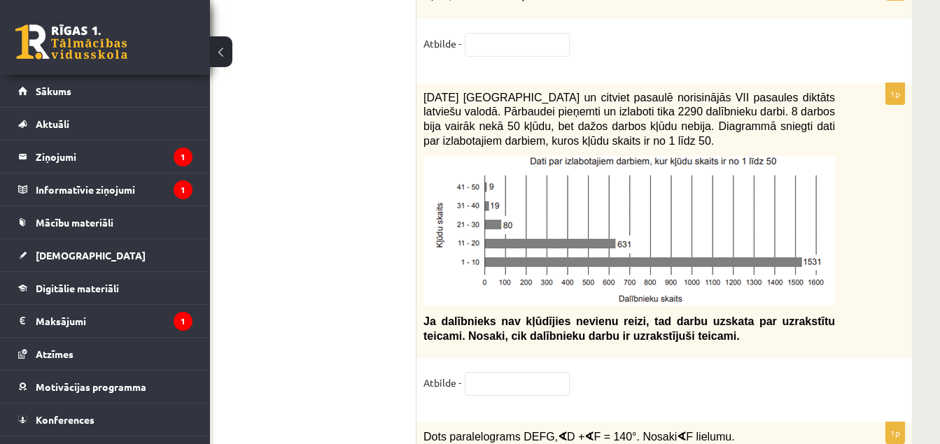
type input "**"
click at [537, 372] on input "text" at bounding box center [517, 384] width 105 height 24
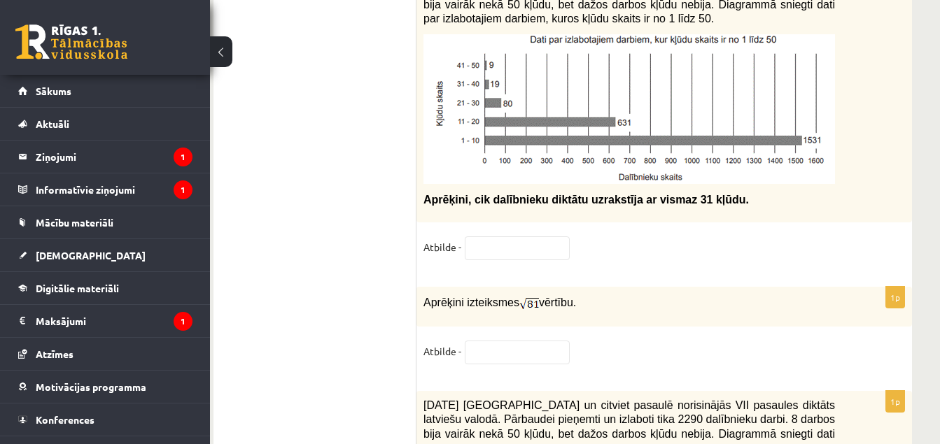
scroll to position [6902, 24]
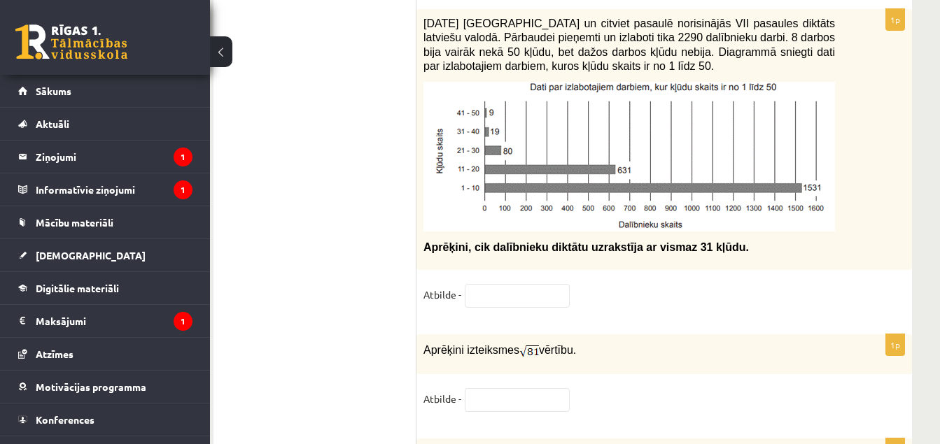
type input "**"
click at [519, 388] on input "text" at bounding box center [517, 400] width 105 height 24
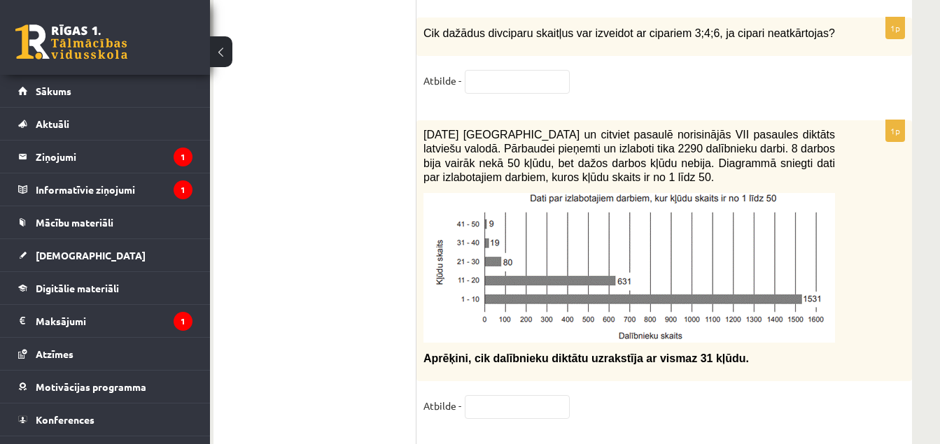
scroll to position [6790, 24]
type input "*"
click at [553, 396] on input "text" at bounding box center [517, 408] width 105 height 24
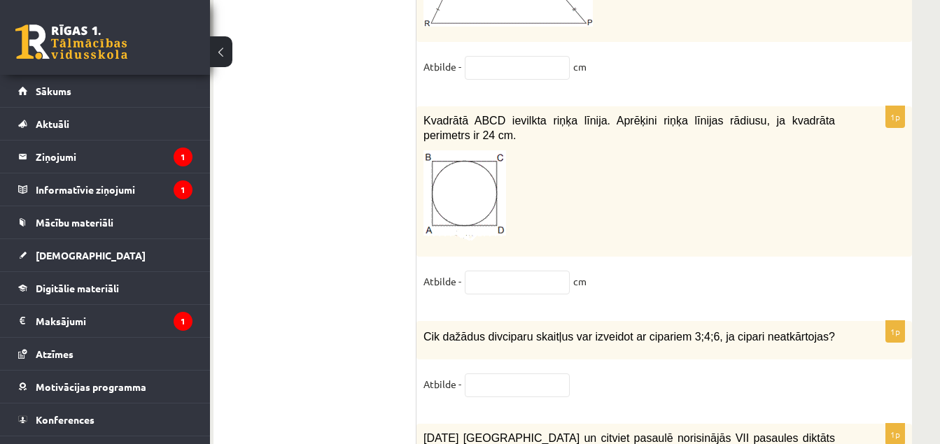
scroll to position [6482, 24]
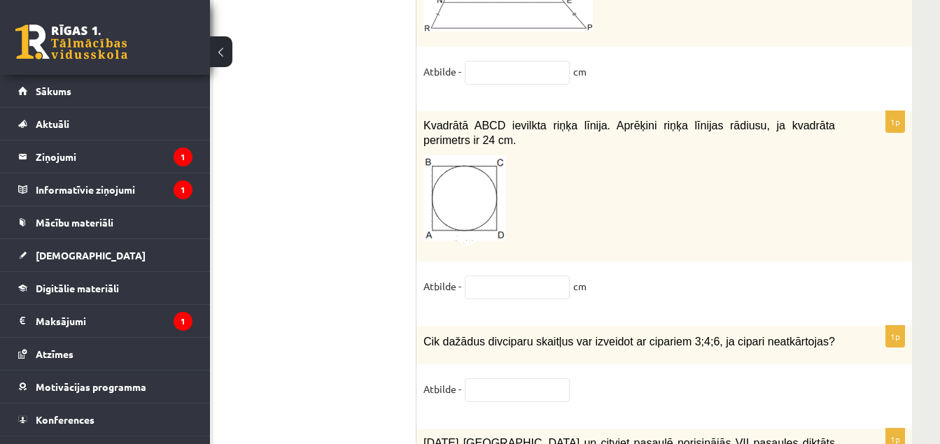
type input "**"
click at [489, 379] on input "text" at bounding box center [517, 391] width 105 height 24
type input "*"
click at [512, 276] on input "text" at bounding box center [517, 288] width 105 height 24
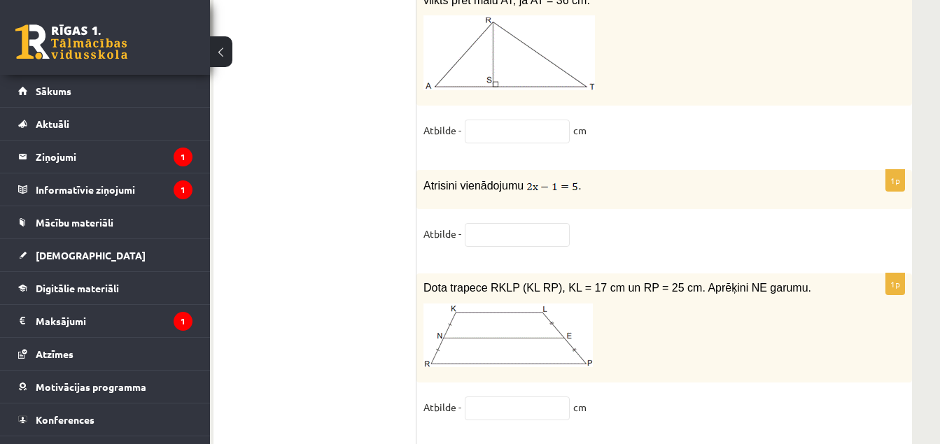
scroll to position [6109, 24]
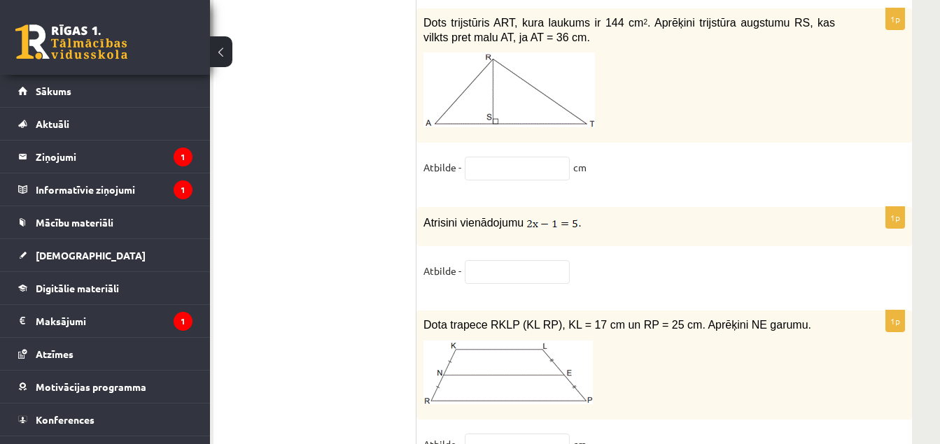
type input "*"
click at [523, 434] on input "text" at bounding box center [517, 446] width 105 height 24
click at [540, 260] on input "text" at bounding box center [517, 272] width 105 height 24
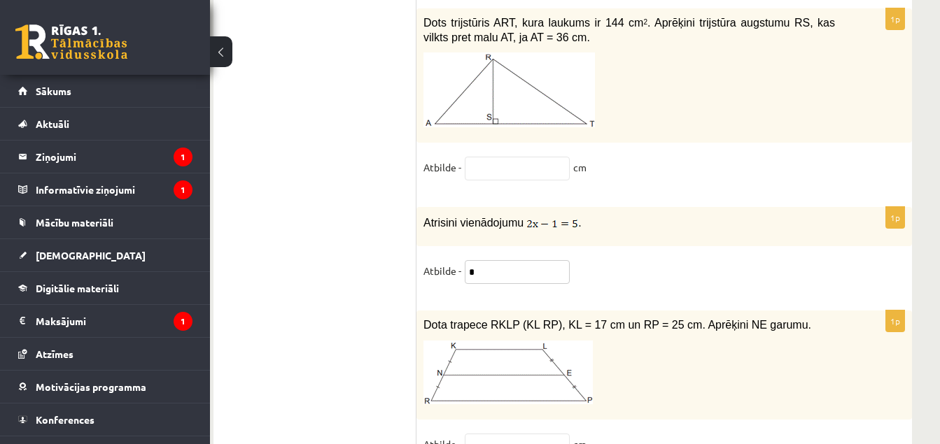
type input "*"
click at [539, 434] on input "text" at bounding box center [517, 446] width 105 height 24
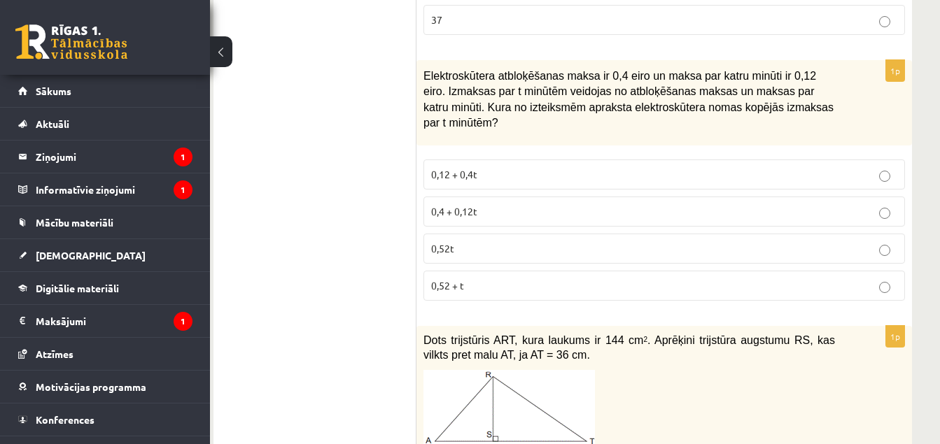
scroll to position [5819, 24]
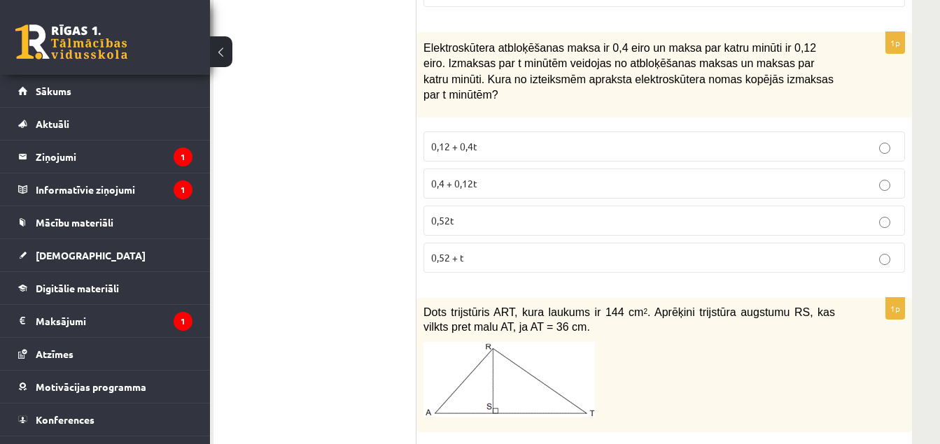
type input "**"
type input "*"
click at [830, 155] on fieldset "0,12 + 0,4t 0,4 + 0,12t 0,52t 0,52 + t" at bounding box center [664, 201] width 482 height 153
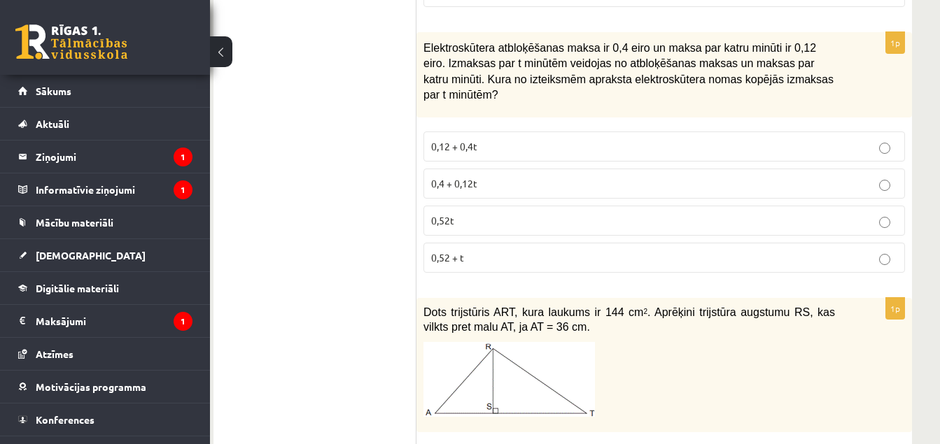
click at [842, 206] on label "0,52t" at bounding box center [664, 221] width 482 height 30
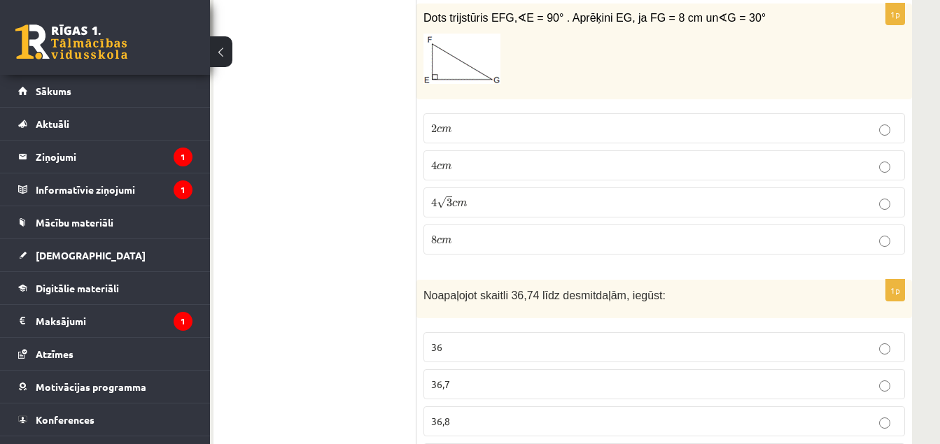
scroll to position [5343, 24]
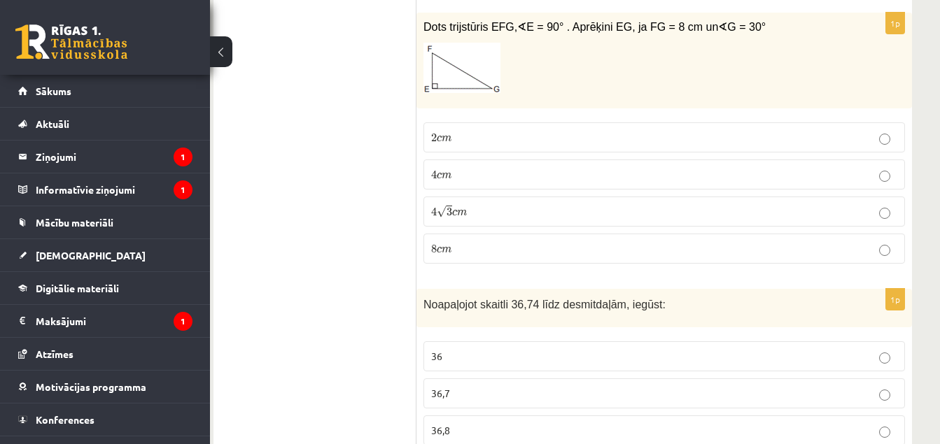
click at [634, 197] on label "4 √ 3 c m 4 3 c m" at bounding box center [664, 212] width 482 height 30
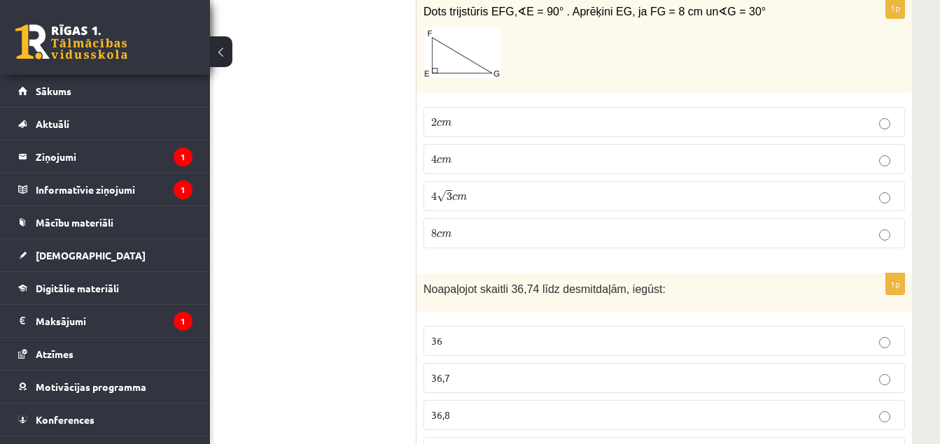
scroll to position [5371, 24]
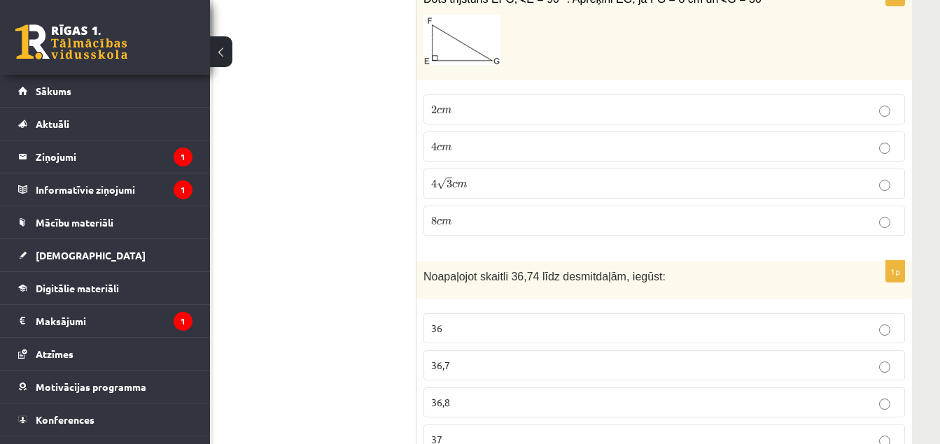
click at [769, 358] on p "36,7" at bounding box center [664, 365] width 466 height 15
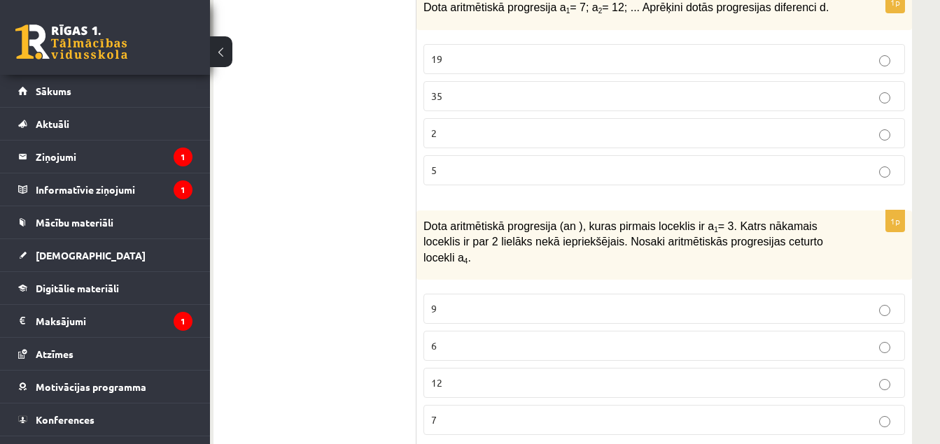
scroll to position [4858, 24]
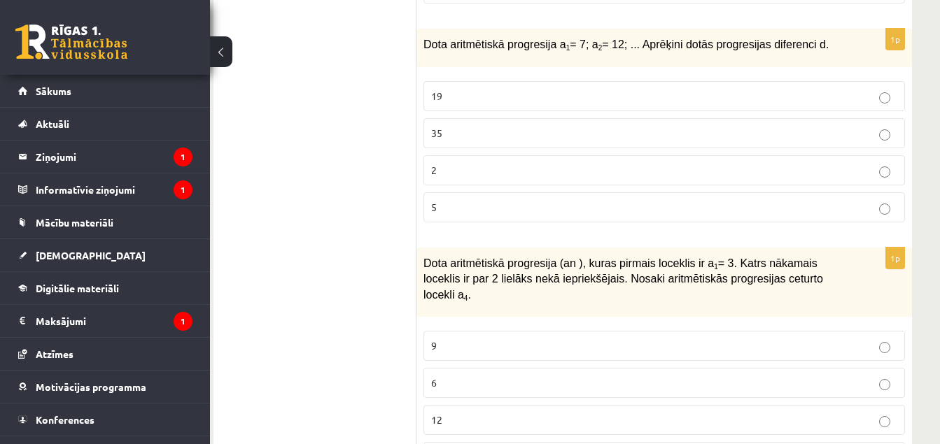
click at [538, 200] on p "5" at bounding box center [664, 207] width 466 height 15
click at [560, 331] on label "9" at bounding box center [664, 346] width 482 height 30
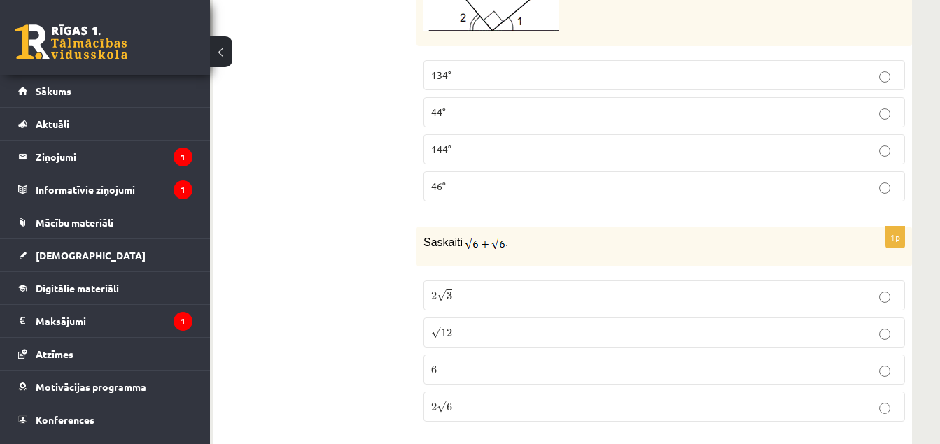
scroll to position [4438, 24]
click at [620, 401] on p "2 √ 6 2 6" at bounding box center [664, 408] width 466 height 15
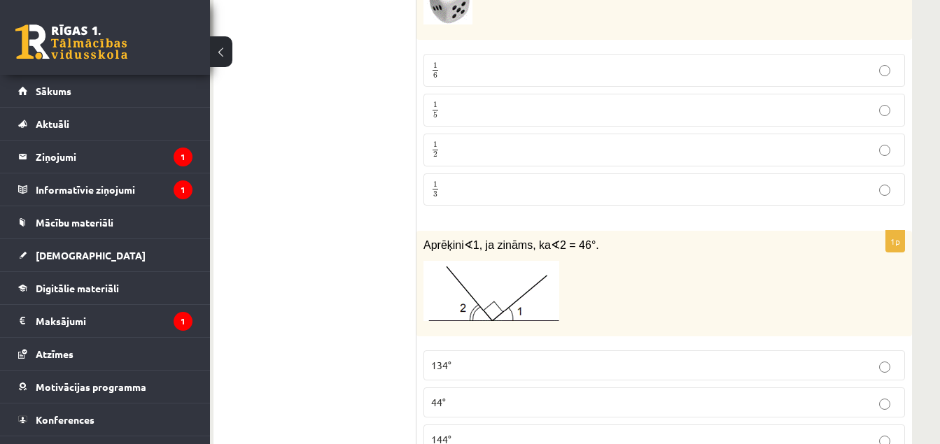
scroll to position [4177, 24]
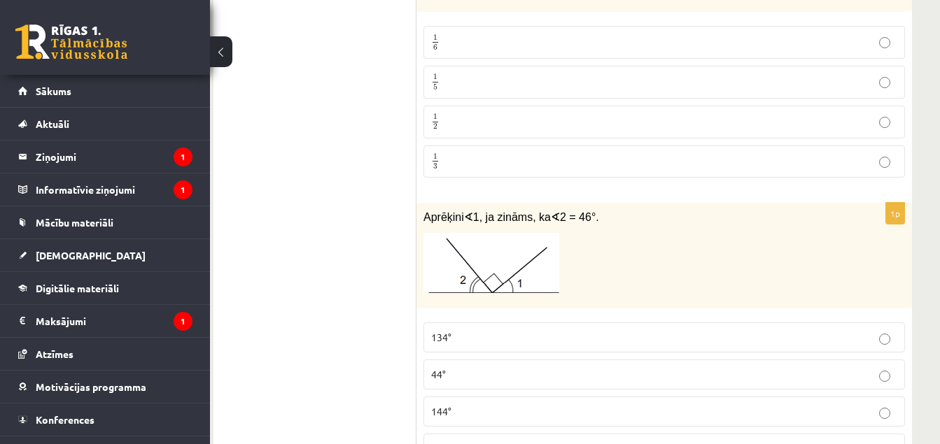
click at [603, 367] on p "44°" at bounding box center [664, 374] width 466 height 15
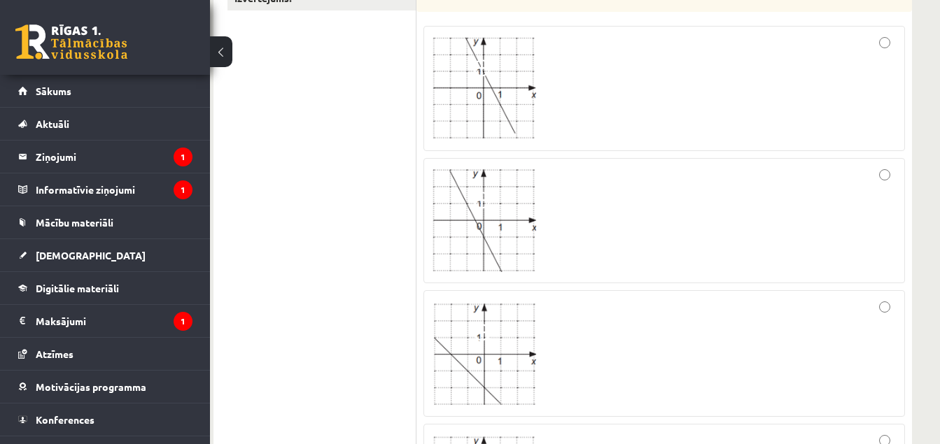
scroll to position [0, 24]
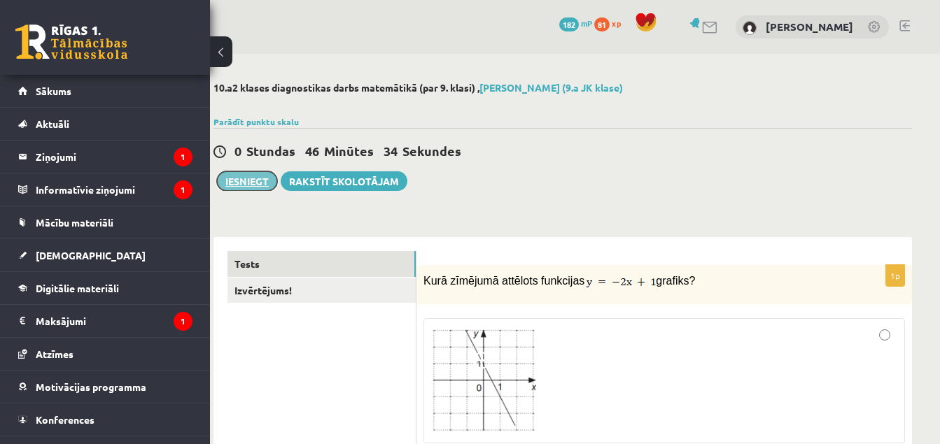
click at [256, 182] on button "Iesniegt" at bounding box center [247, 181] width 60 height 20
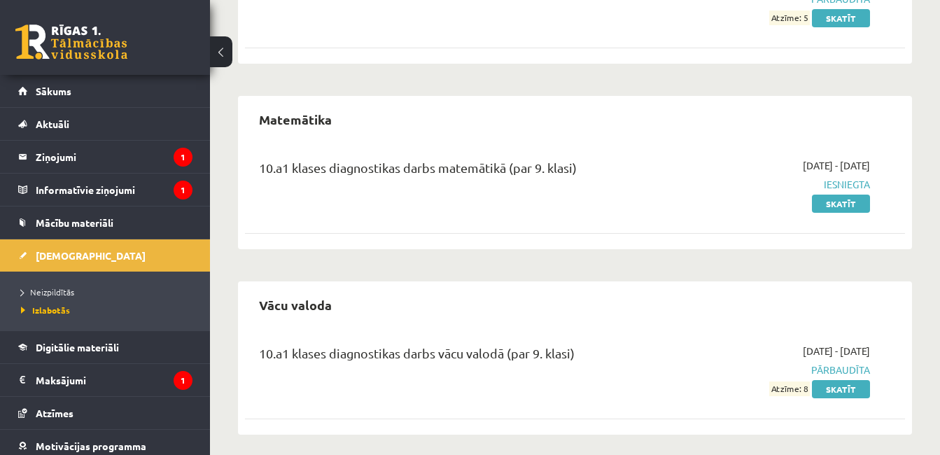
scroll to position [977, 0]
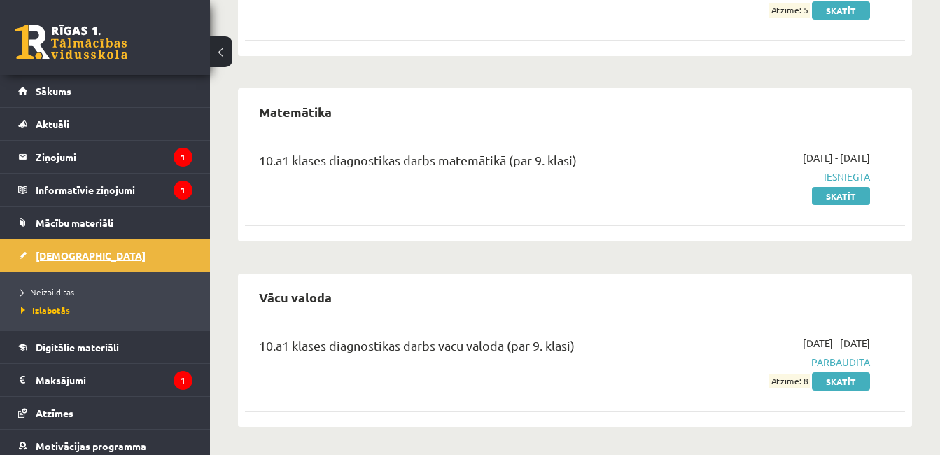
click at [110, 253] on link "[DEMOGRAPHIC_DATA]" at bounding box center [105, 255] width 174 height 32
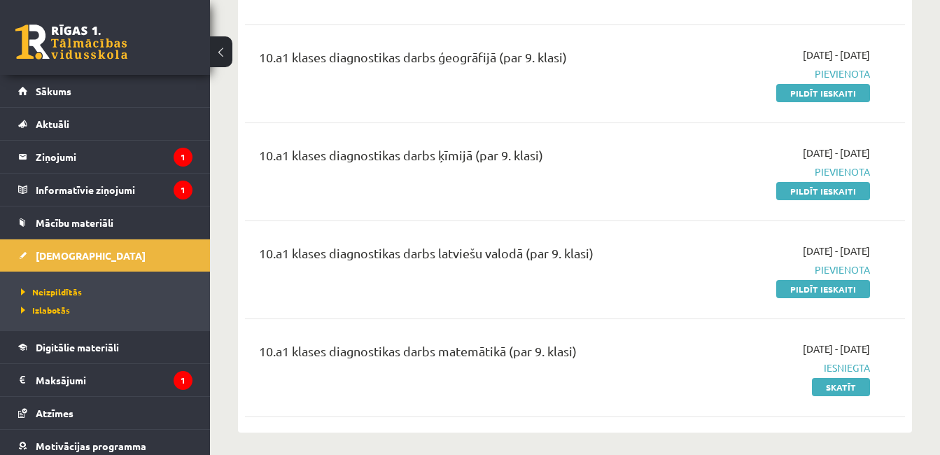
scroll to position [249, 0]
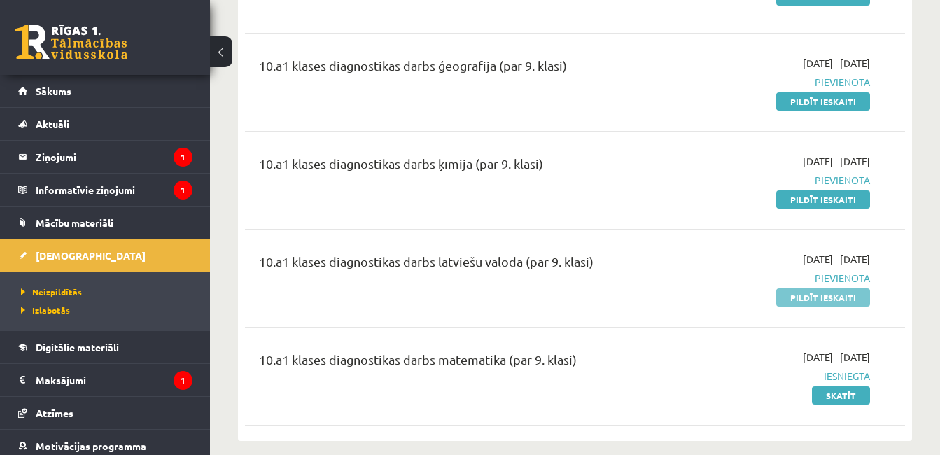
click at [818, 295] on link "Pildīt ieskaiti" at bounding box center [823, 297] width 94 height 18
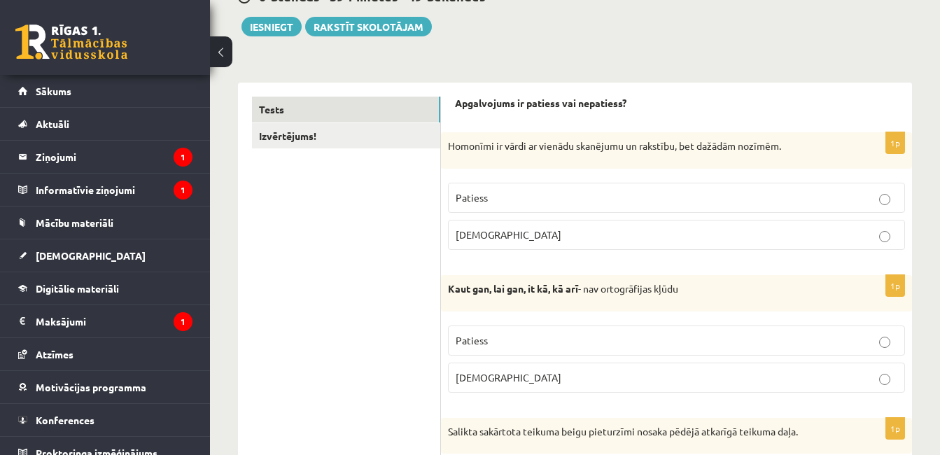
scroll to position [168, 0]
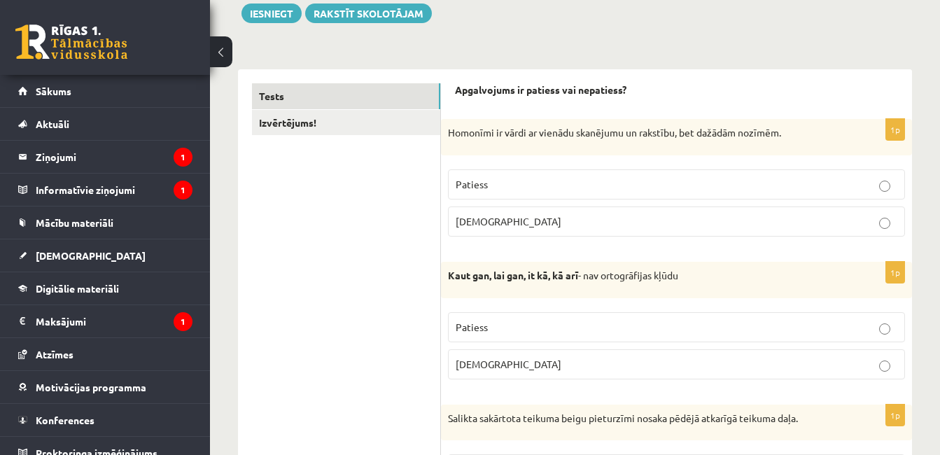
click at [697, 328] on p "Patiess" at bounding box center [677, 327] width 442 height 15
click at [760, 195] on label "Patiess" at bounding box center [676, 184] width 457 height 30
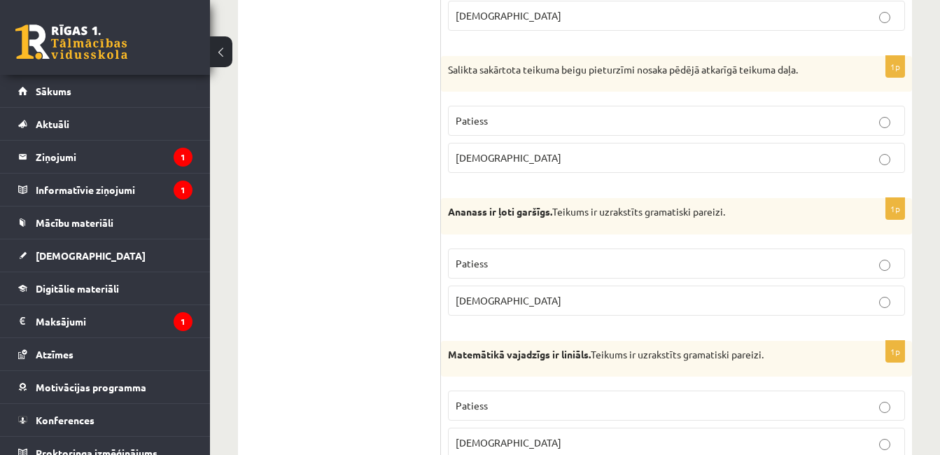
scroll to position [523, 0]
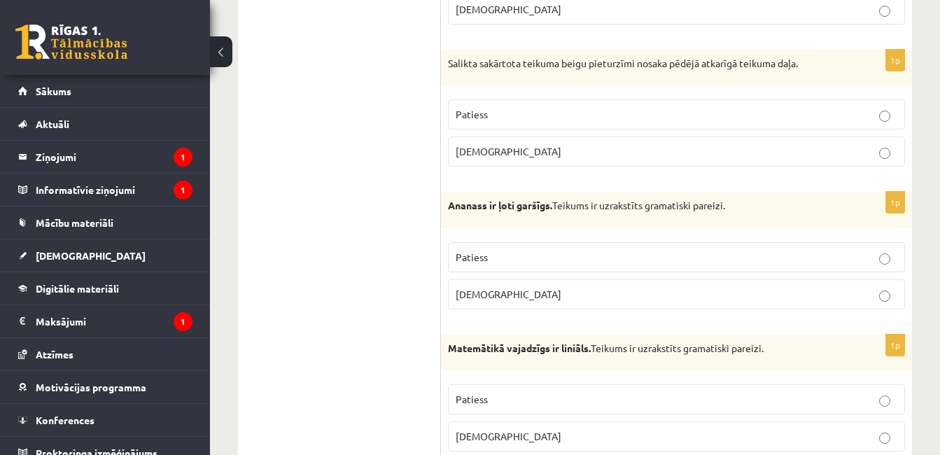
click at [801, 433] on p "[DEMOGRAPHIC_DATA]" at bounding box center [677, 436] width 442 height 15
click at [748, 257] on p "Patiess" at bounding box center [677, 257] width 442 height 15
click at [801, 116] on p "Patiess" at bounding box center [677, 114] width 442 height 15
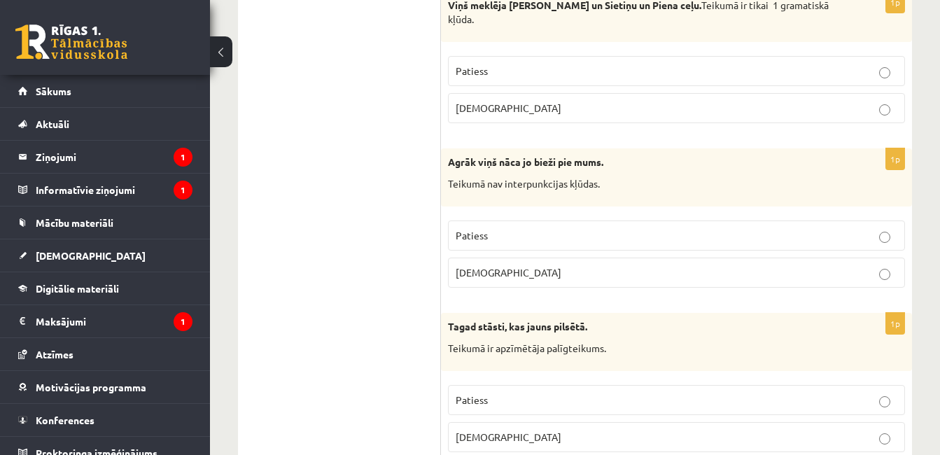
scroll to position [980, 0]
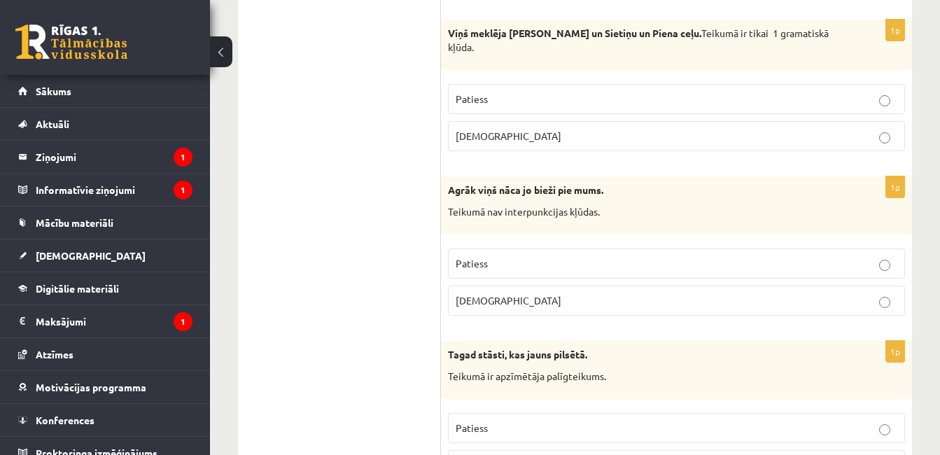
click at [685, 121] on label "Aplams" at bounding box center [676, 136] width 457 height 30
click at [634, 293] on p "Aplams" at bounding box center [677, 300] width 442 height 15
click at [611, 435] on fieldset "Patiess Aplams" at bounding box center [676, 445] width 457 height 78
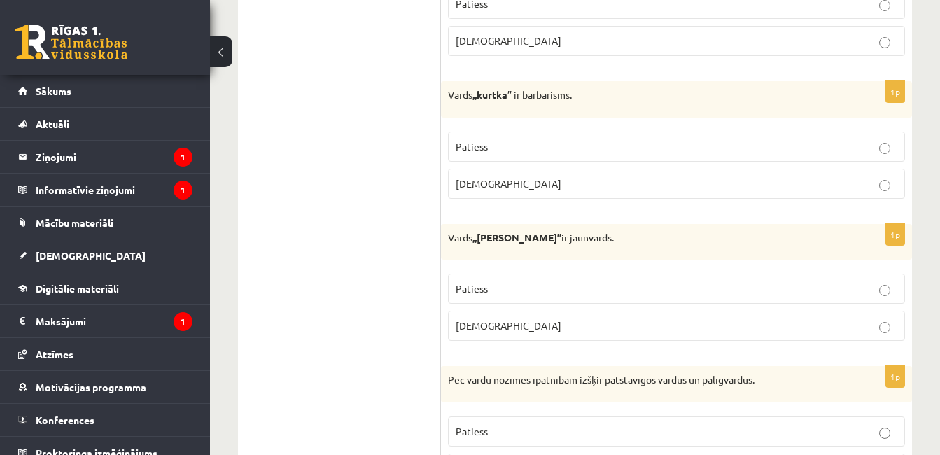
scroll to position [1451, 0]
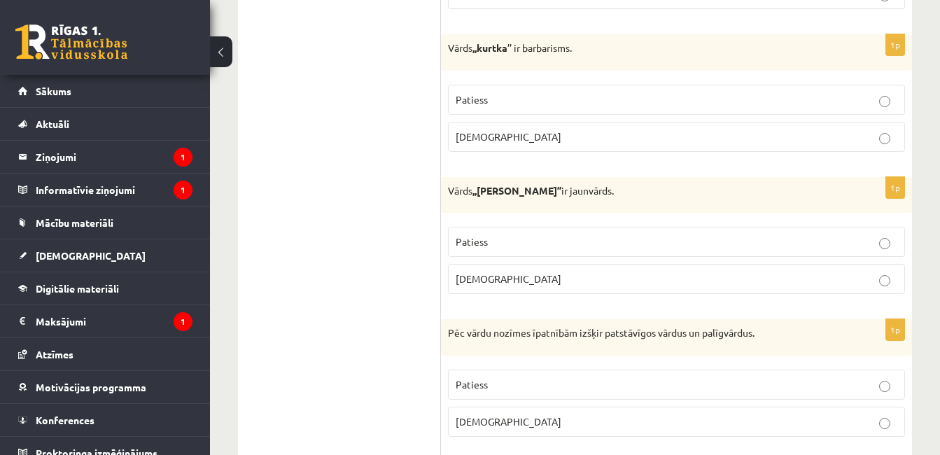
drag, startPoint x: 771, startPoint y: 147, endPoint x: 775, endPoint y: 124, distance: 23.4
click at [775, 124] on div "1p Vārds ,,kurtka ’’ ir barbarisms. Patiess Aplams" at bounding box center [676, 98] width 471 height 129
click at [775, 129] on p "Aplams" at bounding box center [677, 136] width 442 height 15
click at [755, 246] on fieldset "Patiess Aplams" at bounding box center [676, 259] width 457 height 78
click at [757, 264] on label "Aplams" at bounding box center [676, 279] width 457 height 30
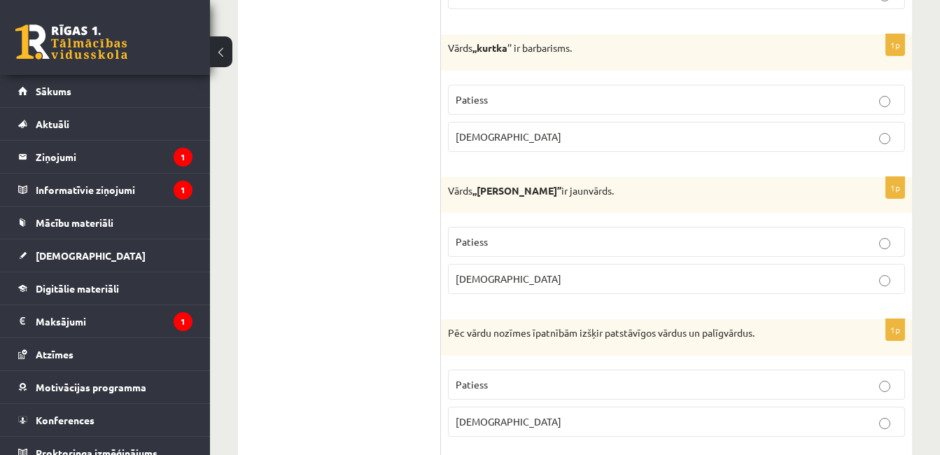
click at [743, 370] on label "Patiess" at bounding box center [676, 385] width 457 height 30
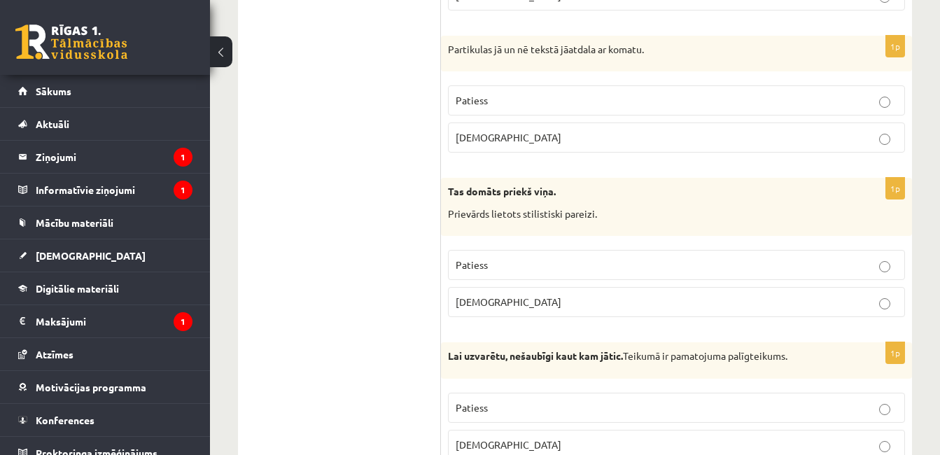
scroll to position [4302, 0]
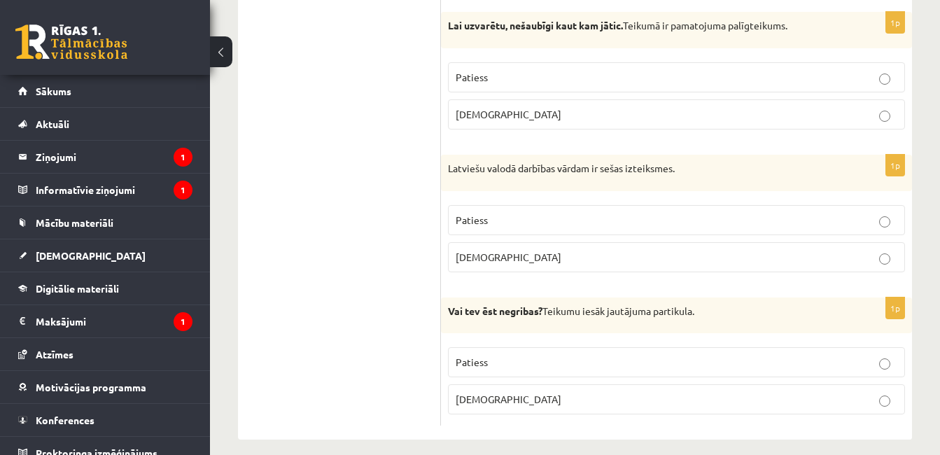
click at [748, 198] on fieldset "Patiess Aplams" at bounding box center [676, 237] width 457 height 78
click at [752, 213] on p "Patiess" at bounding box center [677, 220] width 442 height 15
click at [719, 71] on p "Patiess" at bounding box center [677, 77] width 442 height 15
click at [692, 355] on p "Patiess" at bounding box center [677, 362] width 442 height 15
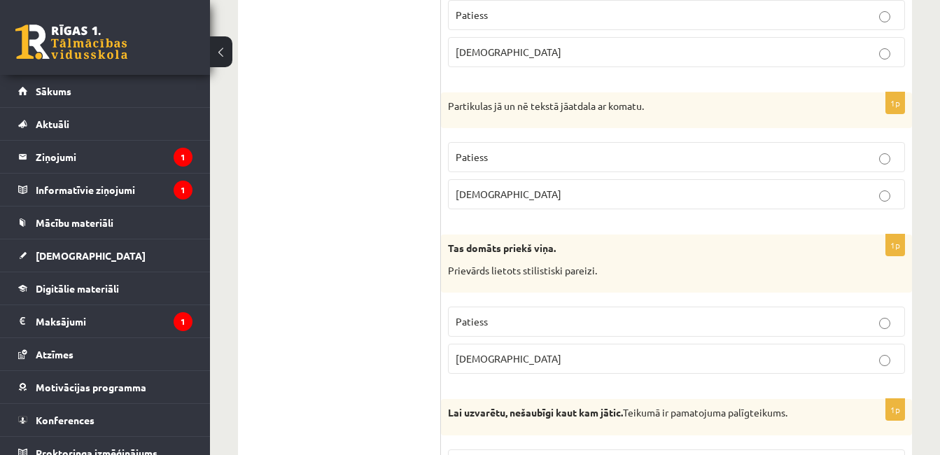
scroll to position [3902, 0]
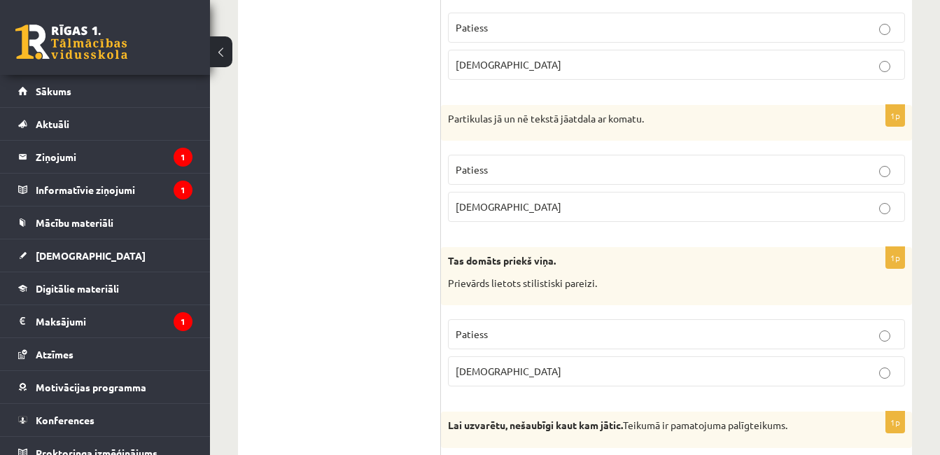
click at [640, 366] on label "Aplams" at bounding box center [676, 371] width 457 height 30
click at [698, 162] on p "Patiess" at bounding box center [677, 169] width 442 height 15
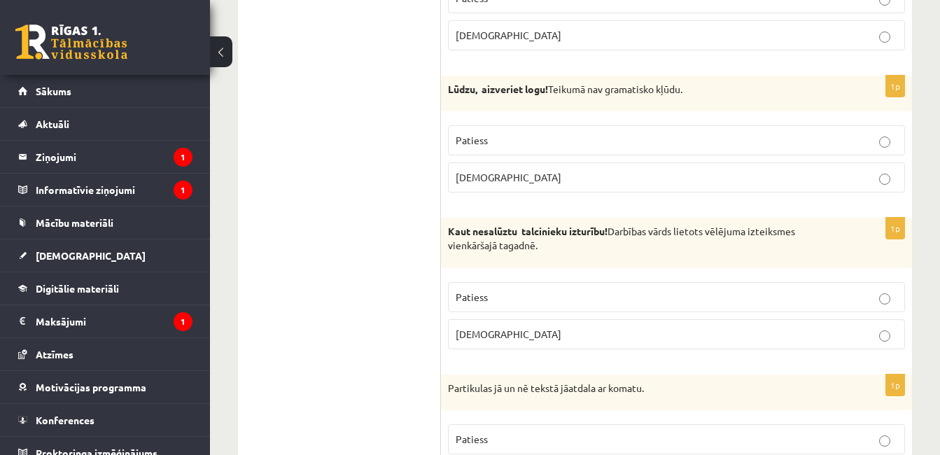
scroll to position [3622, 0]
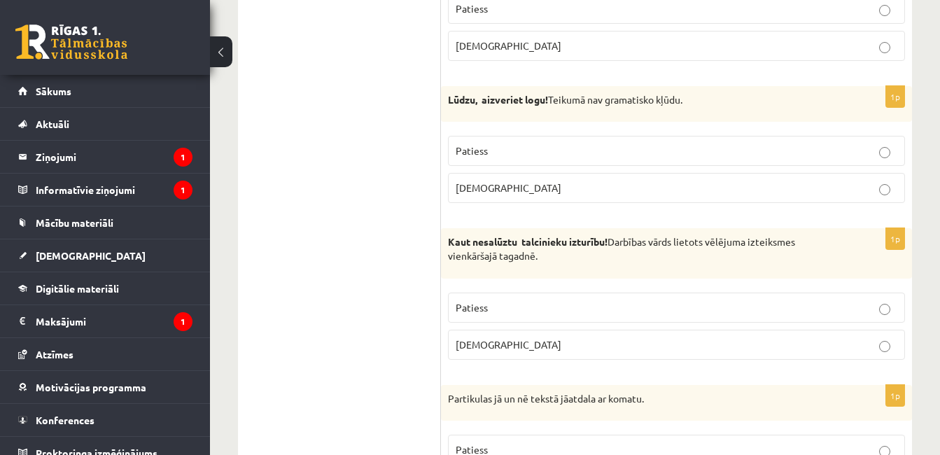
click at [659, 330] on label "Aplams" at bounding box center [676, 345] width 457 height 30
click at [721, 136] on label "Patiess" at bounding box center [676, 151] width 457 height 30
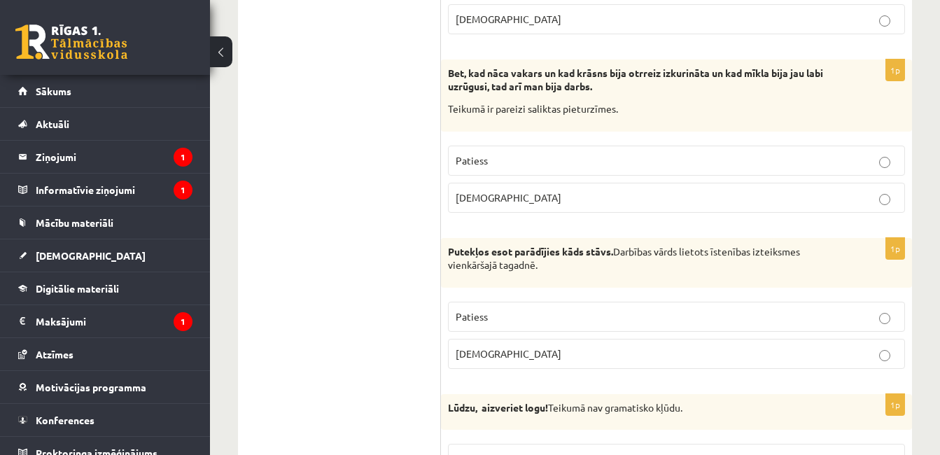
scroll to position [3268, 0]
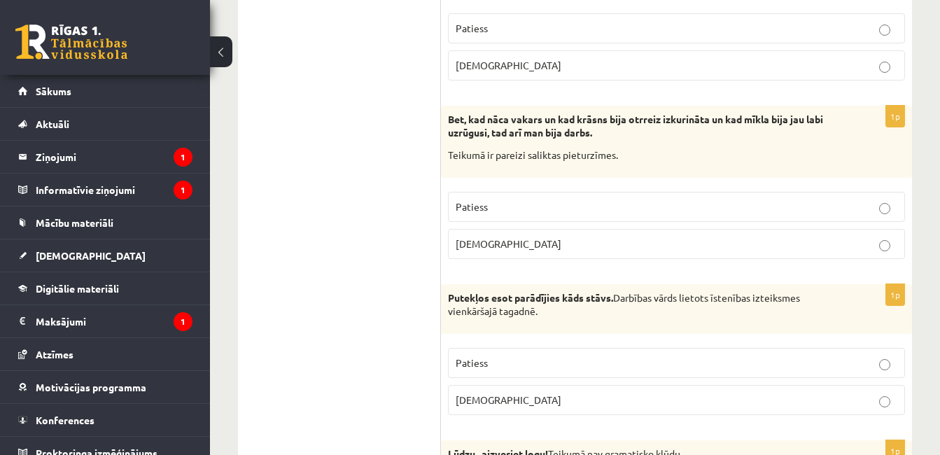
click at [620, 393] on p "Aplams" at bounding box center [677, 400] width 442 height 15
click at [692, 237] on p "Aplams" at bounding box center [677, 244] width 442 height 15
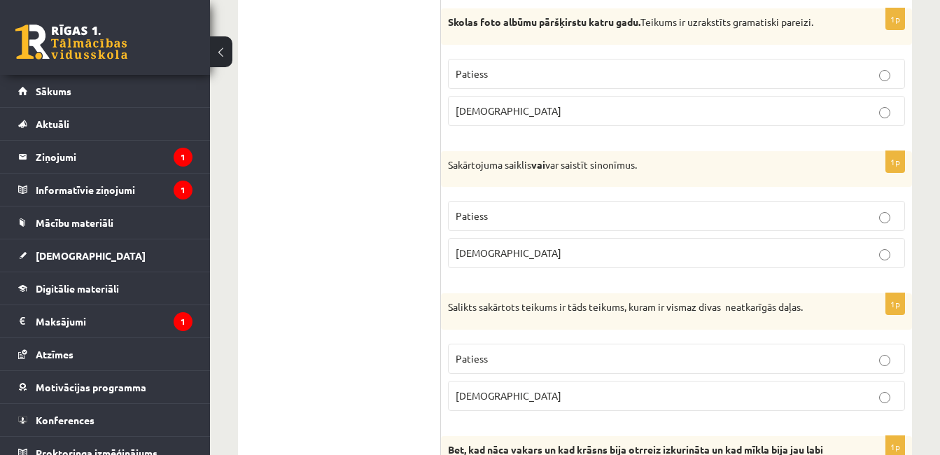
scroll to position [2891, 0]
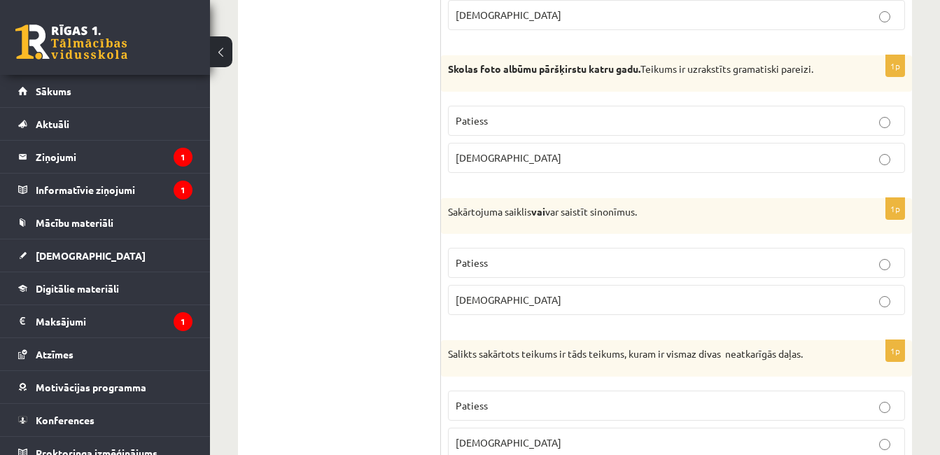
click at [785, 113] on p "Patiess" at bounding box center [677, 120] width 442 height 15
click at [759, 255] on p "Patiess" at bounding box center [677, 262] width 442 height 15
click at [708, 398] on p "Patiess" at bounding box center [677, 405] width 442 height 15
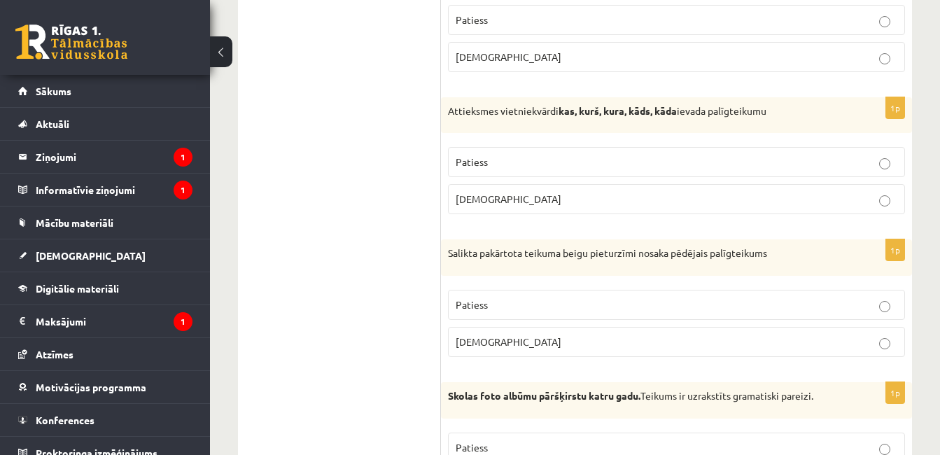
scroll to position [2508, 0]
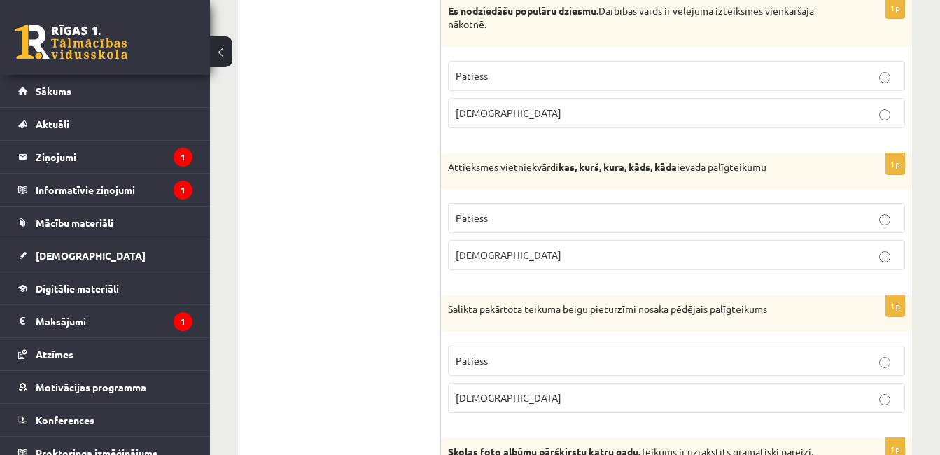
click at [810, 211] on p "Patiess" at bounding box center [677, 218] width 442 height 15
click at [773, 353] on p "Patiess" at bounding box center [677, 360] width 442 height 15
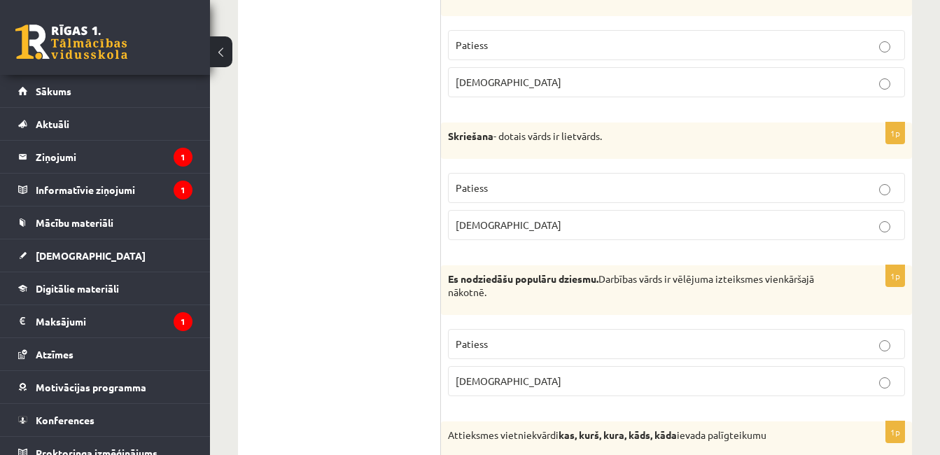
scroll to position [2228, 0]
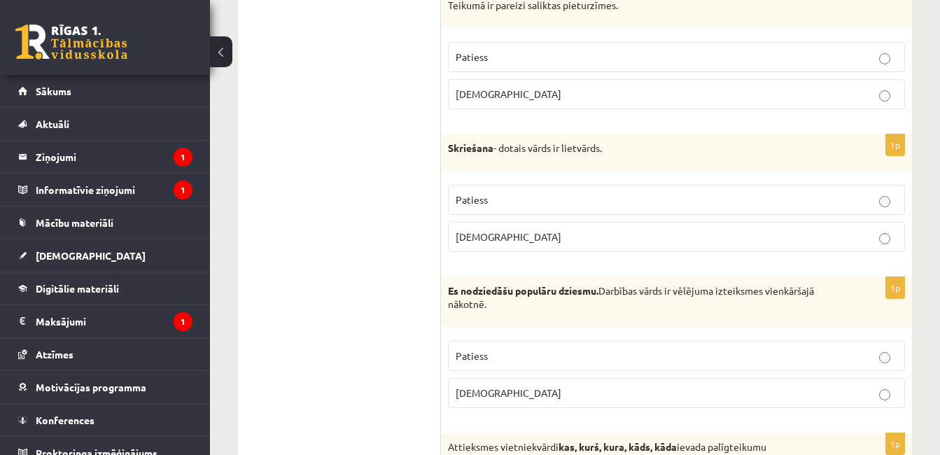
click at [714, 349] on p "Patiess" at bounding box center [677, 356] width 442 height 15
click at [707, 378] on label "Aplams" at bounding box center [676, 393] width 457 height 30
click at [783, 192] on p "Patiess" at bounding box center [677, 199] width 442 height 15
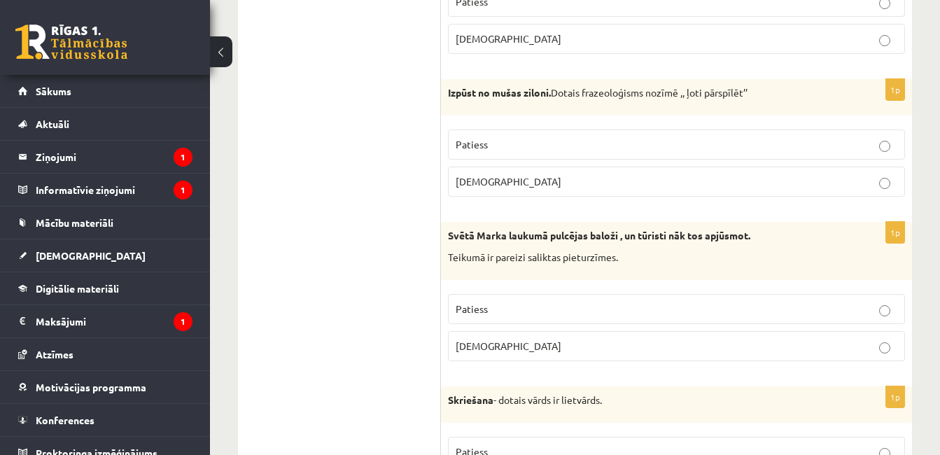
scroll to position [1939, 0]
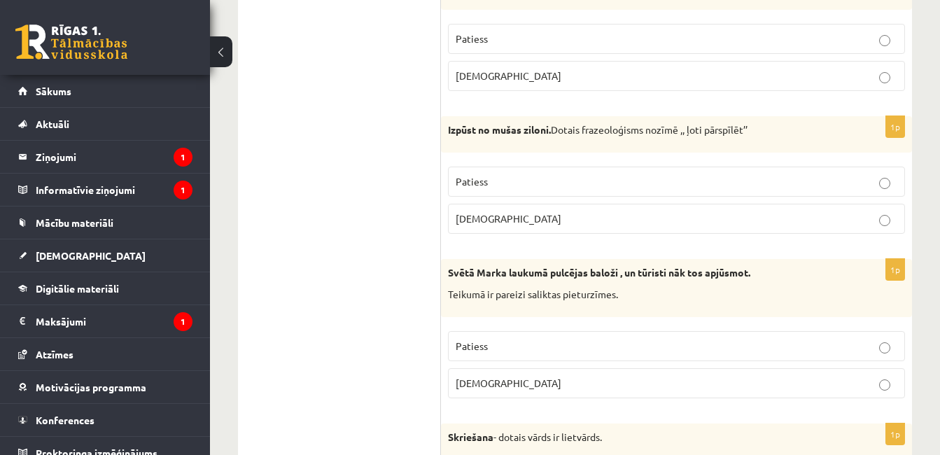
click at [718, 143] on div "1p Izpūst no mušas ziloni. Dotais frazeoloģisms nozīmē ,, ļoti pārspīlēt’’ Pati…" at bounding box center [676, 180] width 471 height 129
click at [717, 167] on label "Patiess" at bounding box center [676, 182] width 457 height 30
click at [651, 339] on p "Patiess" at bounding box center [677, 346] width 442 height 15
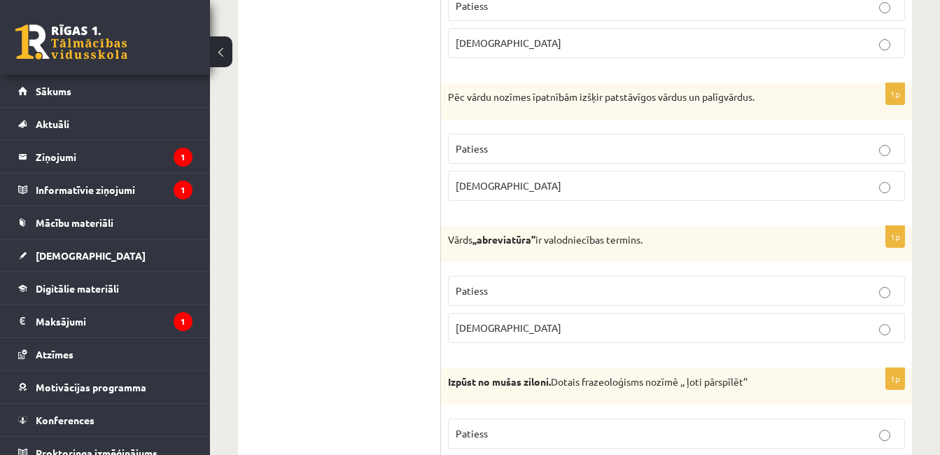
scroll to position [1640, 0]
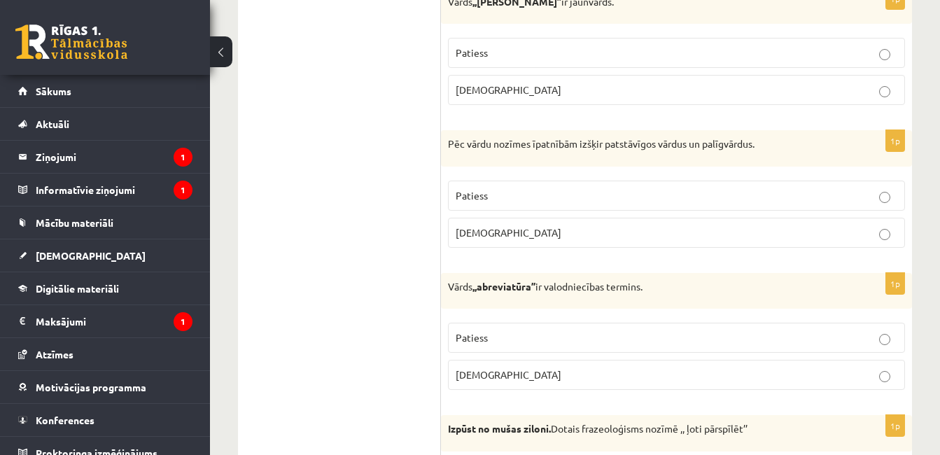
click at [778, 323] on label "Patiess" at bounding box center [676, 338] width 457 height 30
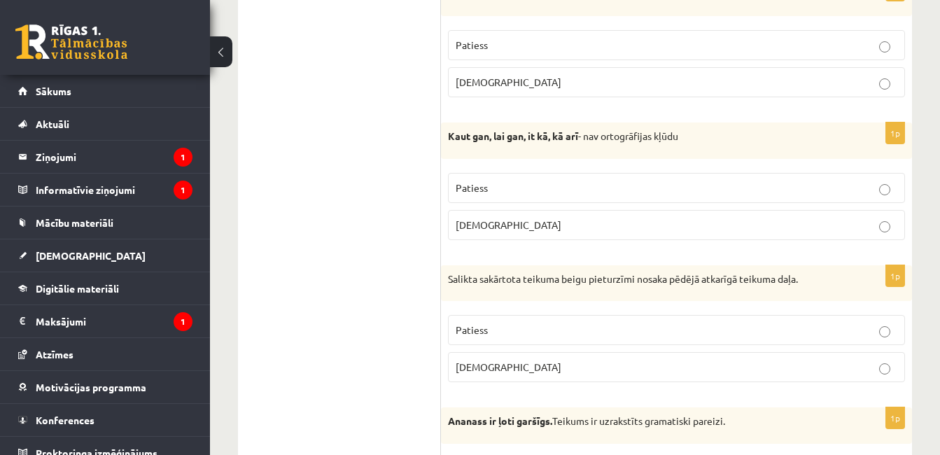
scroll to position [0, 0]
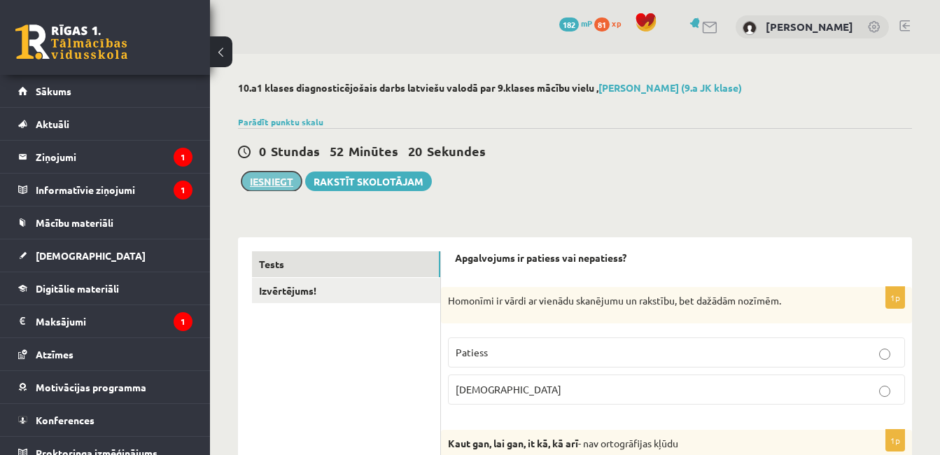
click at [274, 184] on button "Iesniegt" at bounding box center [271, 181] width 60 height 20
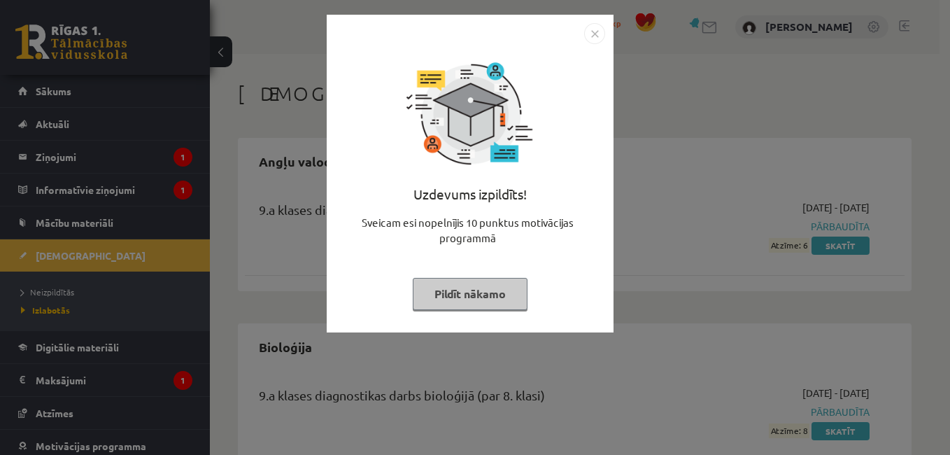
click at [593, 40] on img "Close" at bounding box center [594, 33] width 21 height 21
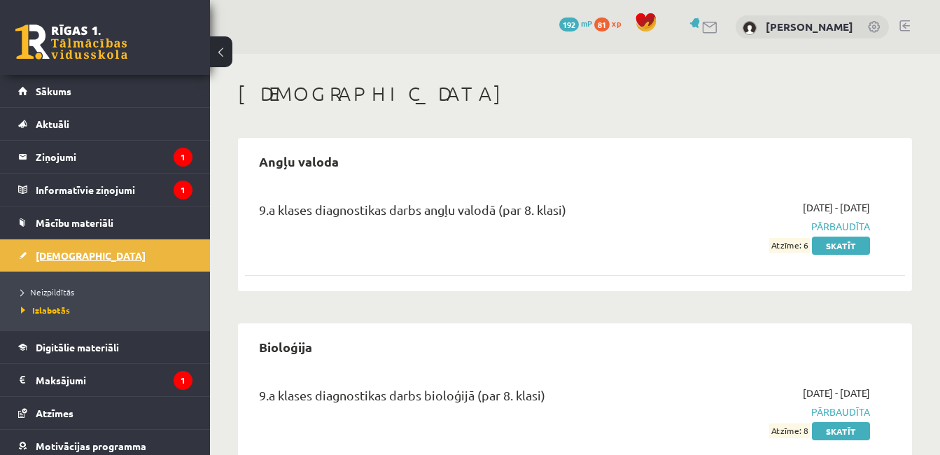
click at [139, 247] on link "[DEMOGRAPHIC_DATA]" at bounding box center [105, 255] width 174 height 32
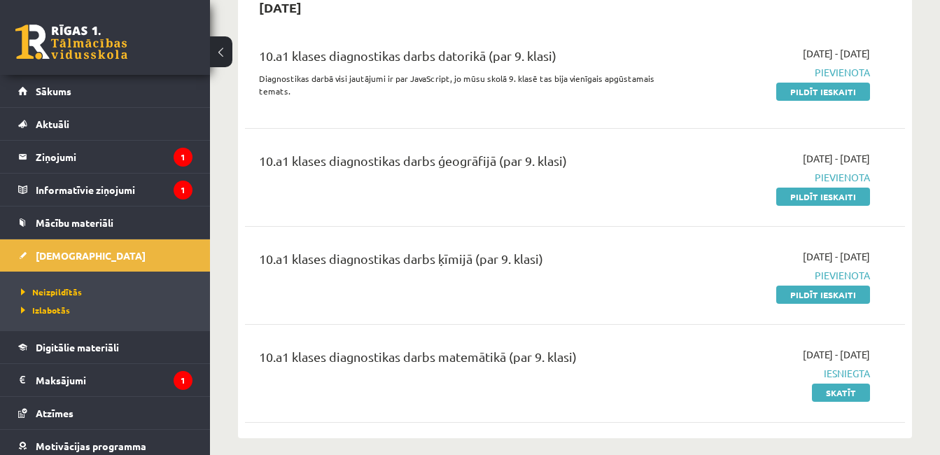
scroll to position [168, 0]
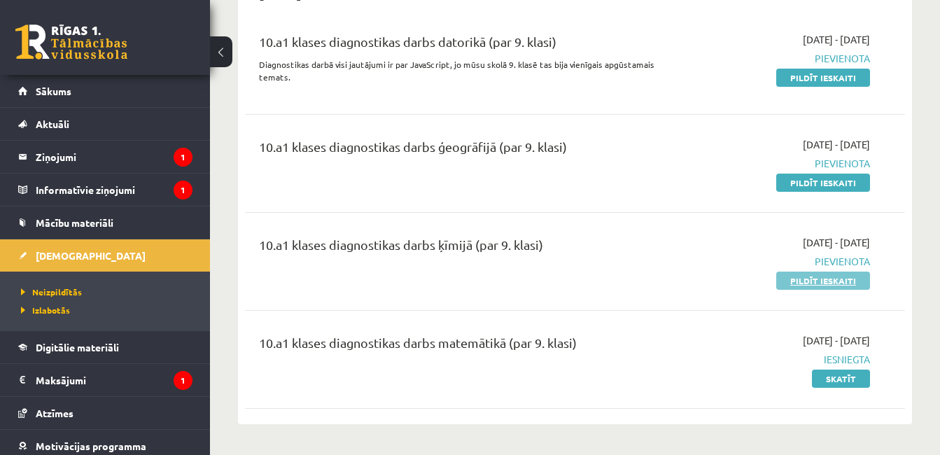
click at [812, 283] on link "Pildīt ieskaiti" at bounding box center [823, 281] width 94 height 18
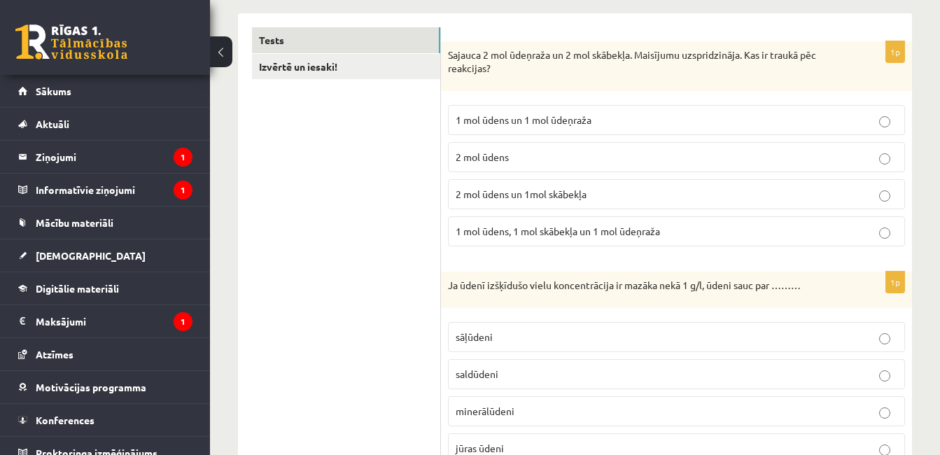
scroll to position [271, 0]
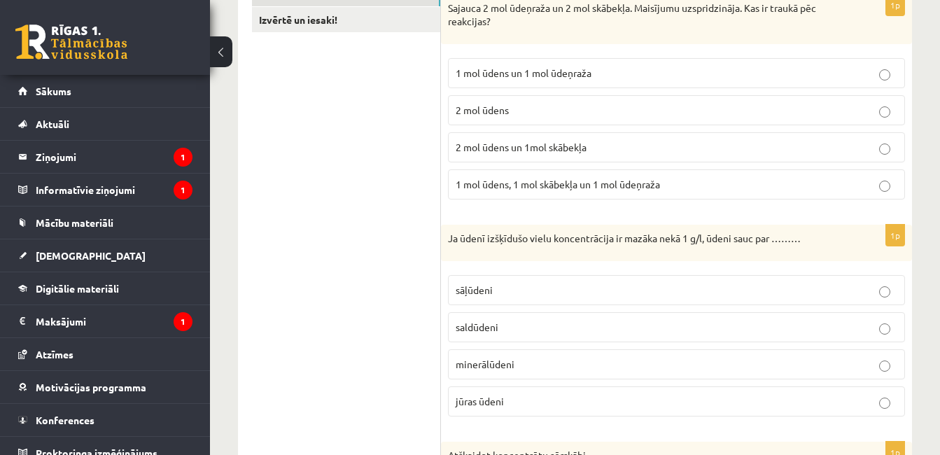
click at [628, 328] on p "saldūdeni" at bounding box center [677, 327] width 442 height 15
click at [612, 150] on p "2 mol ūdens un 1mol skābekļa" at bounding box center [677, 147] width 442 height 15
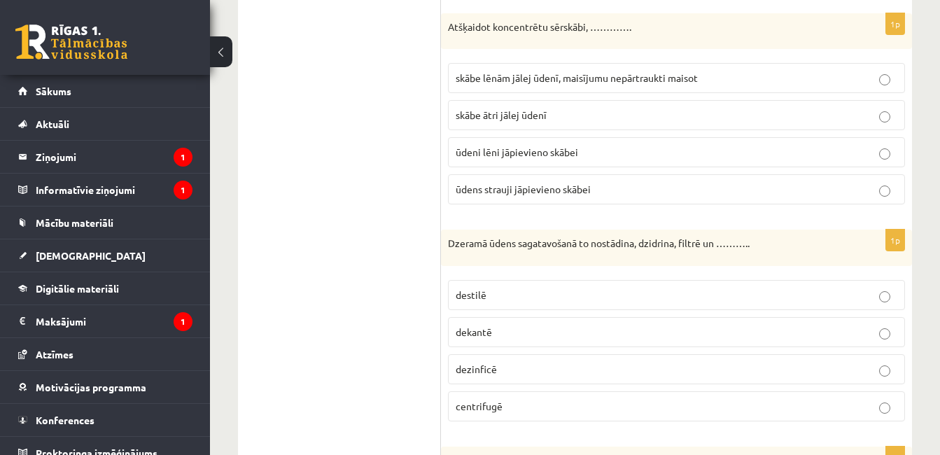
scroll to position [681, 0]
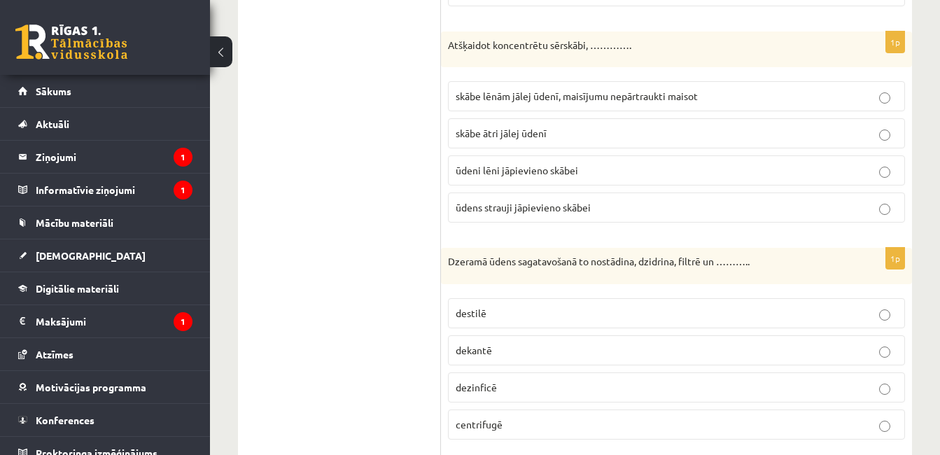
click at [657, 95] on span "skābe lēnām jālej ūdenī, maisījumu nepārtraukti maisot" at bounding box center [577, 96] width 242 height 13
click at [584, 377] on label "dezinficē" at bounding box center [676, 387] width 457 height 30
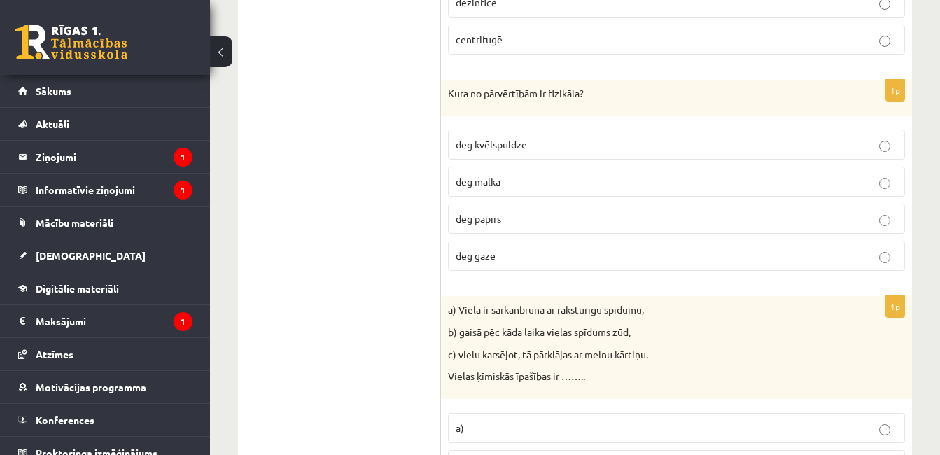
scroll to position [1073, 0]
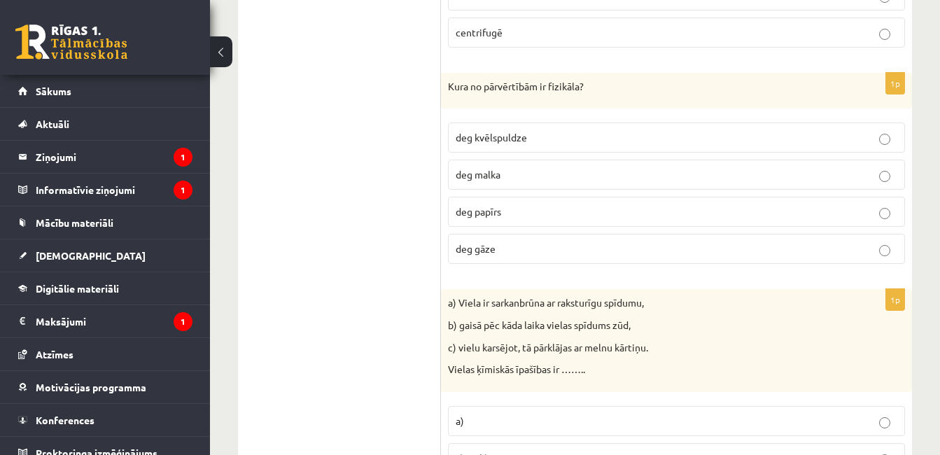
click at [740, 136] on p "deg kvēlspuldze" at bounding box center [677, 137] width 442 height 15
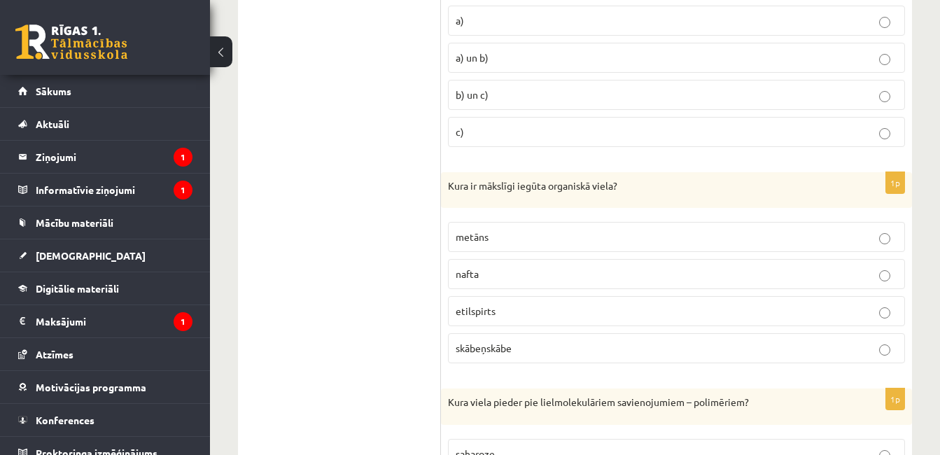
scroll to position [1474, 0]
click at [761, 96] on p "b) un c)" at bounding box center [677, 94] width 442 height 15
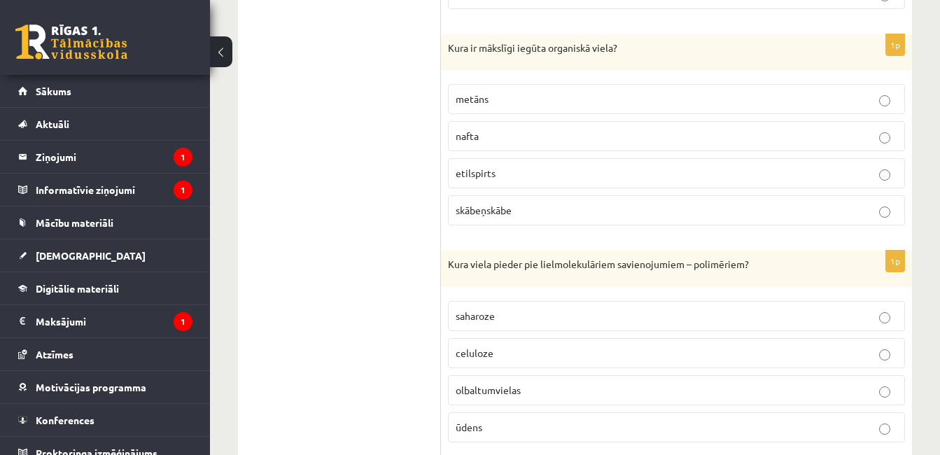
scroll to position [1614, 0]
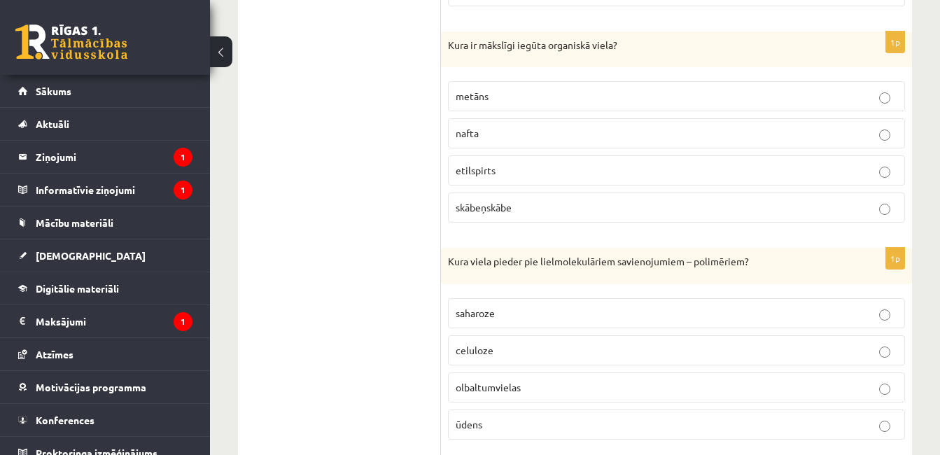
click at [677, 171] on p "etilspirts" at bounding box center [677, 170] width 442 height 15
click at [680, 342] on label "celuloze" at bounding box center [676, 350] width 457 height 30
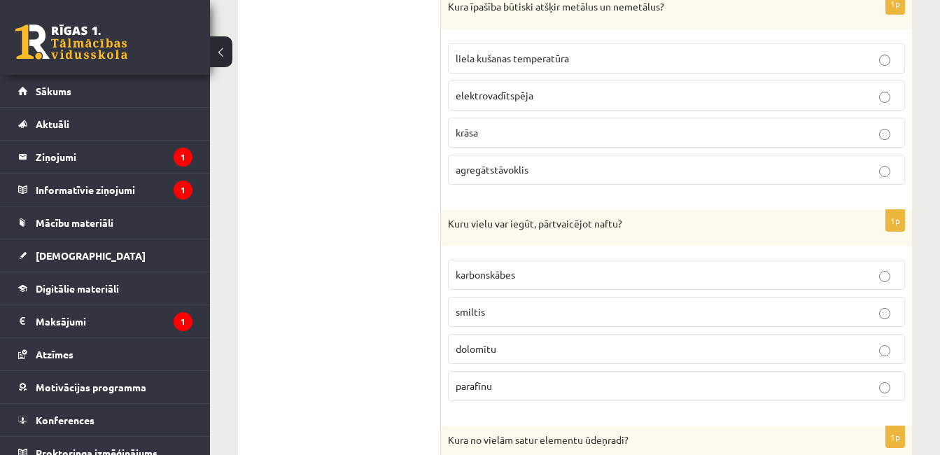
scroll to position [2090, 0]
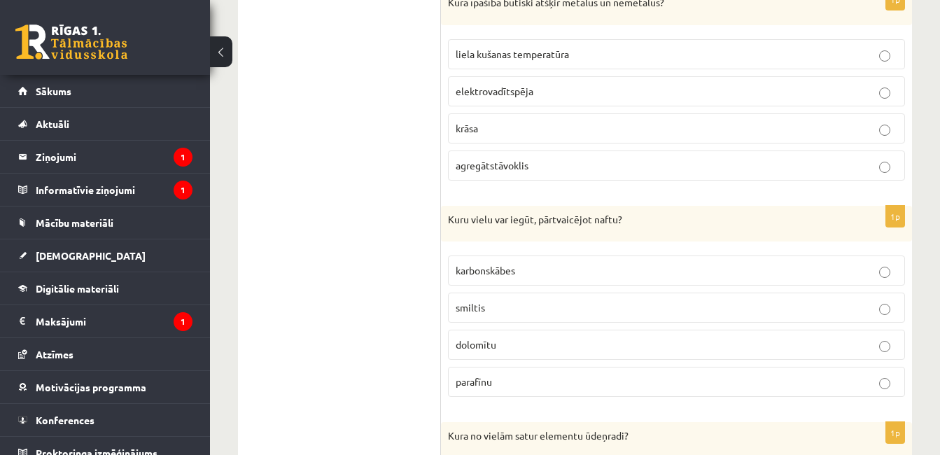
click at [715, 87] on p "elektrovadītspēja" at bounding box center [677, 91] width 442 height 15
click at [641, 374] on label "parafīnu" at bounding box center [676, 382] width 457 height 30
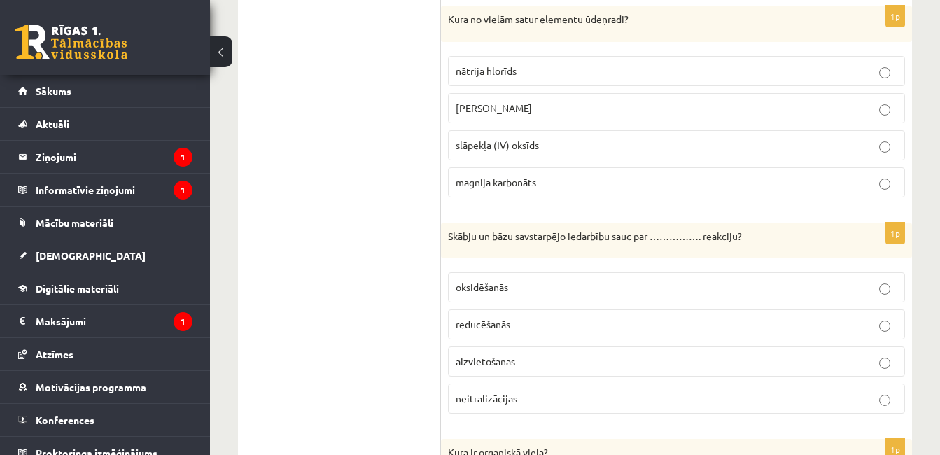
scroll to position [2501, 0]
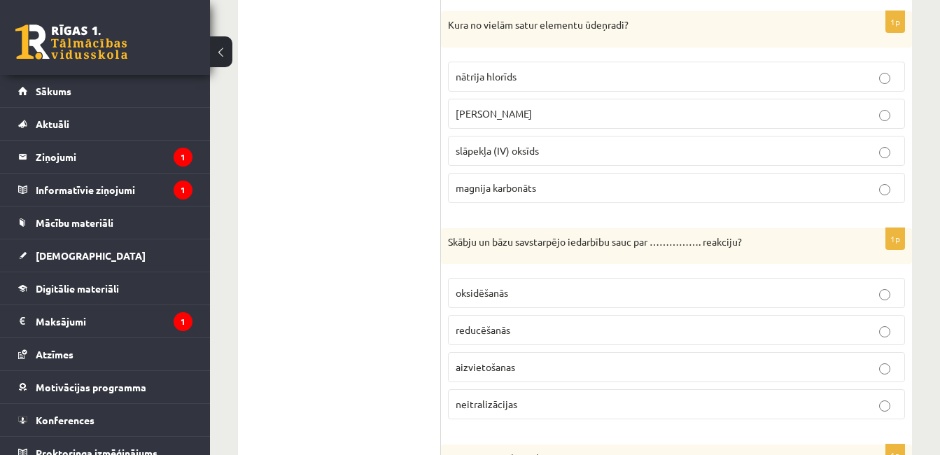
click at [556, 398] on p "neitralizācijas" at bounding box center [677, 404] width 442 height 15
click at [594, 108] on p "kālija hidroksīds" at bounding box center [677, 113] width 442 height 15
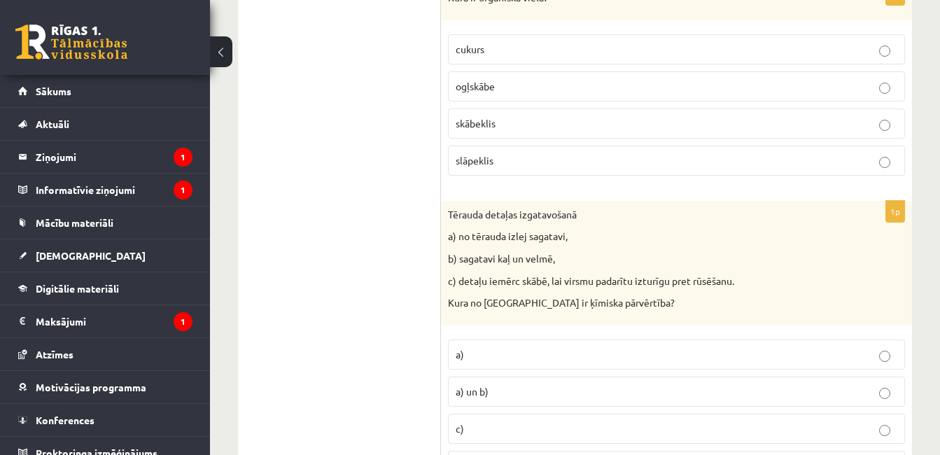
scroll to position [2960, 0]
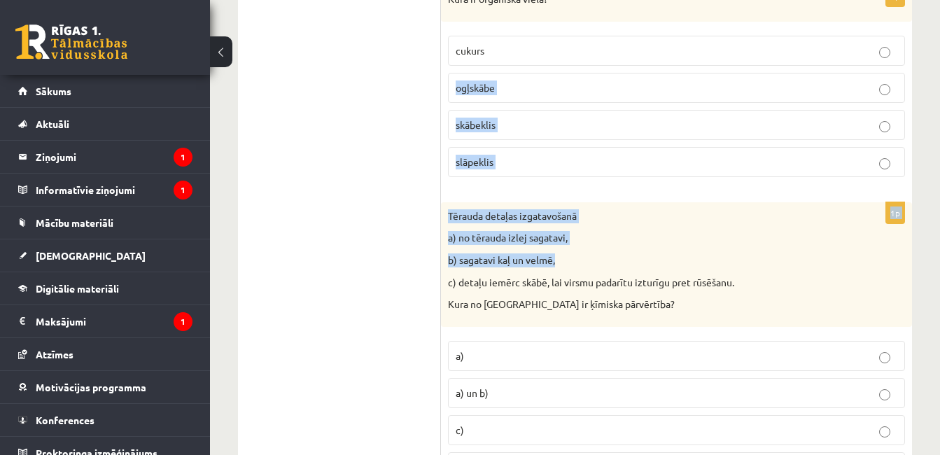
drag, startPoint x: 680, startPoint y: 51, endPoint x: 848, endPoint y: 257, distance: 265.2
drag, startPoint x: 848, startPoint y: 257, endPoint x: 779, endPoint y: 54, distance: 214.3
click at [779, 54] on p "cukurs" at bounding box center [677, 50] width 442 height 15
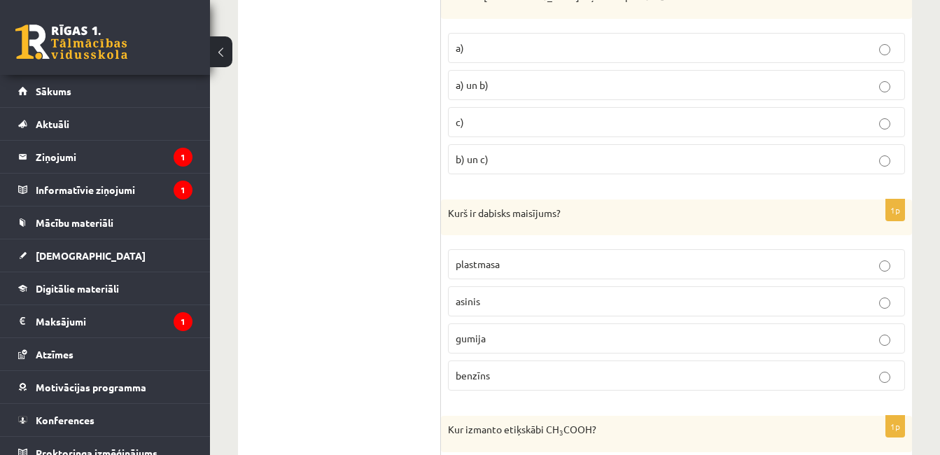
scroll to position [3315, 0]
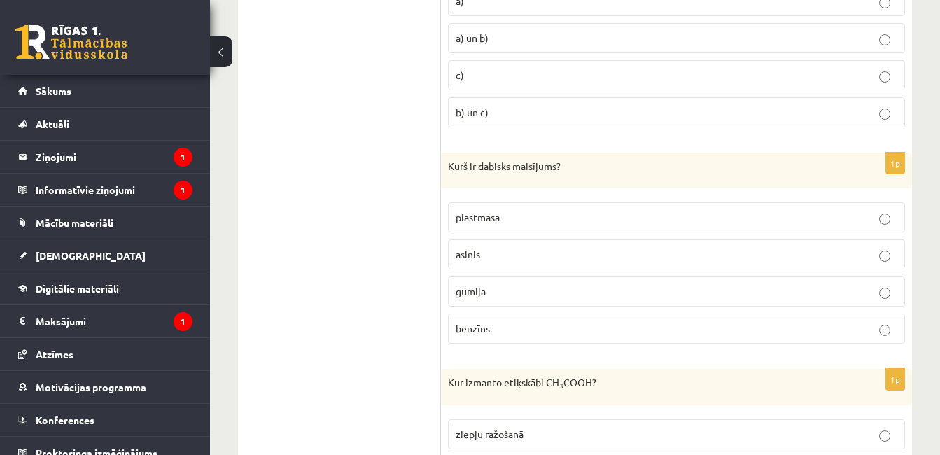
click at [732, 81] on p "c)" at bounding box center [677, 75] width 442 height 15
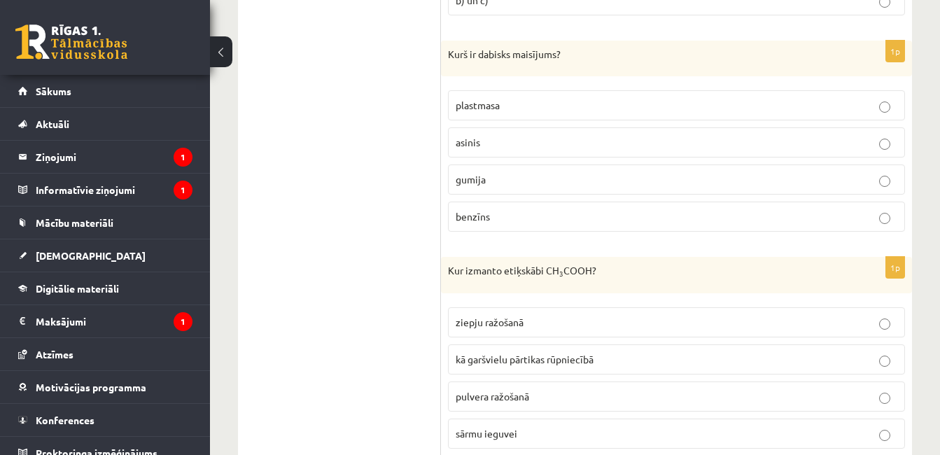
scroll to position [3455, 0]
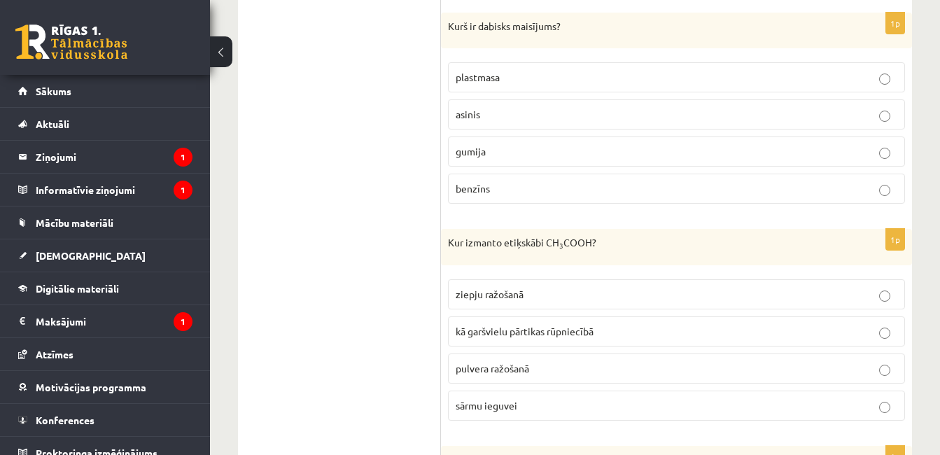
click at [756, 121] on p "asinis" at bounding box center [677, 114] width 442 height 15
click at [740, 328] on p "kā garšvielu pārtikas rūpniecībā" at bounding box center [677, 331] width 442 height 15
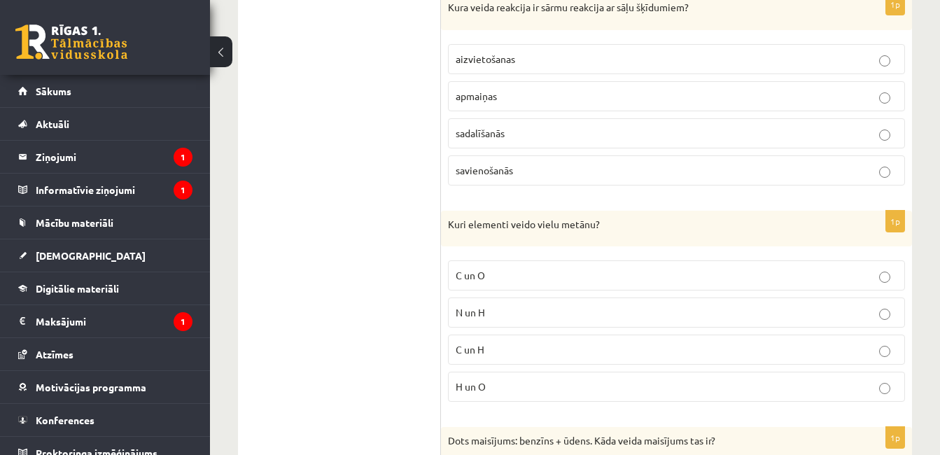
scroll to position [6555, 0]
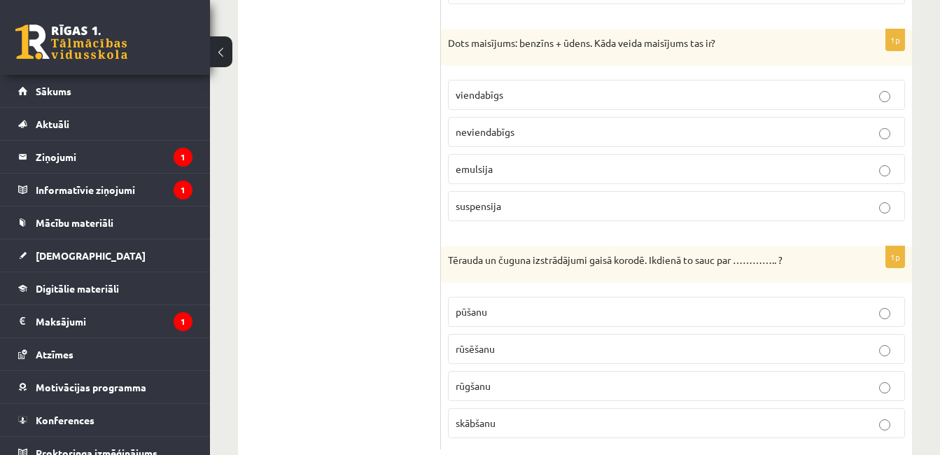
click at [736, 136] on p "neviendabīgs" at bounding box center [677, 132] width 442 height 15
click at [611, 344] on p "rūsēšanu" at bounding box center [677, 349] width 442 height 15
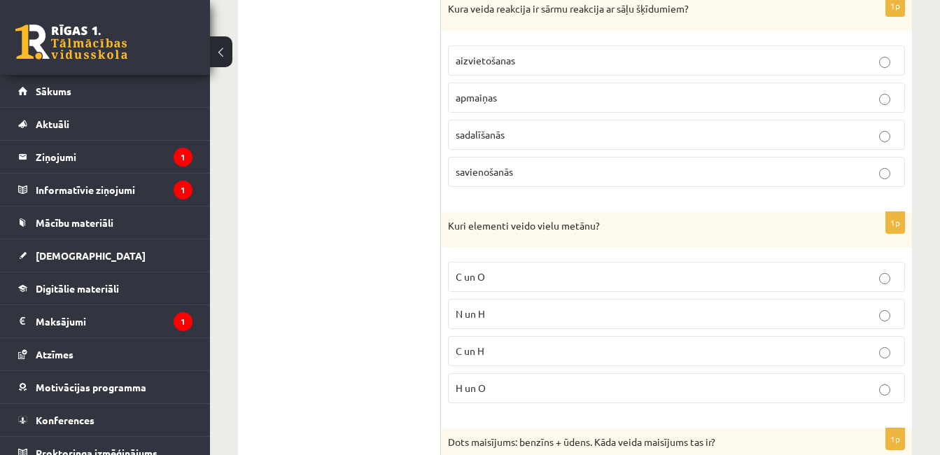
scroll to position [6148, 0]
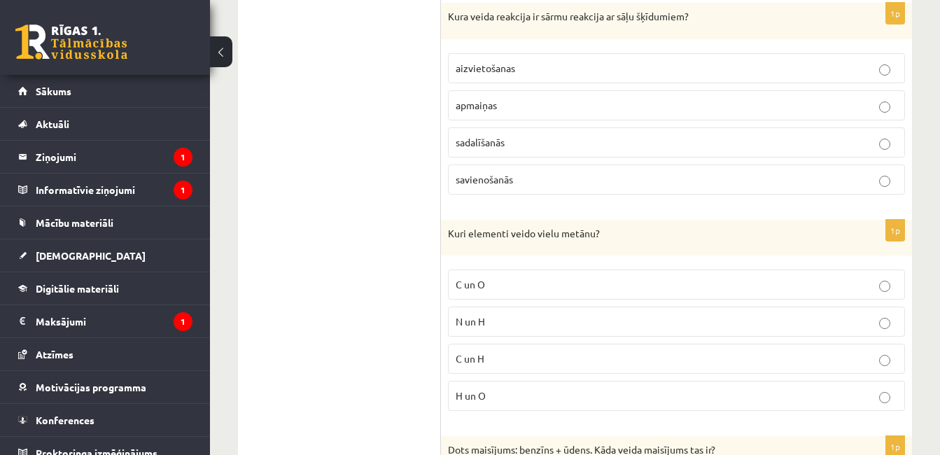
click at [640, 102] on p "apmaiņas" at bounding box center [677, 105] width 442 height 15
click at [608, 344] on label "C un H" at bounding box center [676, 359] width 457 height 30
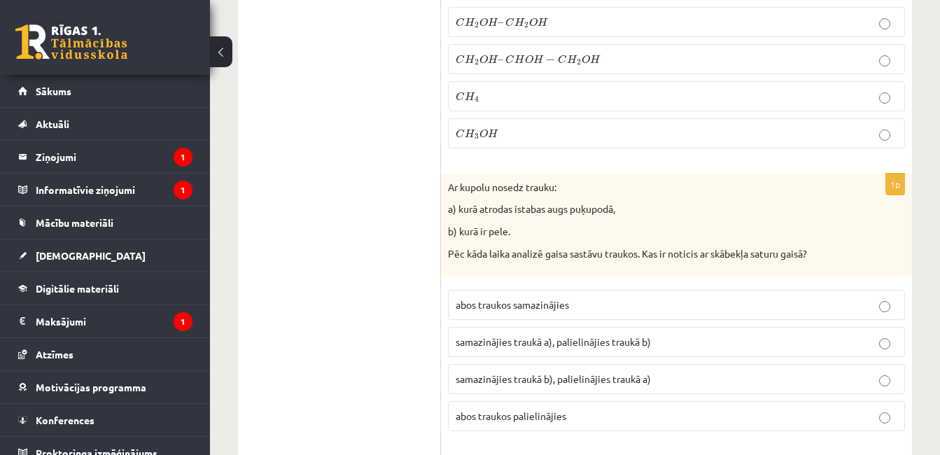
scroll to position [5732, 0]
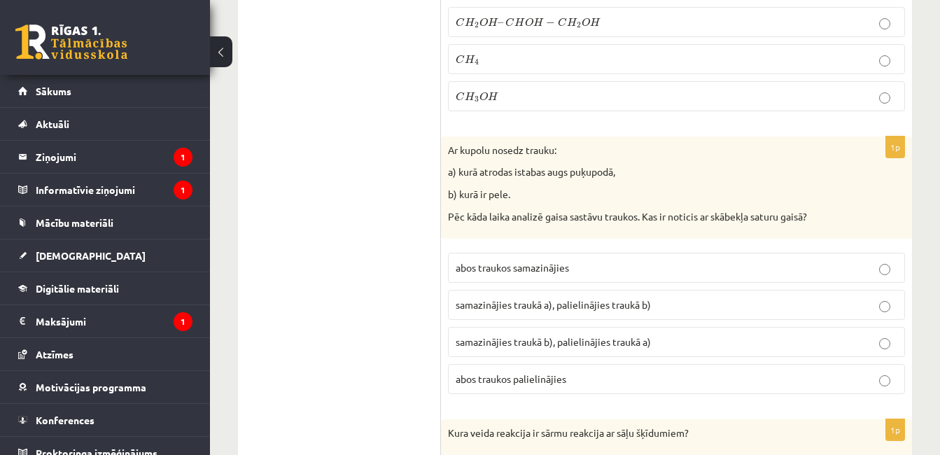
click at [692, 380] on p "abos traukos palielinājies" at bounding box center [677, 379] width 442 height 15
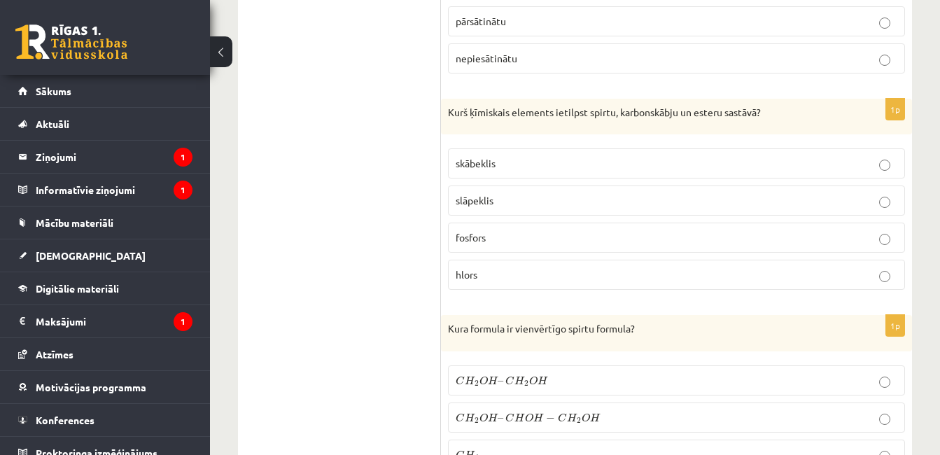
scroll to position [5321, 0]
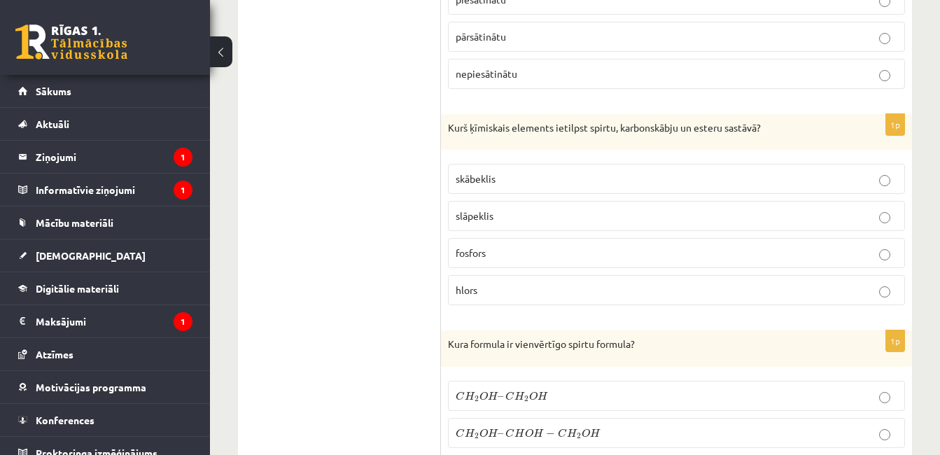
click at [649, 162] on fieldset "skābeklis slāpeklis fosfors hlors" at bounding box center [676, 233] width 457 height 153
click at [650, 169] on label "skābeklis" at bounding box center [676, 179] width 457 height 30
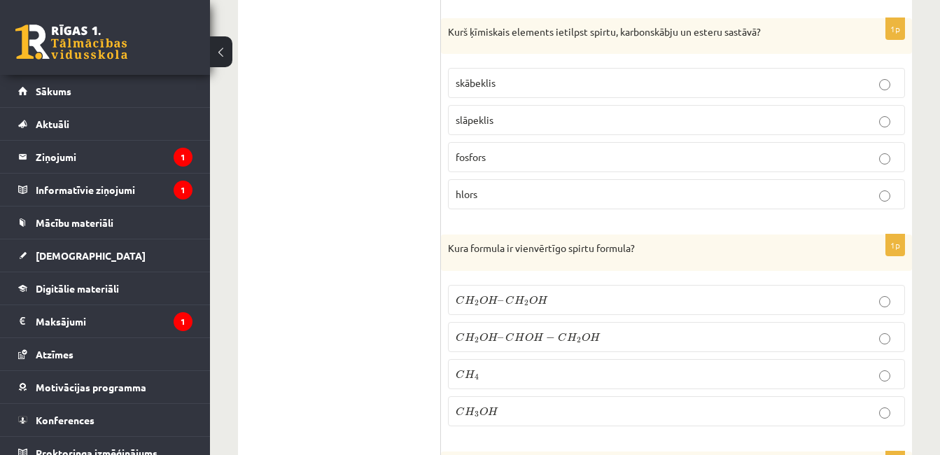
scroll to position [5433, 0]
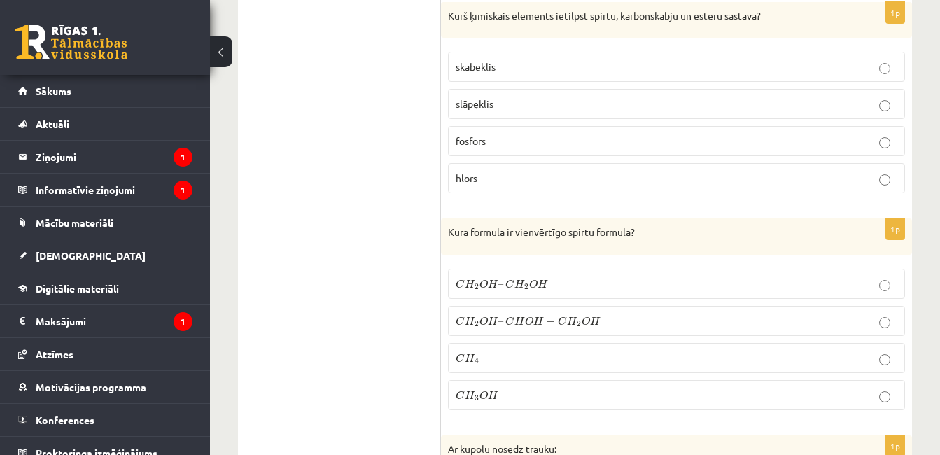
click at [813, 399] on p "C H 3 O H C H 3 O H" at bounding box center [677, 395] width 442 height 15
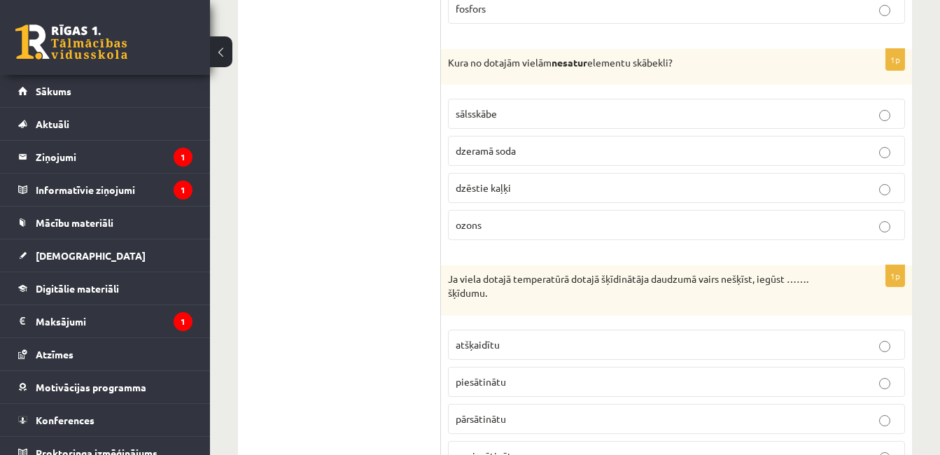
scroll to position [4967, 0]
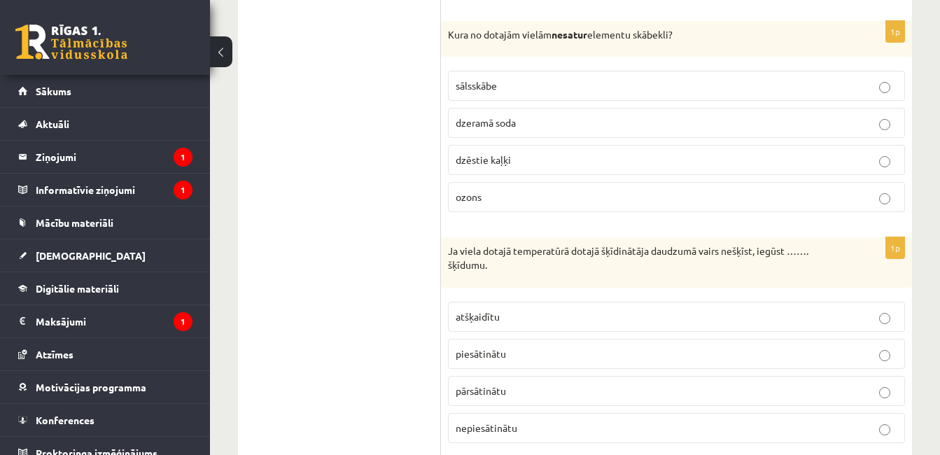
click at [568, 350] on p "piesātinātu" at bounding box center [677, 353] width 442 height 15
click at [598, 84] on p "sālsskābe" at bounding box center [677, 85] width 442 height 15
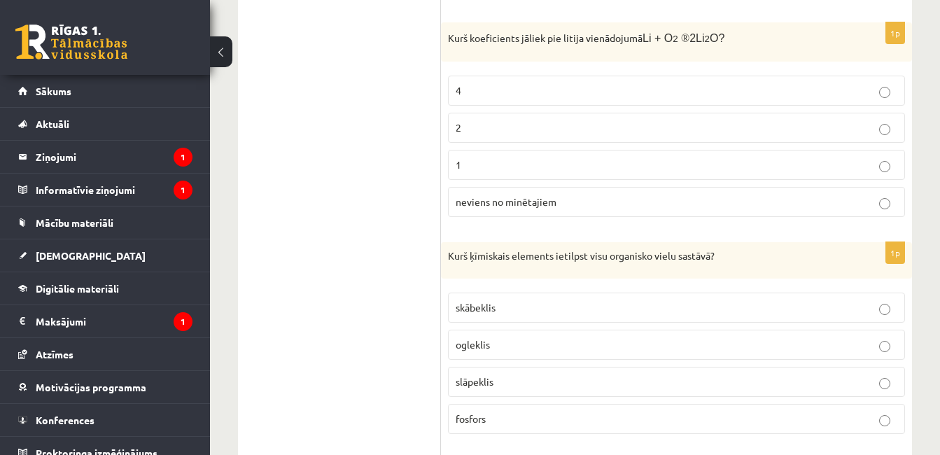
scroll to position [4584, 0]
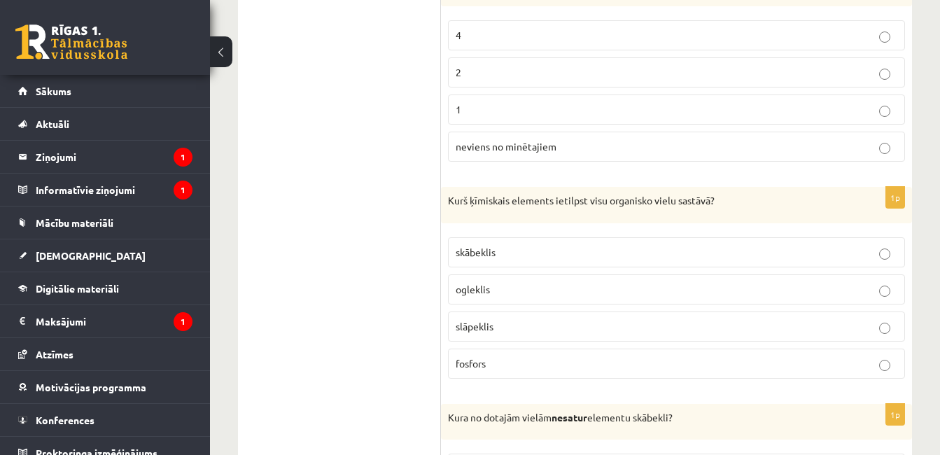
click at [709, 290] on p "ogleklis" at bounding box center [677, 289] width 442 height 15
click at [816, 29] on p "4" at bounding box center [677, 35] width 442 height 15
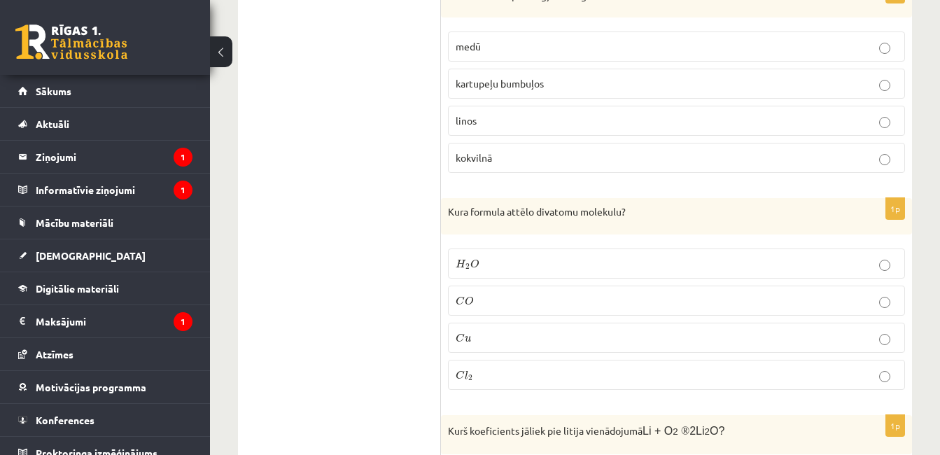
scroll to position [4099, 0]
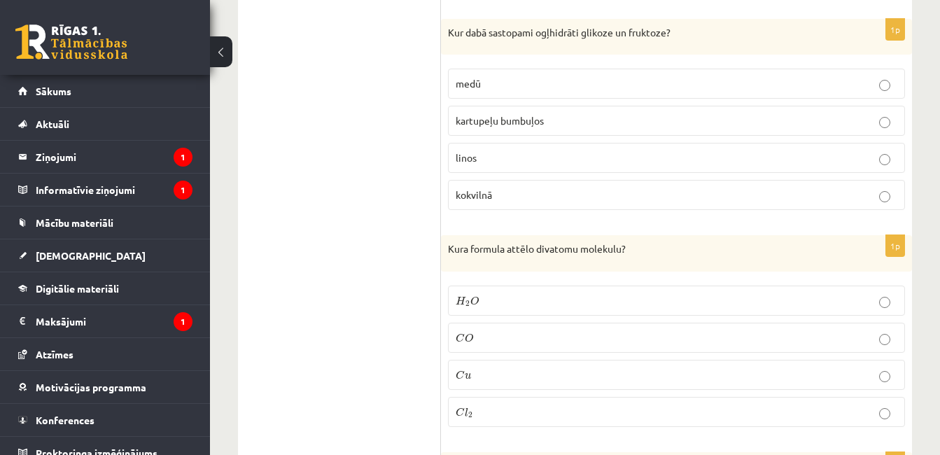
click at [688, 408] on p "C l 2 C l 2" at bounding box center [677, 412] width 442 height 15
click at [779, 80] on p "medū" at bounding box center [677, 83] width 442 height 15
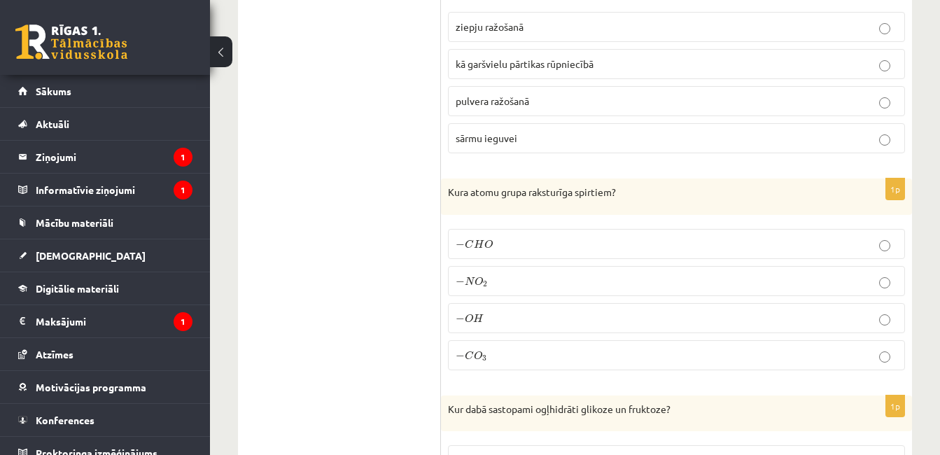
scroll to position [3716, 0]
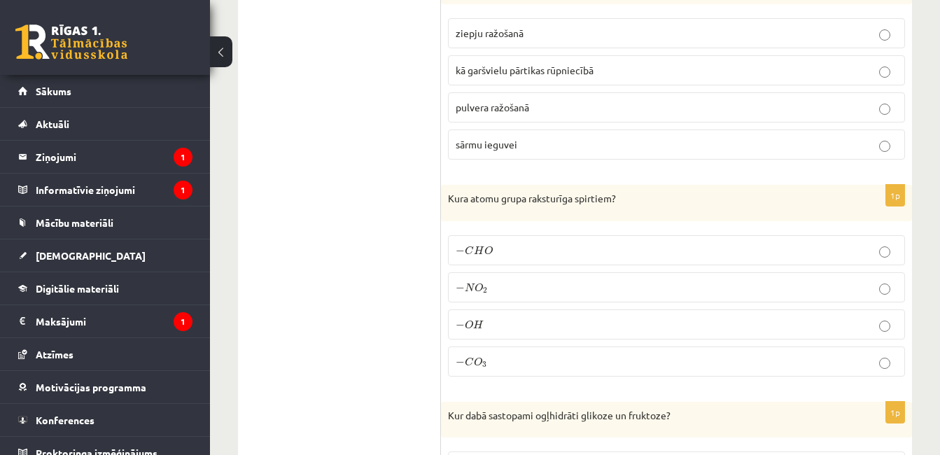
click at [571, 314] on label "− O H − O H" at bounding box center [676, 324] width 457 height 30
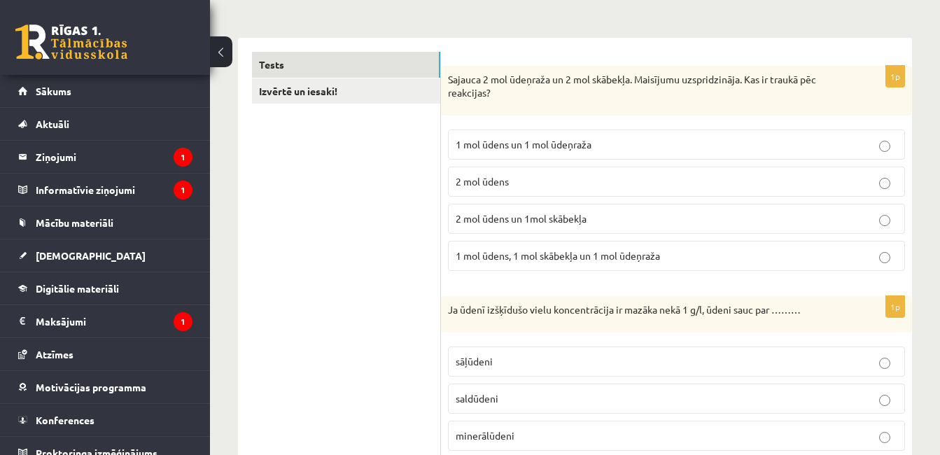
scroll to position [171, 0]
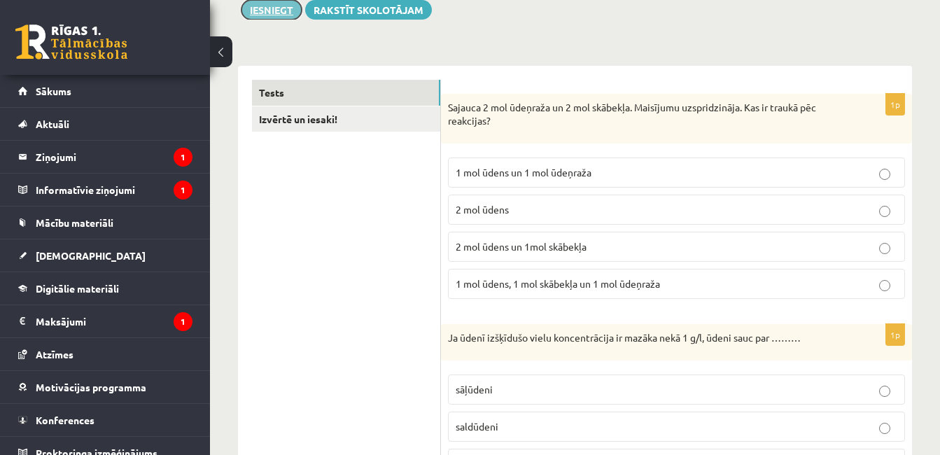
click at [283, 10] on button "Iesniegt" at bounding box center [271, 10] width 60 height 20
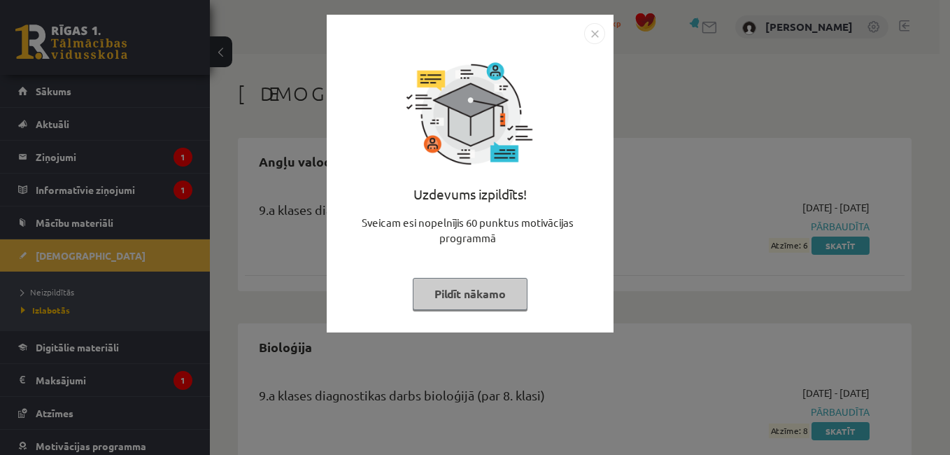
click at [598, 23] on img "Close" at bounding box center [594, 33] width 21 height 21
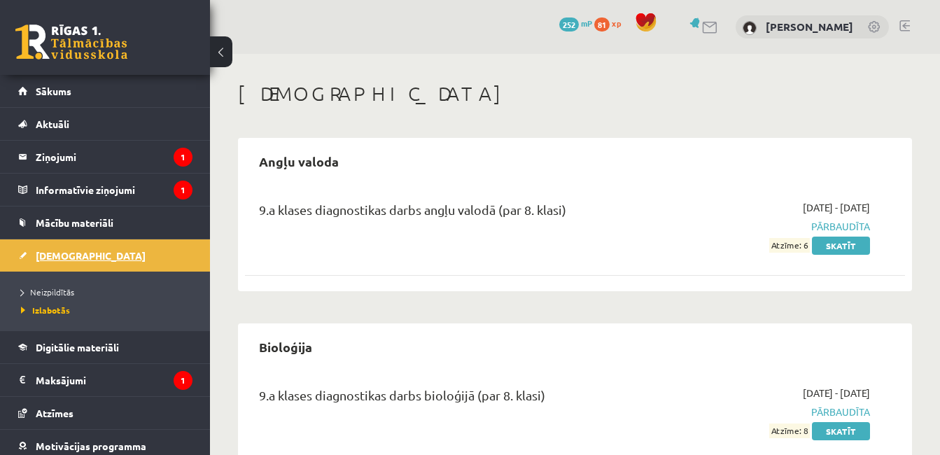
click at [67, 252] on span "[DEMOGRAPHIC_DATA]" at bounding box center [91, 255] width 110 height 13
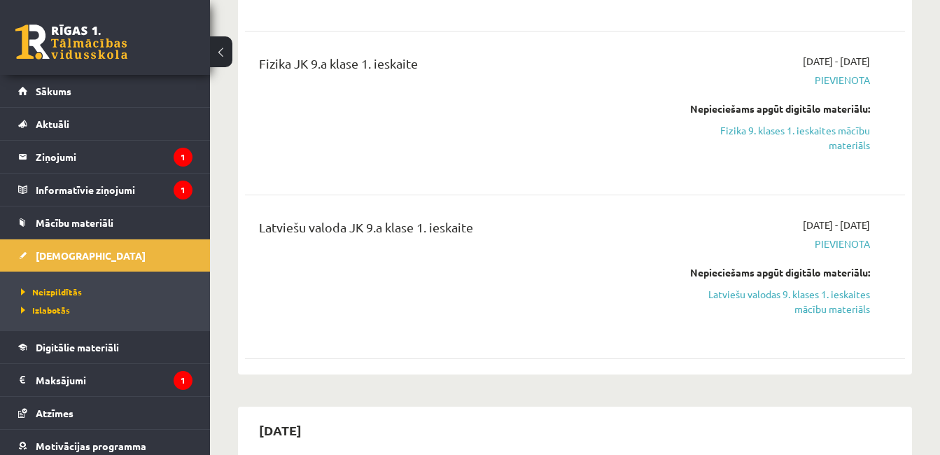
scroll to position [897, 0]
